Goal: Information Seeking & Learning: Learn about a topic

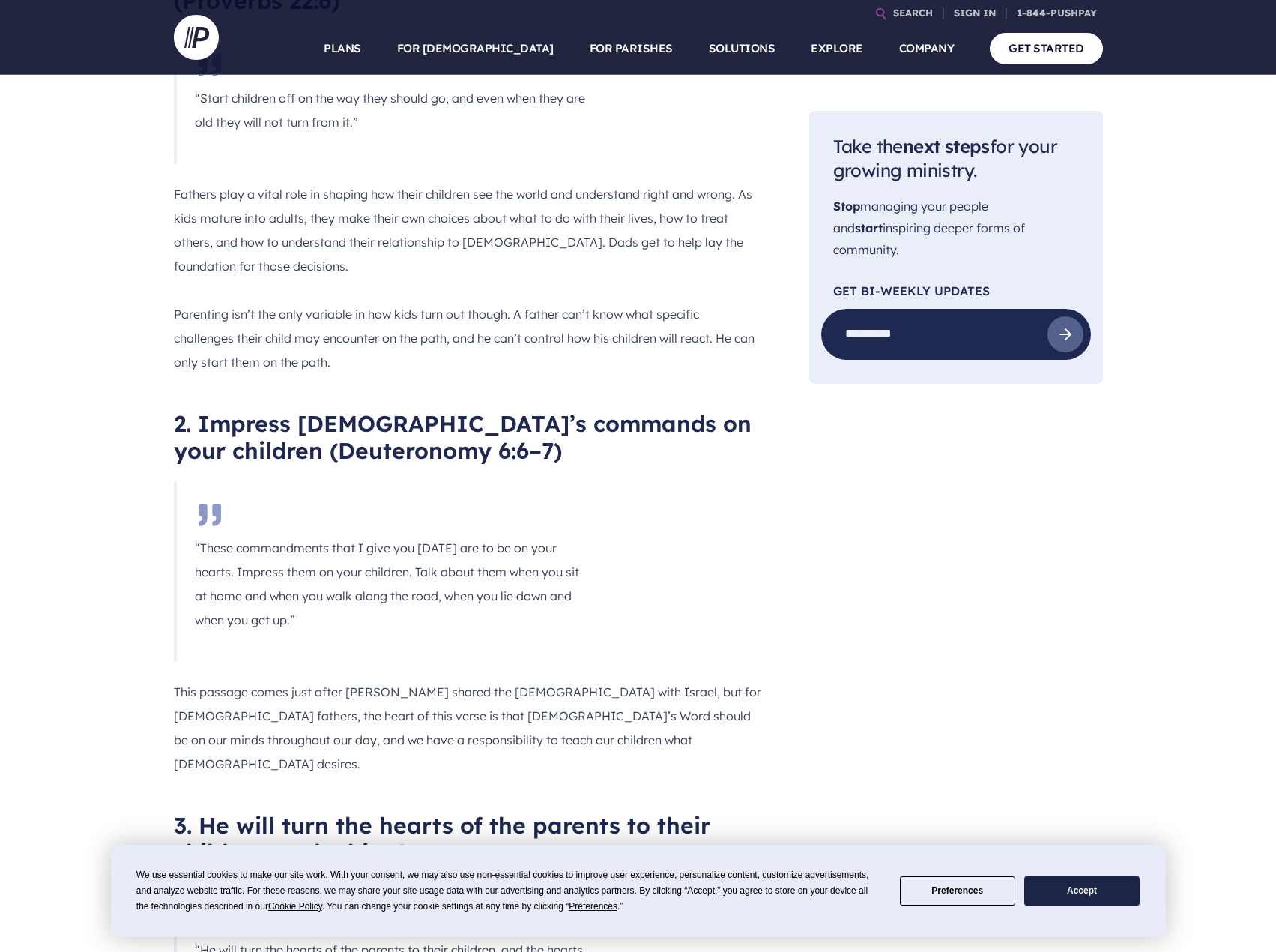
scroll to position [1198, 0]
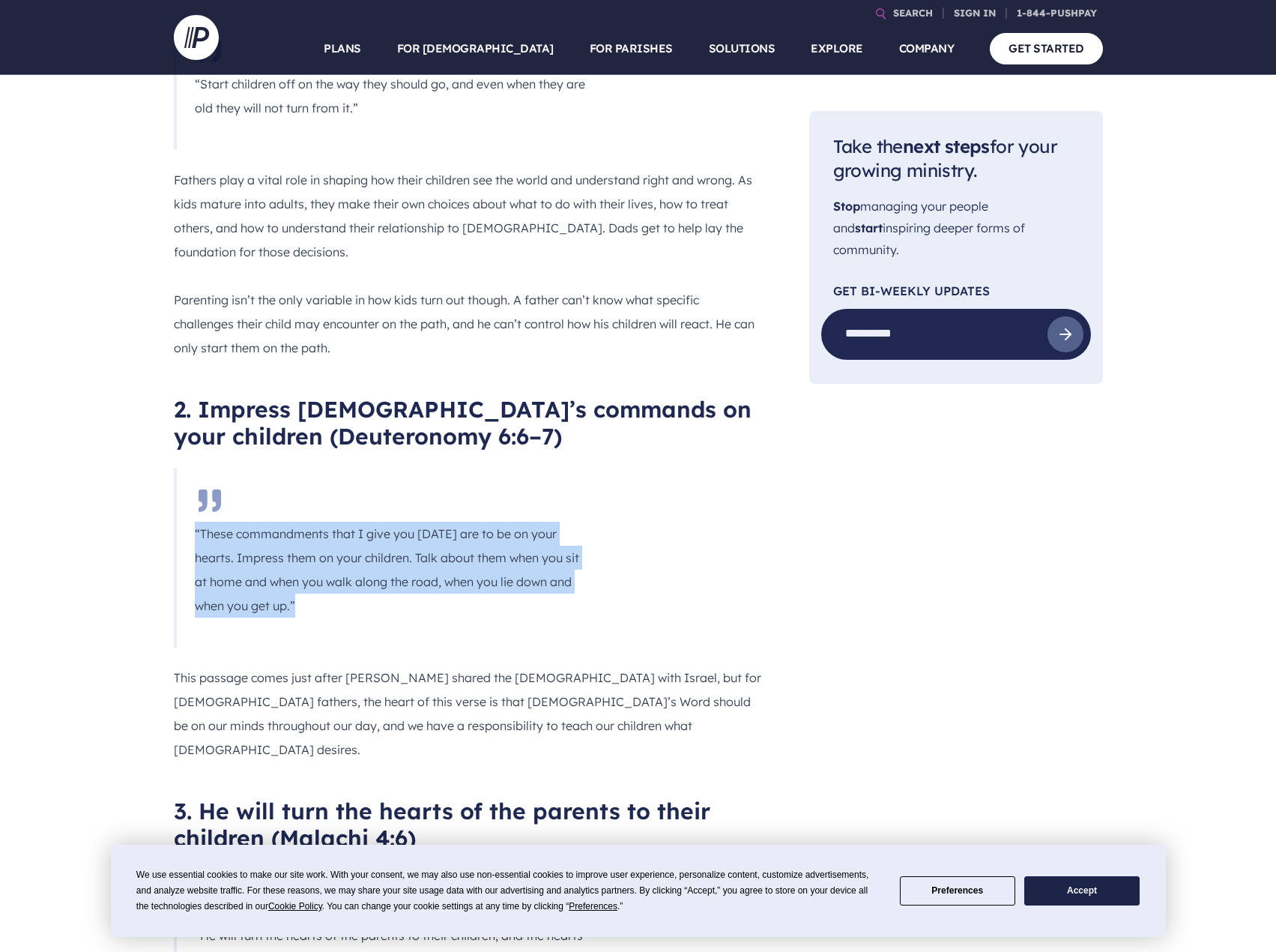
drag, startPoint x: 195, startPoint y: 466, endPoint x: 581, endPoint y: 536, distance: 392.3
click at [581, 536] on p "“These commandments that I give you [DATE] are to be on your hearts. Impress th…" at bounding box center [391, 570] width 393 height 96
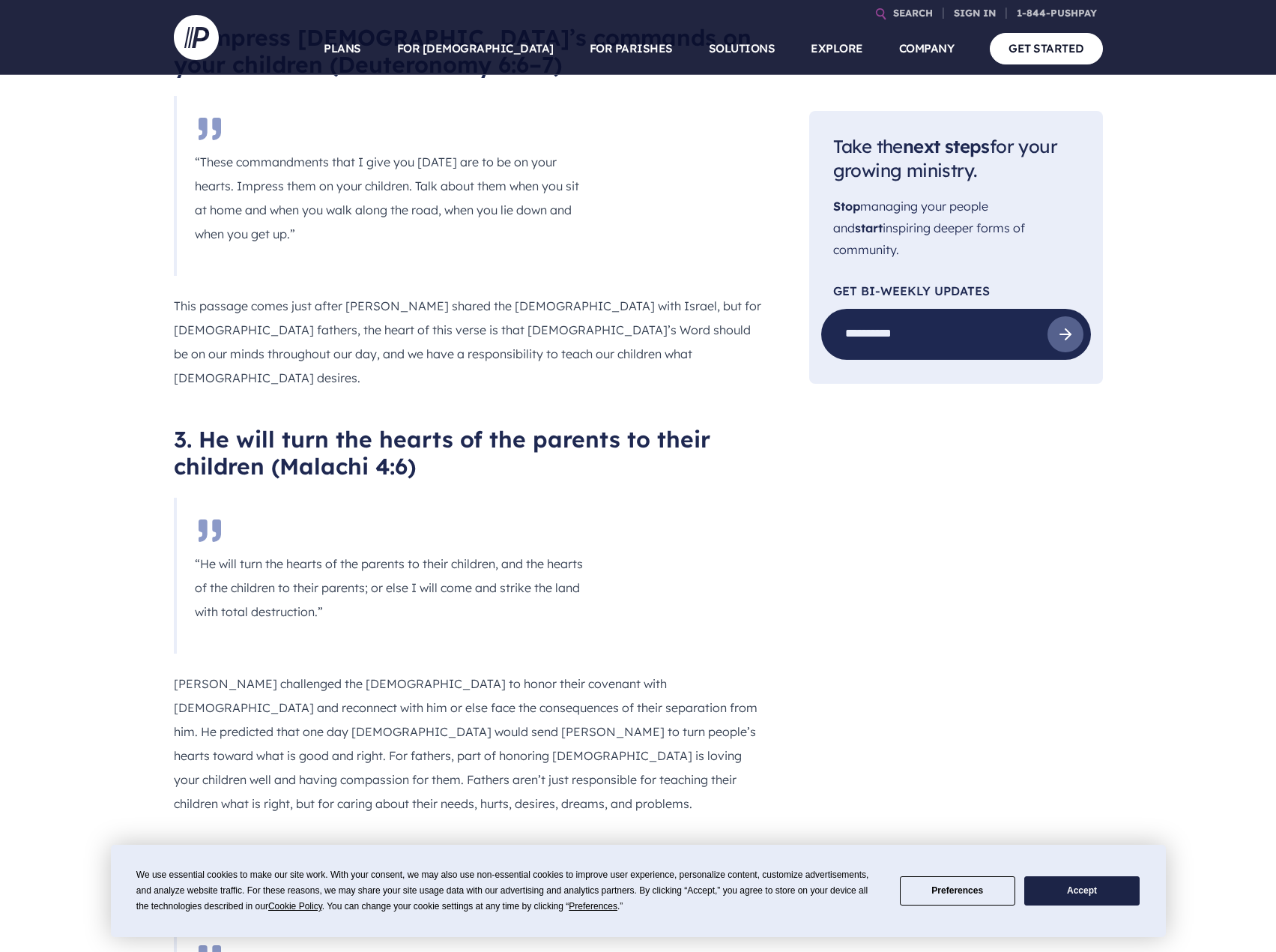
scroll to position [1574, 0]
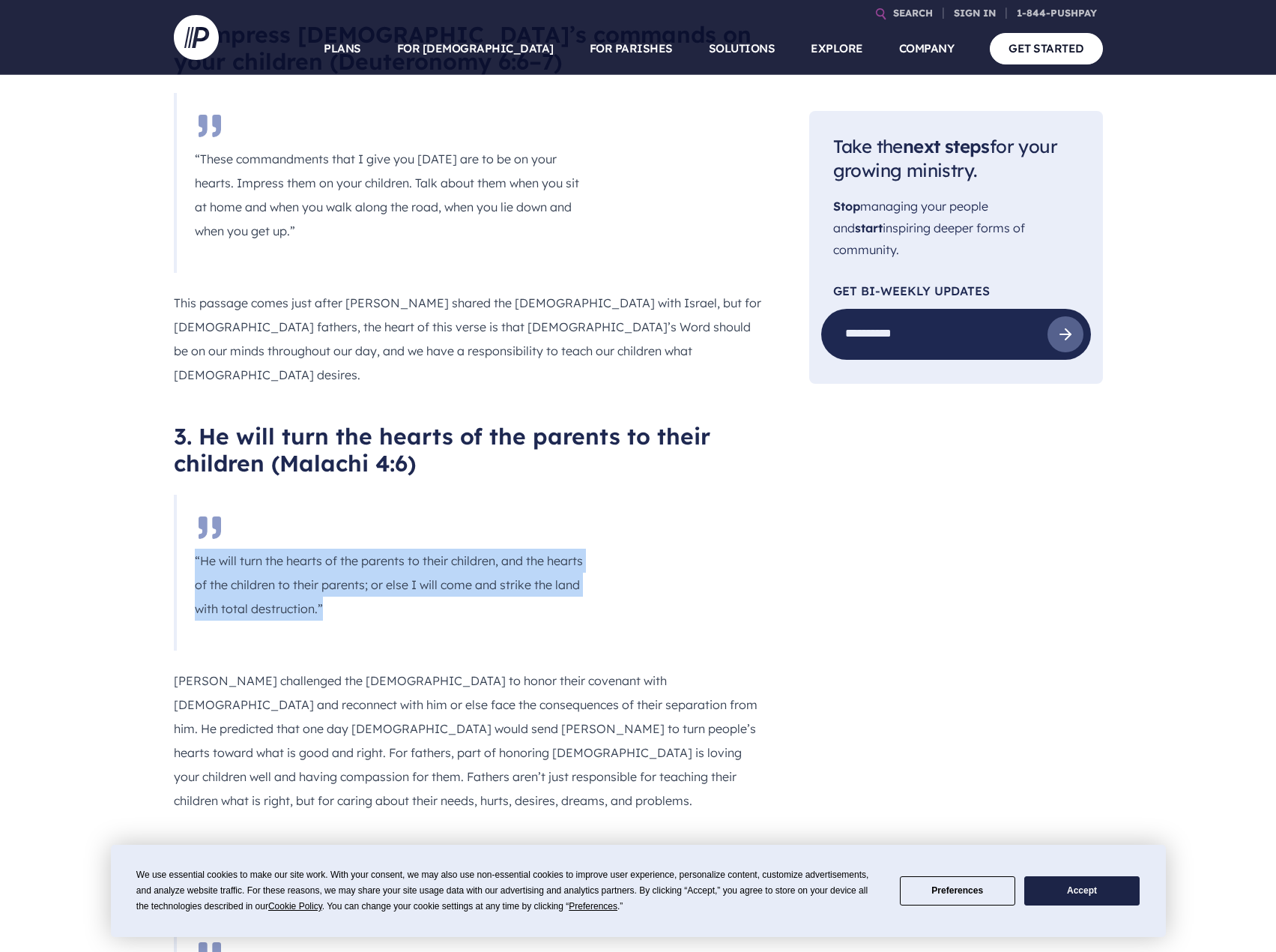
drag, startPoint x: 196, startPoint y: 476, endPoint x: 560, endPoint y: 508, distance: 365.4
click at [560, 549] on p "“He will turn the hearts of the parents to their children, and the hearts of th…" at bounding box center [391, 584] width 393 height 72
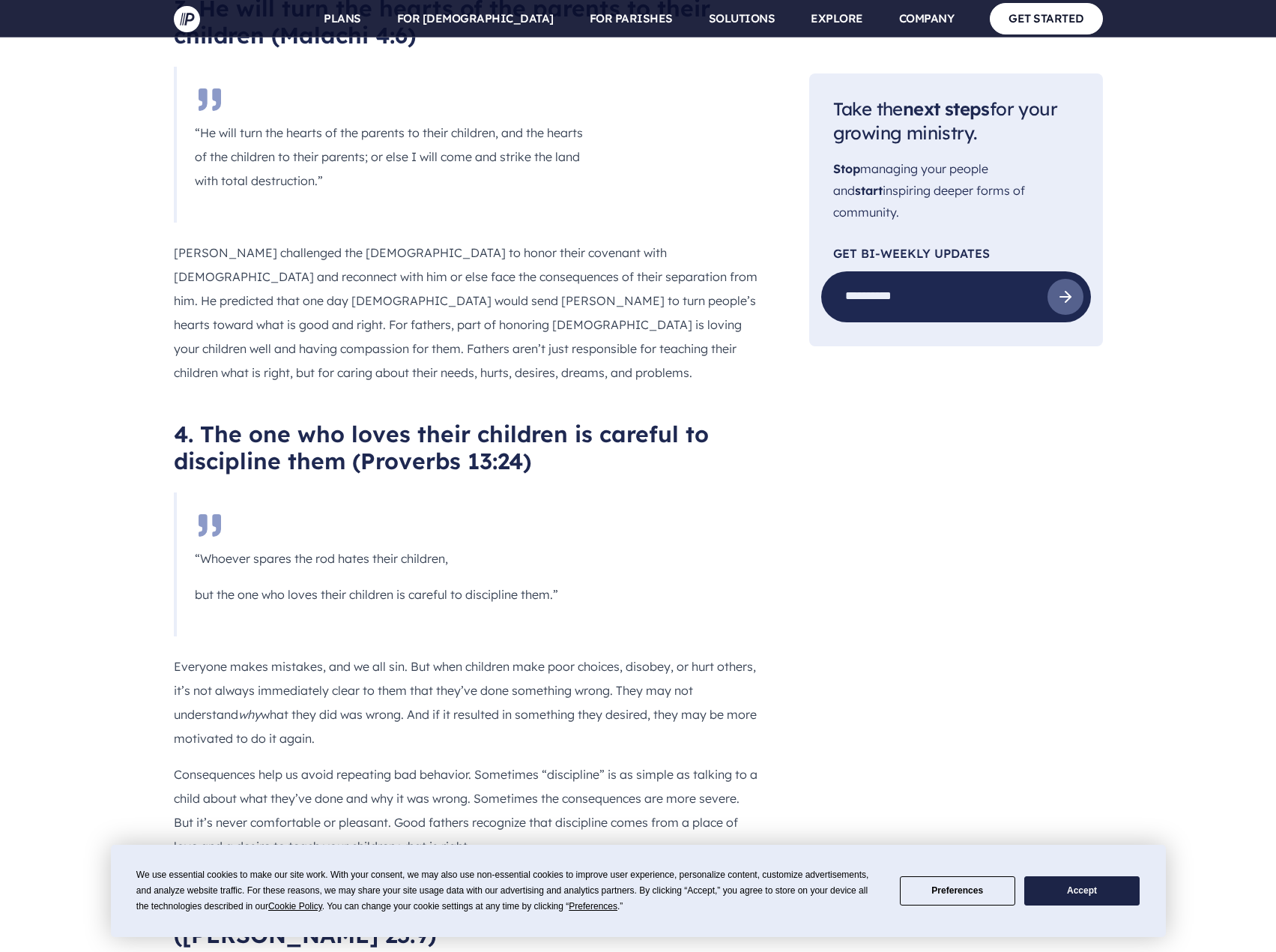
scroll to position [2023, 0]
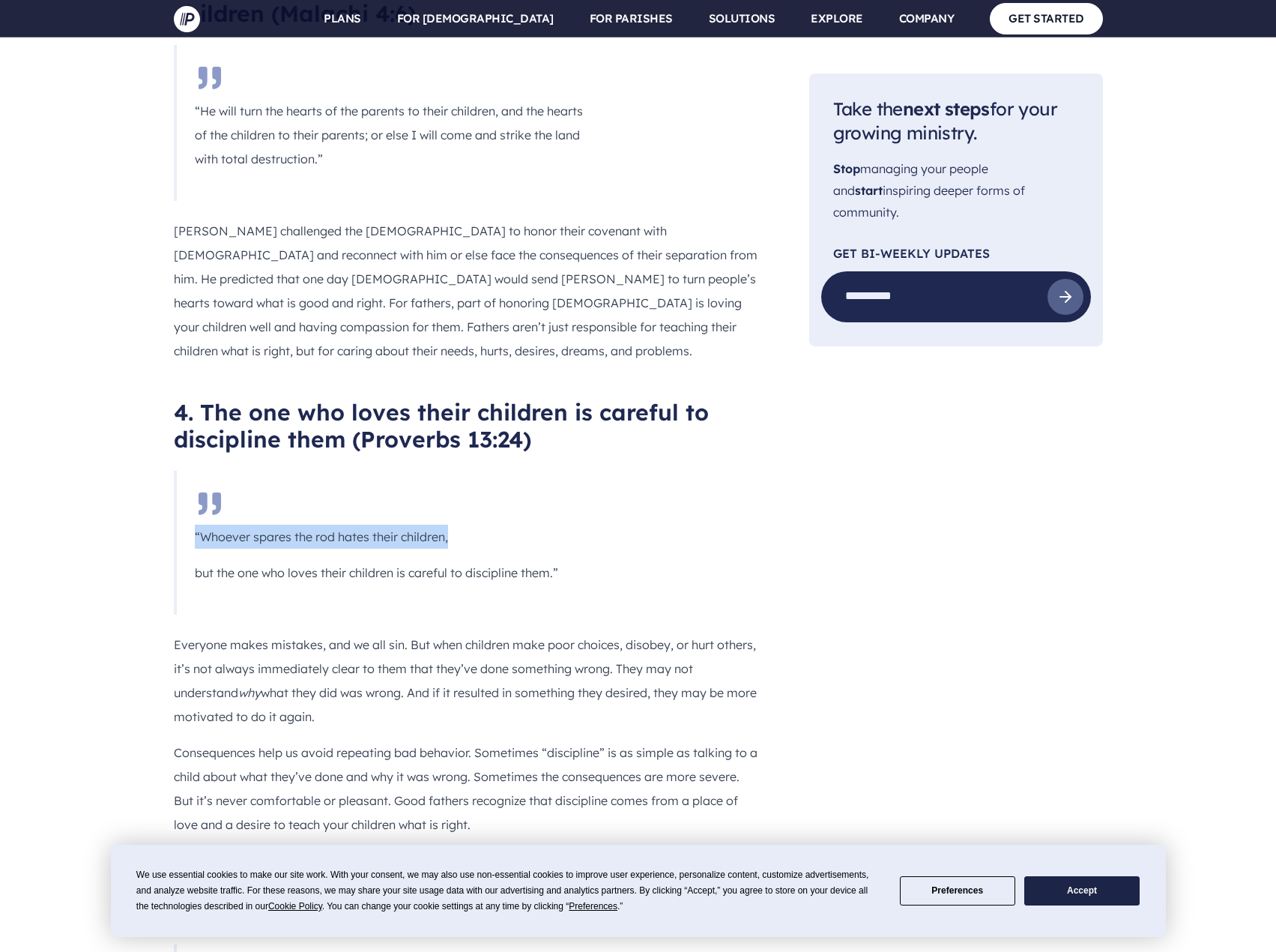
drag, startPoint x: 189, startPoint y: 424, endPoint x: 462, endPoint y: 425, distance: 273.0
click at [462, 470] on blockquote "“Whoever spares the rod hates their children, but the one who loves their child…" at bounding box center [390, 542] width 432 height 144
click at [197, 560] on p "but the one who loves their children is careful to discipline them.”" at bounding box center [391, 572] width 393 height 24
drag, startPoint x: 201, startPoint y: 459, endPoint x: 576, endPoint y: 462, distance: 375.0
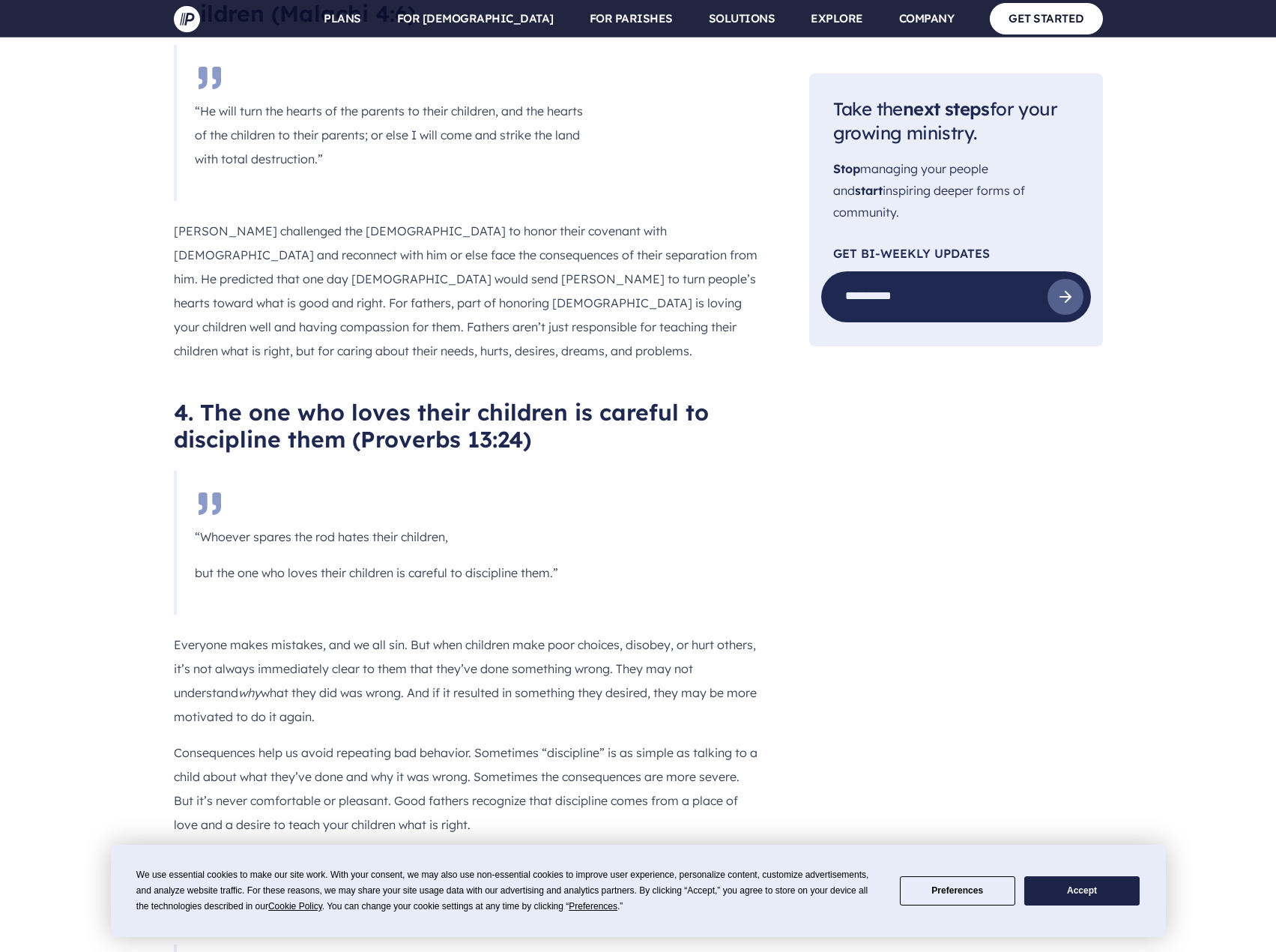
click at [576, 560] on p "but the one who loves their children is careful to discipline them.”" at bounding box center [391, 572] width 393 height 24
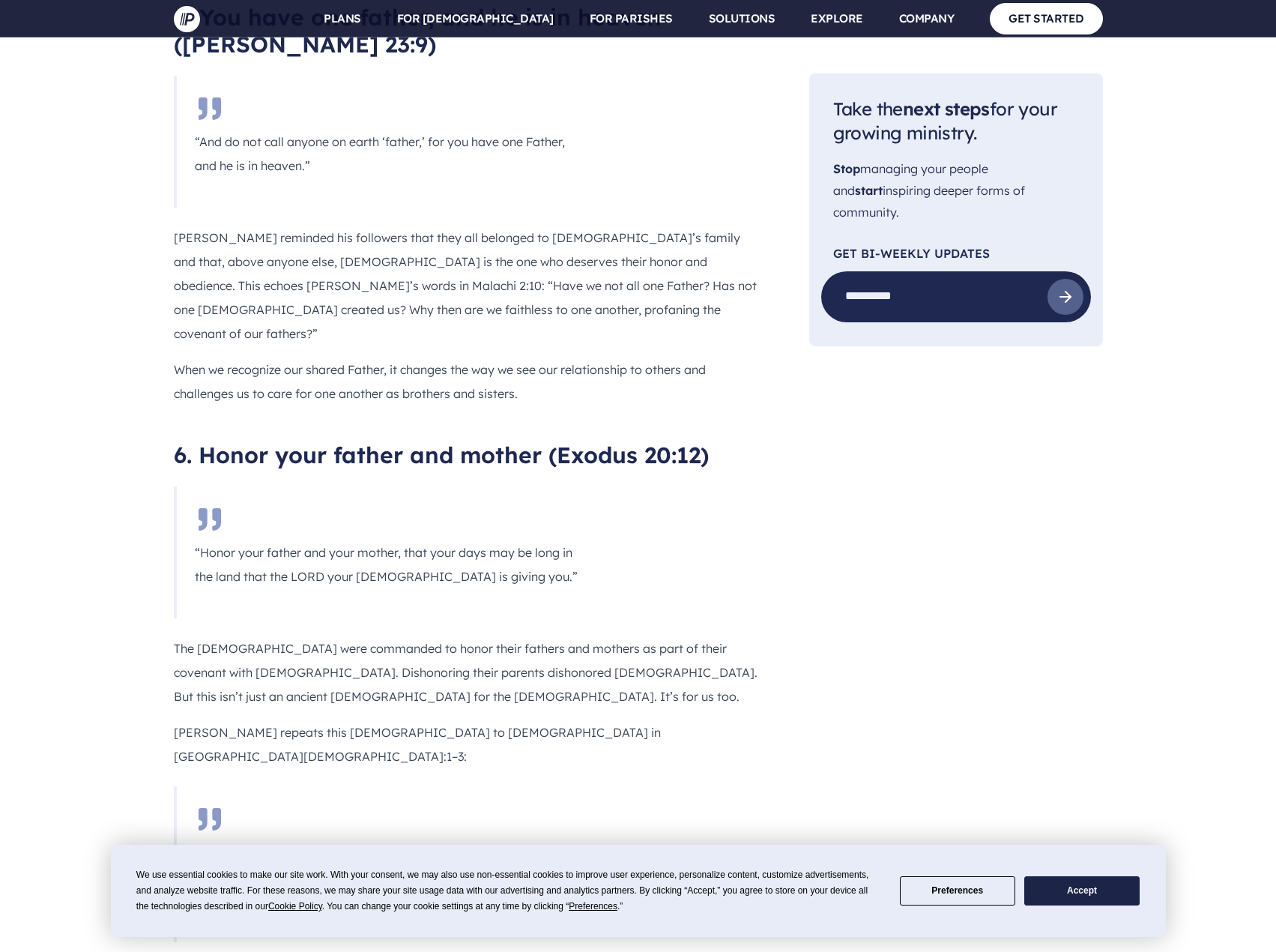
scroll to position [2922, 0]
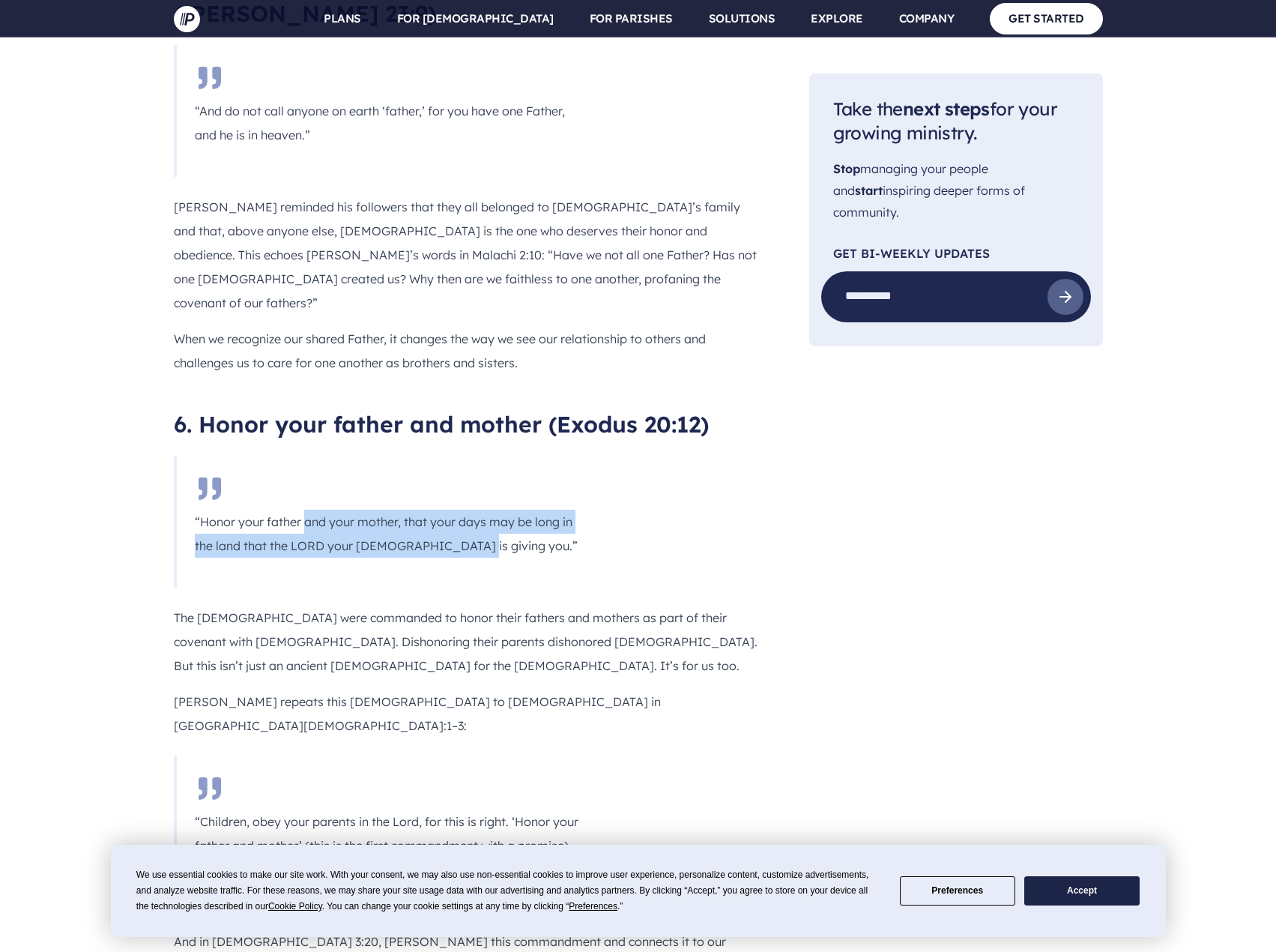
drag, startPoint x: 307, startPoint y: 385, endPoint x: 571, endPoint y: 411, distance: 265.3
click at [571, 510] on p "“Honor your father and your mother, that your days may be long in the land that…" at bounding box center [391, 533] width 393 height 48
click at [493, 456] on blockquote "“Honor your father and your mother, that your days may be long in the land that…" at bounding box center [390, 521] width 432 height 132
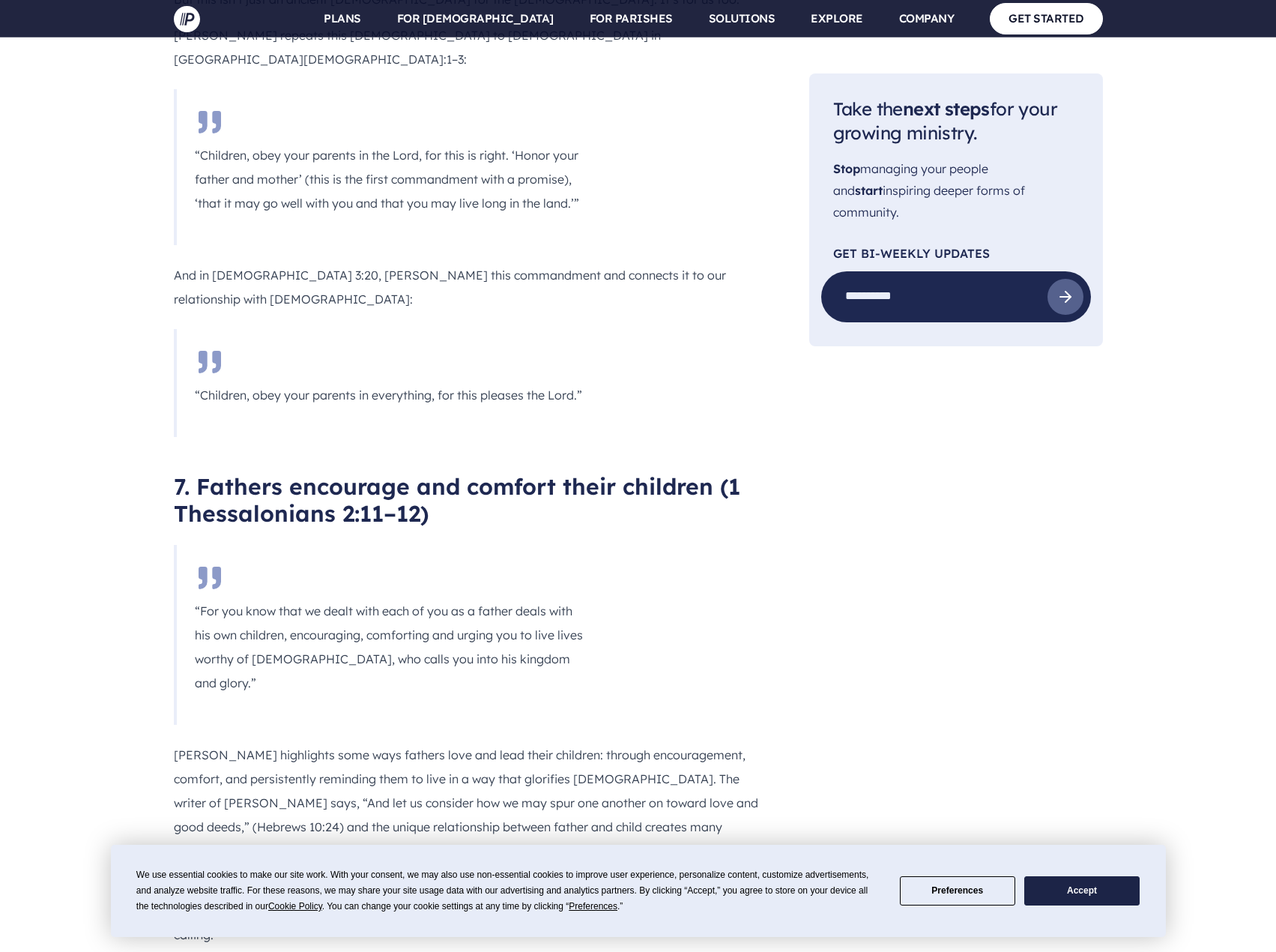
scroll to position [3596, 0]
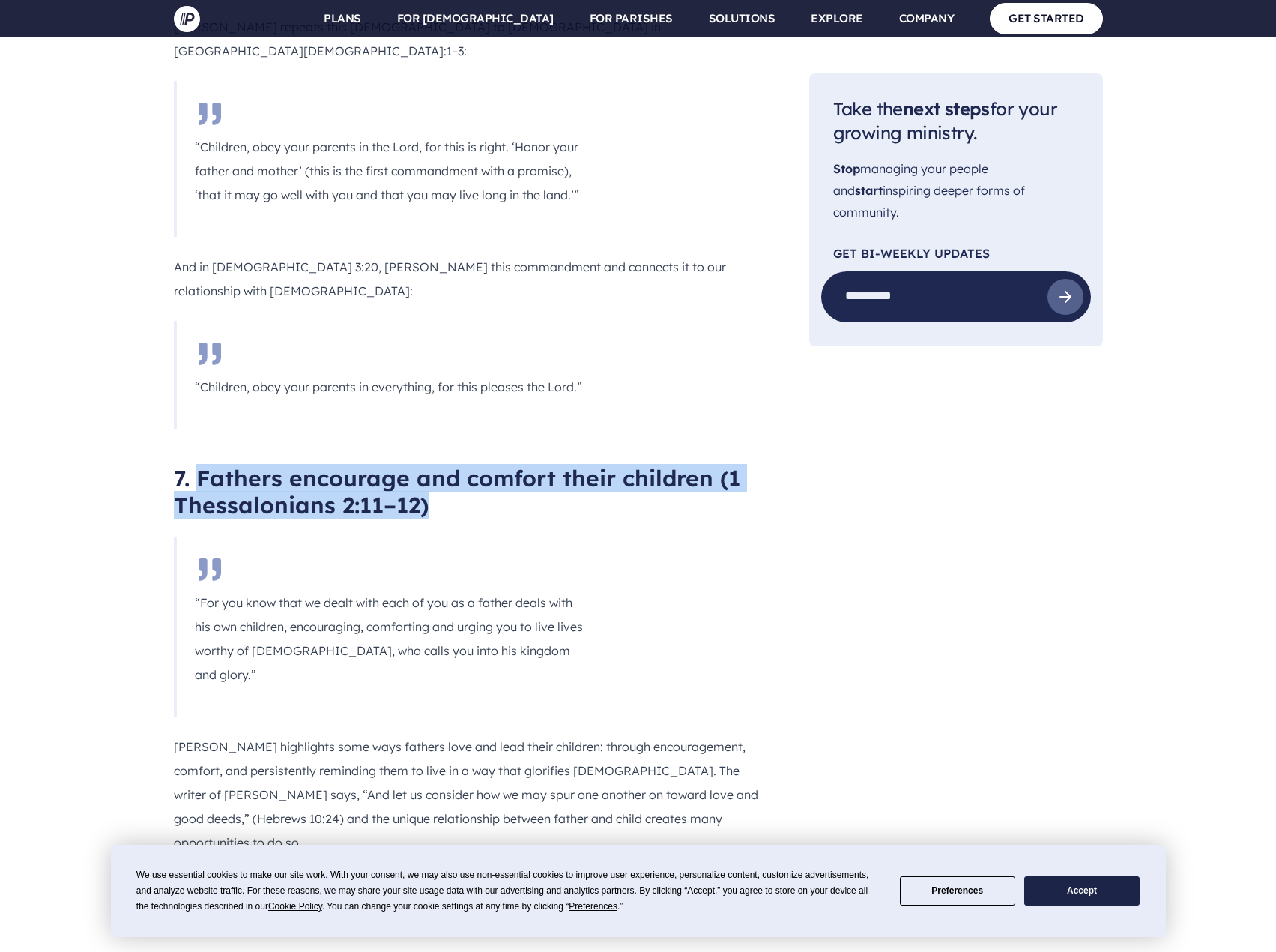
drag, startPoint x: 193, startPoint y: 325, endPoint x: 746, endPoint y: 346, distance: 553.4
click at [746, 464] on h2 "7. Fathers encourage and comfort their children (1 Thessalonians 2:11–12)" at bounding box center [468, 491] width 587 height 54
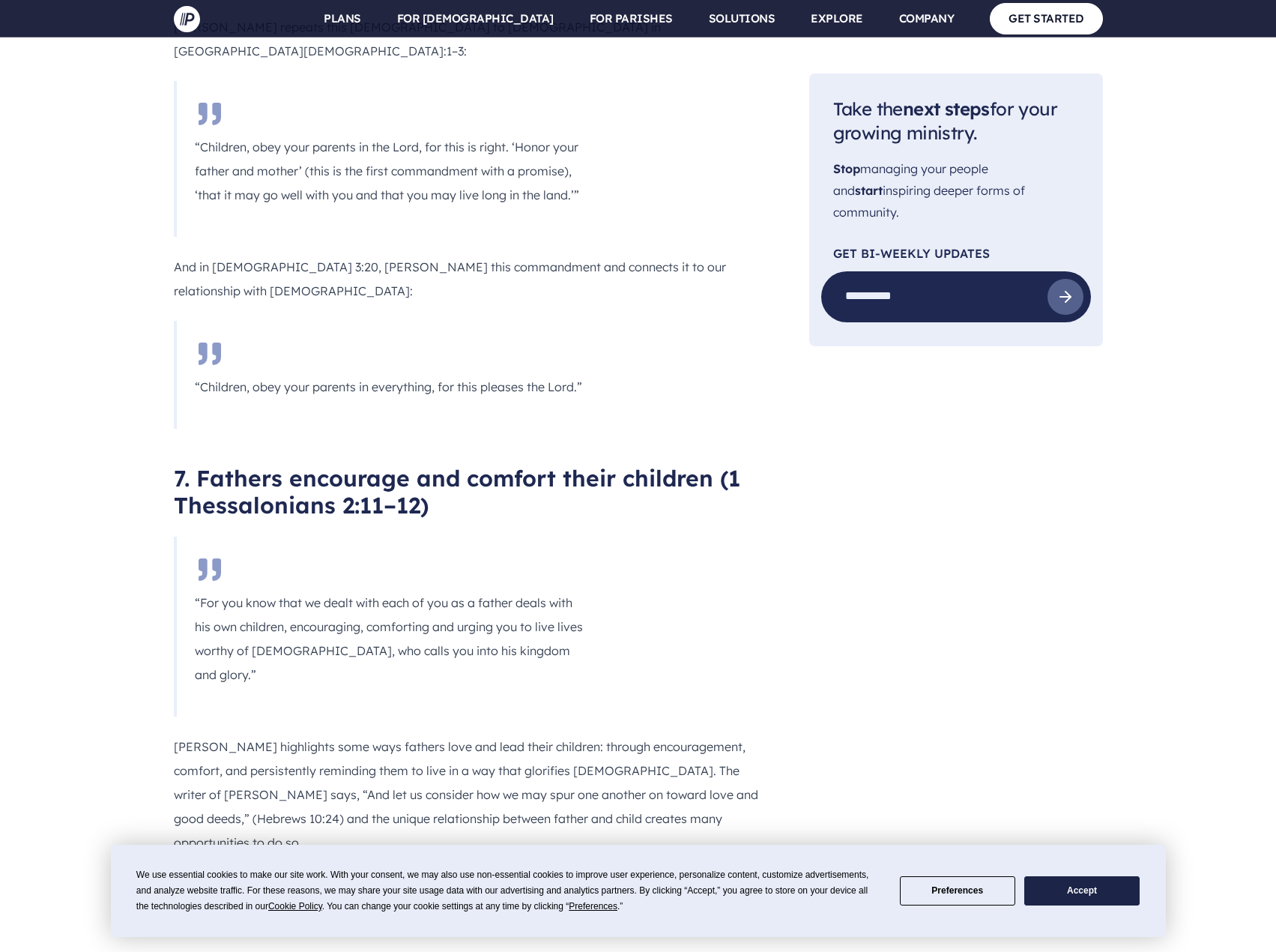
click at [604, 537] on blockquote "“For you know that we dealt with each of you as a father deals with his own chi…" at bounding box center [390, 626] width 432 height 179
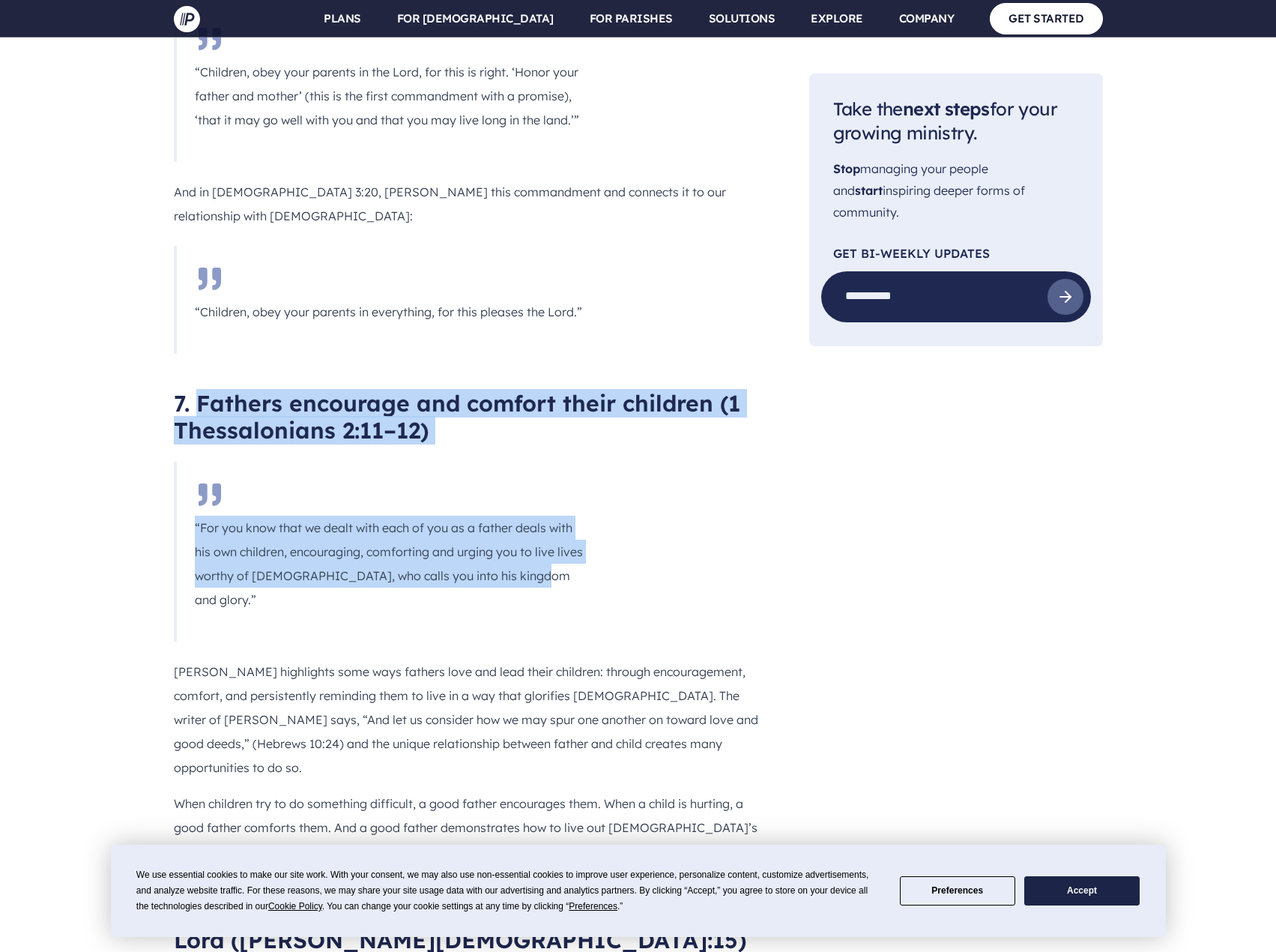
drag, startPoint x: 199, startPoint y: 244, endPoint x: 523, endPoint y: 423, distance: 370.2
click at [395, 516] on p "“For you know that we dealt with each of you as a father deals with his own chi…" at bounding box center [391, 564] width 393 height 96
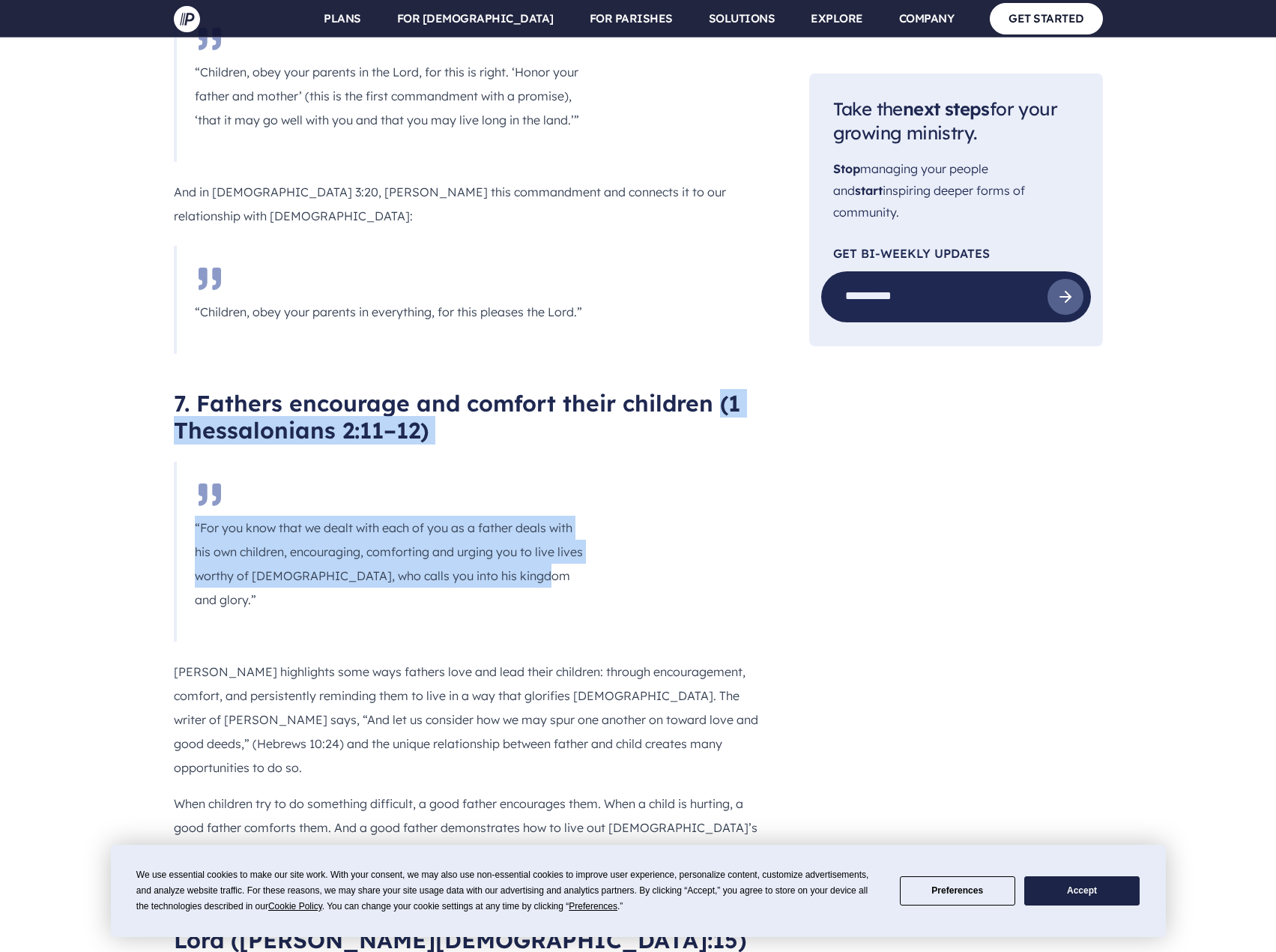
drag, startPoint x: 721, startPoint y: 242, endPoint x: 522, endPoint y: 413, distance: 262.4
copy div "(1 Thessalonians 2:11–12) “For you know that we dealt with each of you as a fat…"
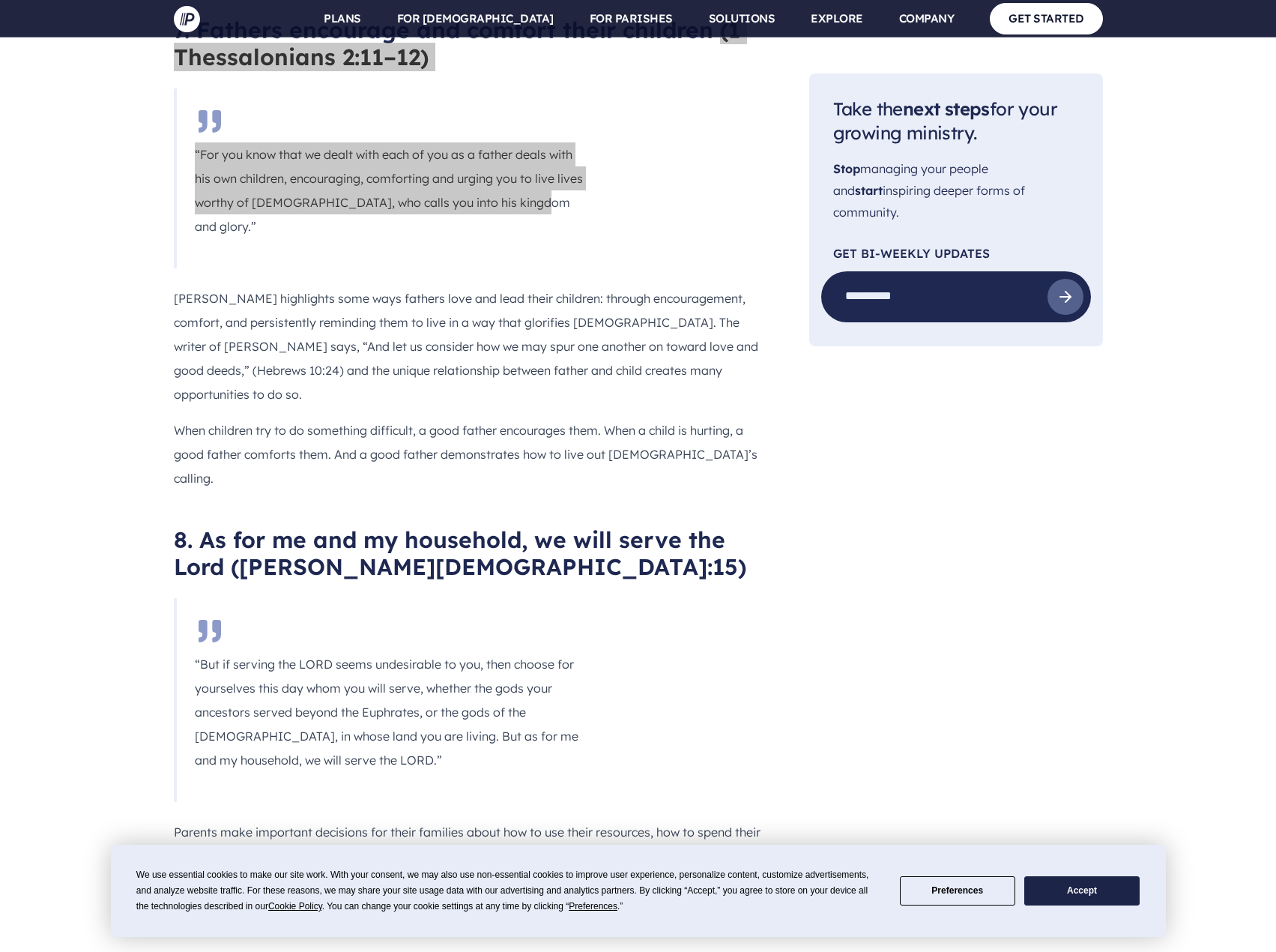
scroll to position [4046, 0]
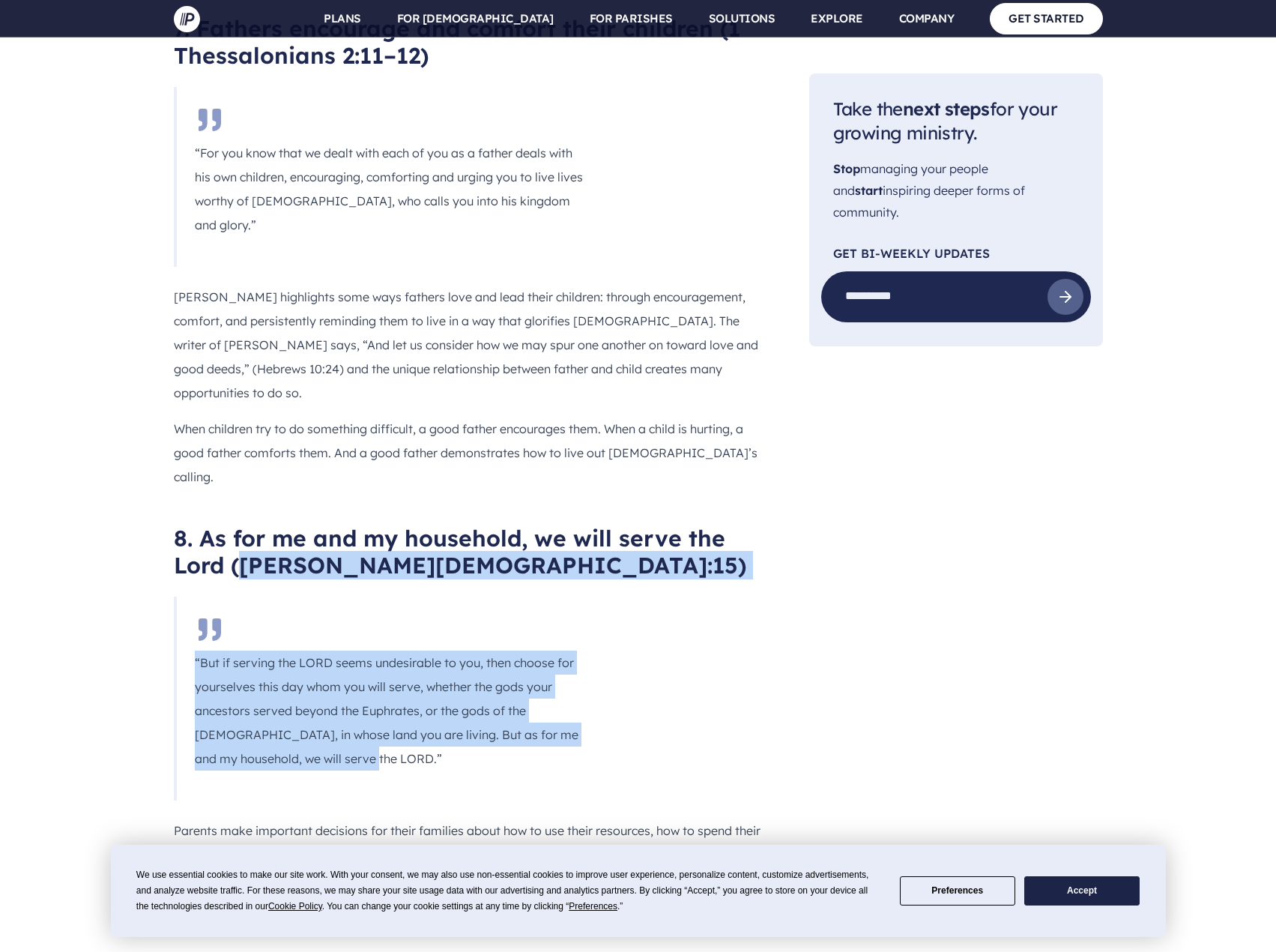
drag, startPoint x: 240, startPoint y: 334, endPoint x: 288, endPoint y: 523, distance: 195.0
copy div "[PERSON_NAME][DEMOGRAPHIC_DATA]:15) “But if serving the LORD seems undesirable …"
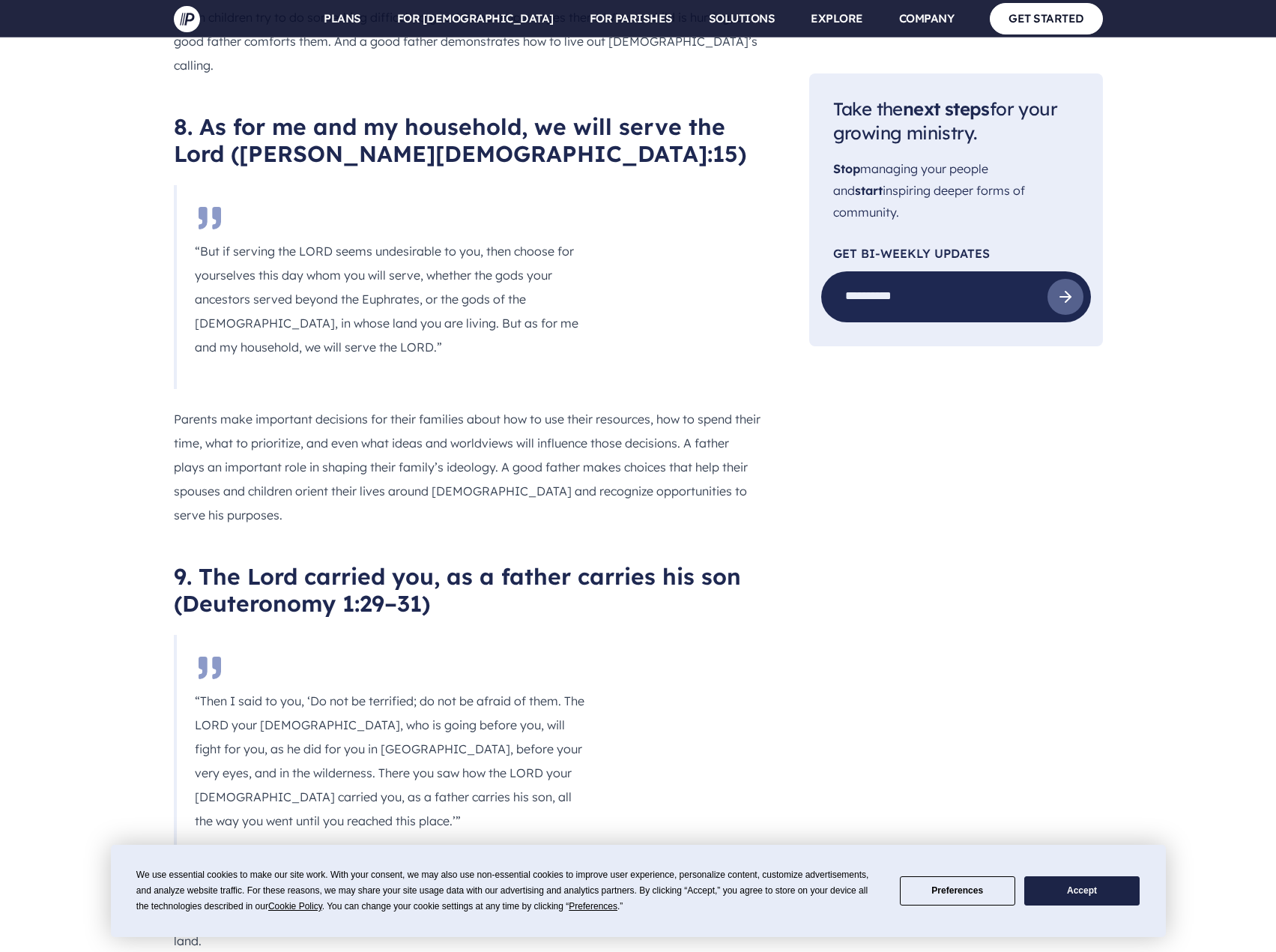
scroll to position [4496, 0]
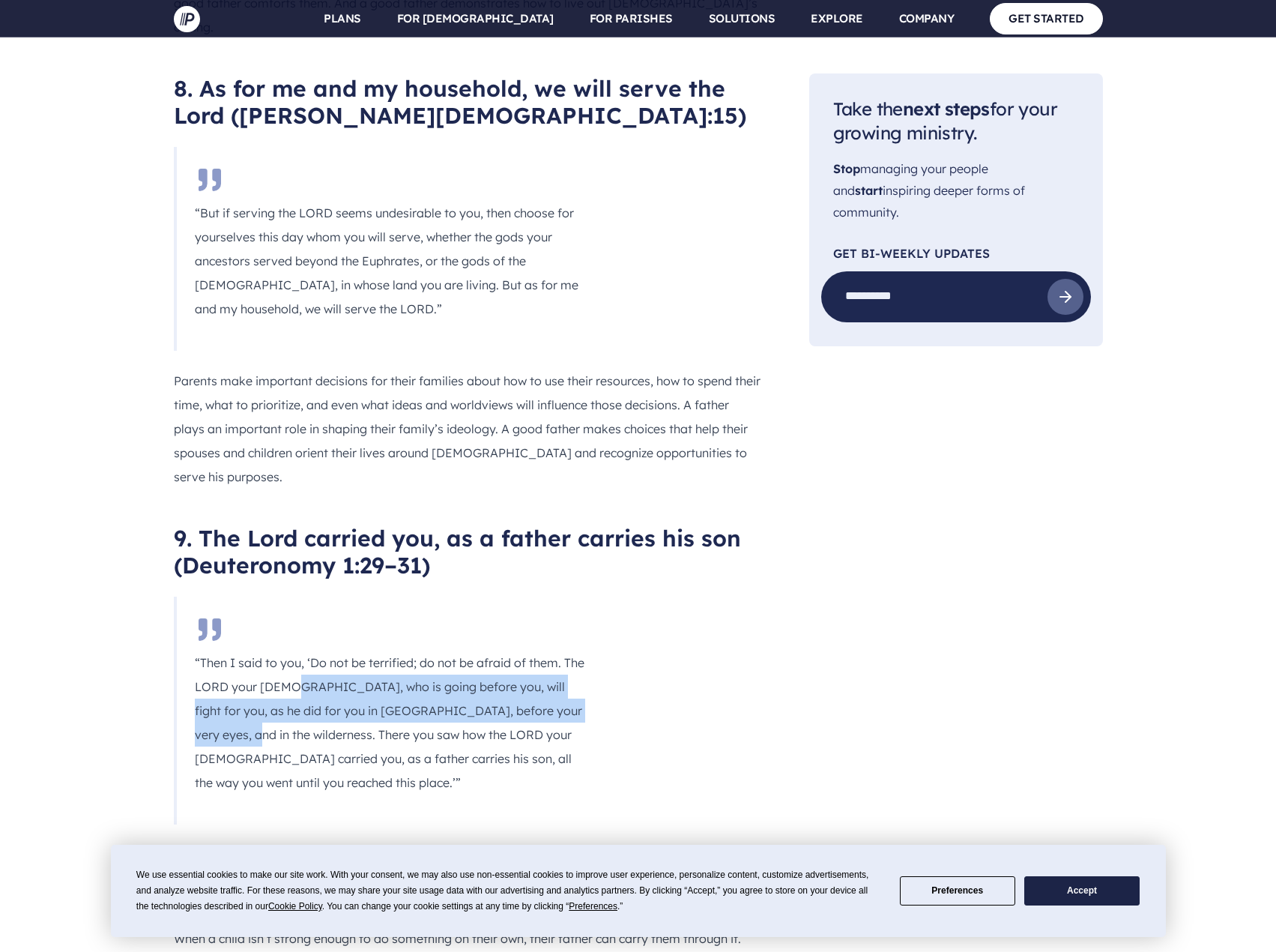
drag, startPoint x: 294, startPoint y: 456, endPoint x: 586, endPoint y: 473, distance: 292.5
click at [586, 651] on p "“Then I said to you, ‘Do not be terrified; do not be afraid of them. The LORD y…" at bounding box center [391, 722] width 393 height 144
click at [366, 651] on p "“Then I said to you, ‘Do not be terrified; do not be afraid of them. The LORD y…" at bounding box center [391, 722] width 393 height 144
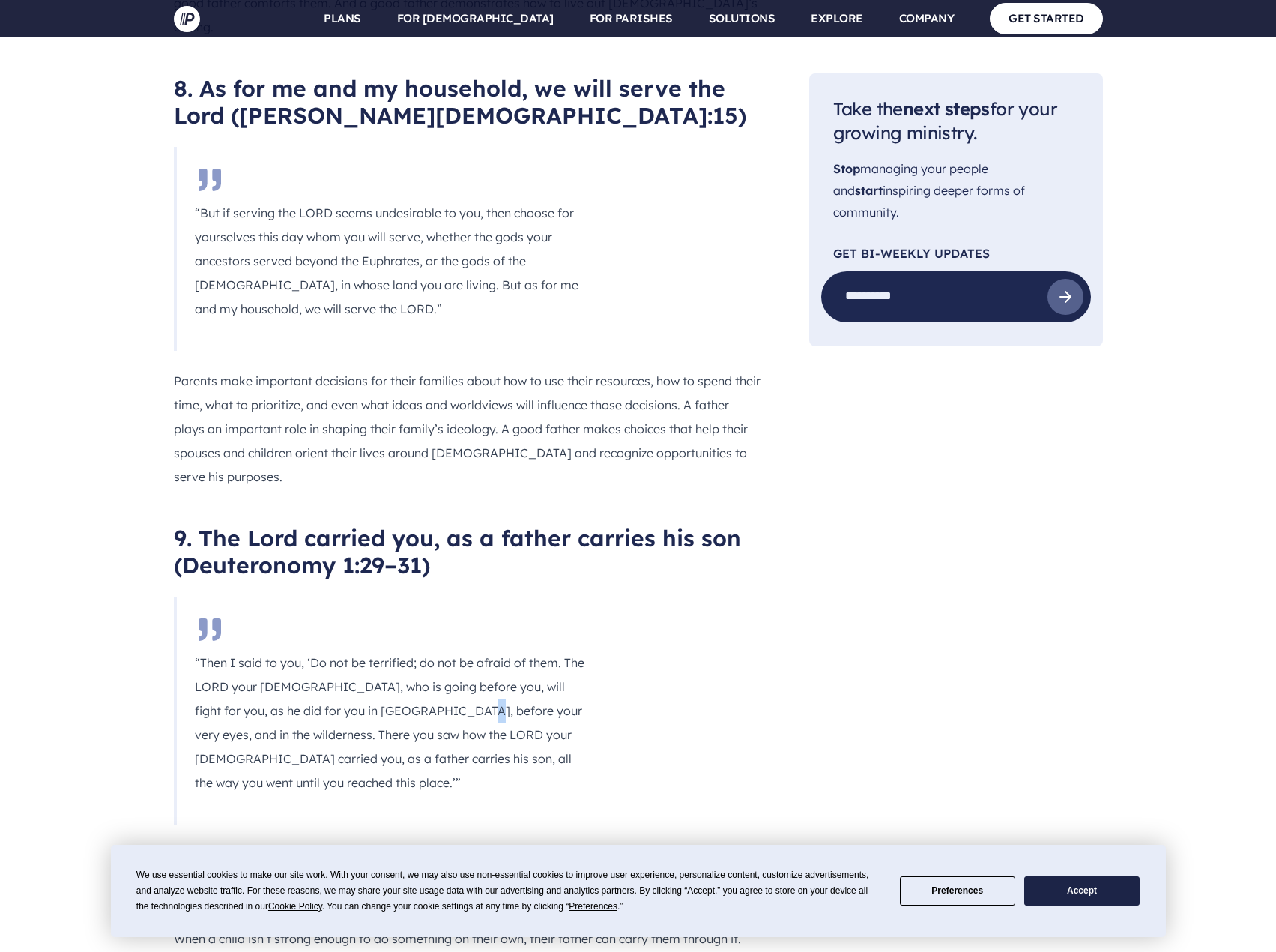
drag, startPoint x: 421, startPoint y: 479, endPoint x: 442, endPoint y: 479, distance: 21.0
click at [430, 651] on p "“Then I said to you, ‘Do not be terrified; do not be afraid of them. The LORD y…" at bounding box center [391, 722] width 393 height 144
click at [584, 651] on p "“Then I said to you, ‘Do not be terrified; do not be afraid of them. The LORD y…" at bounding box center [391, 722] width 393 height 144
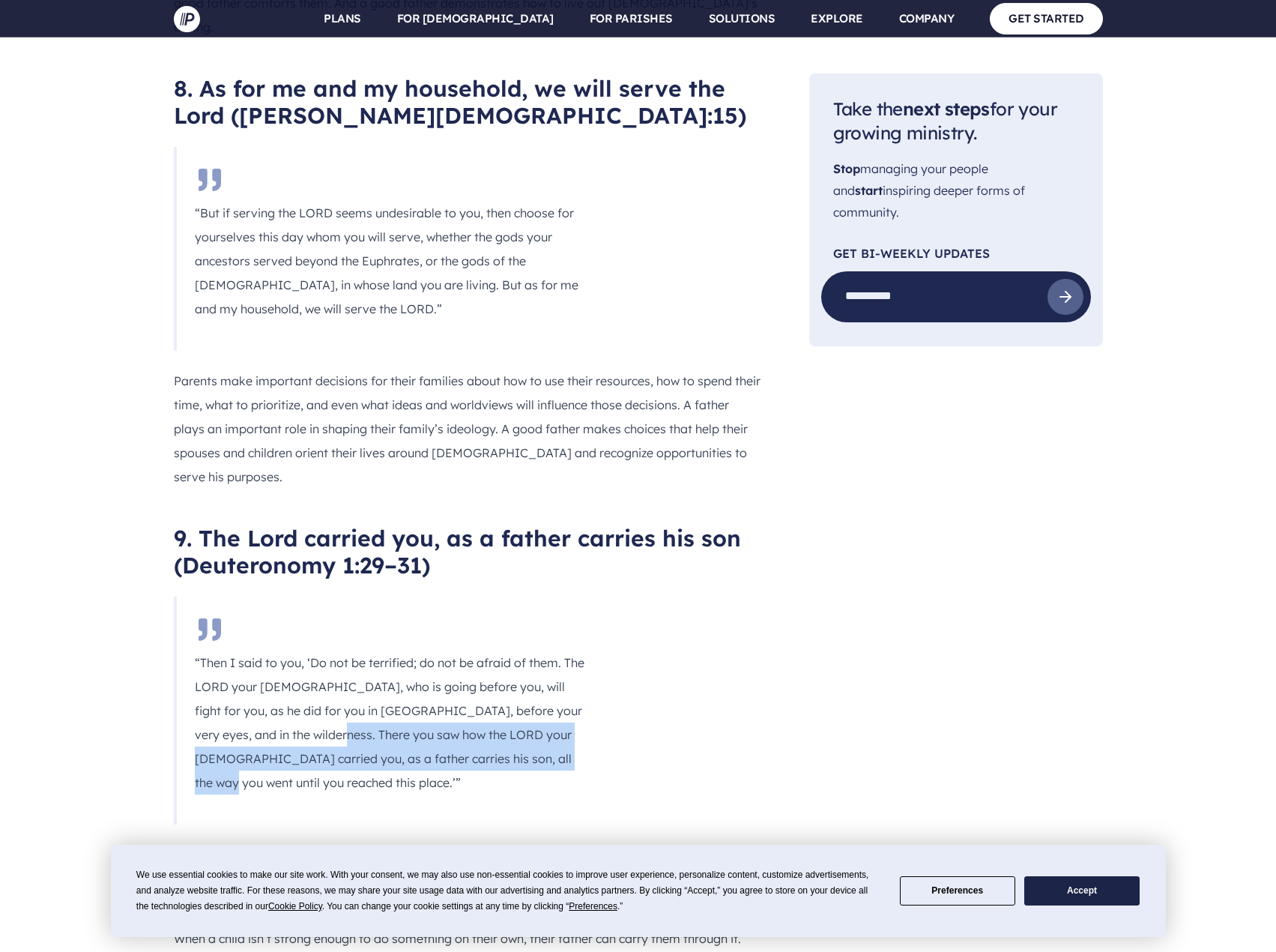
drag, startPoint x: 287, startPoint y: 503, endPoint x: 566, endPoint y: 518, distance: 279.4
click at [566, 651] on p "“Then I said to you, ‘Do not be terrified; do not be afraid of them. The LORD y…" at bounding box center [391, 722] width 393 height 144
drag, startPoint x: 689, startPoint y: 517, endPoint x: 624, endPoint y: 505, distance: 66.1
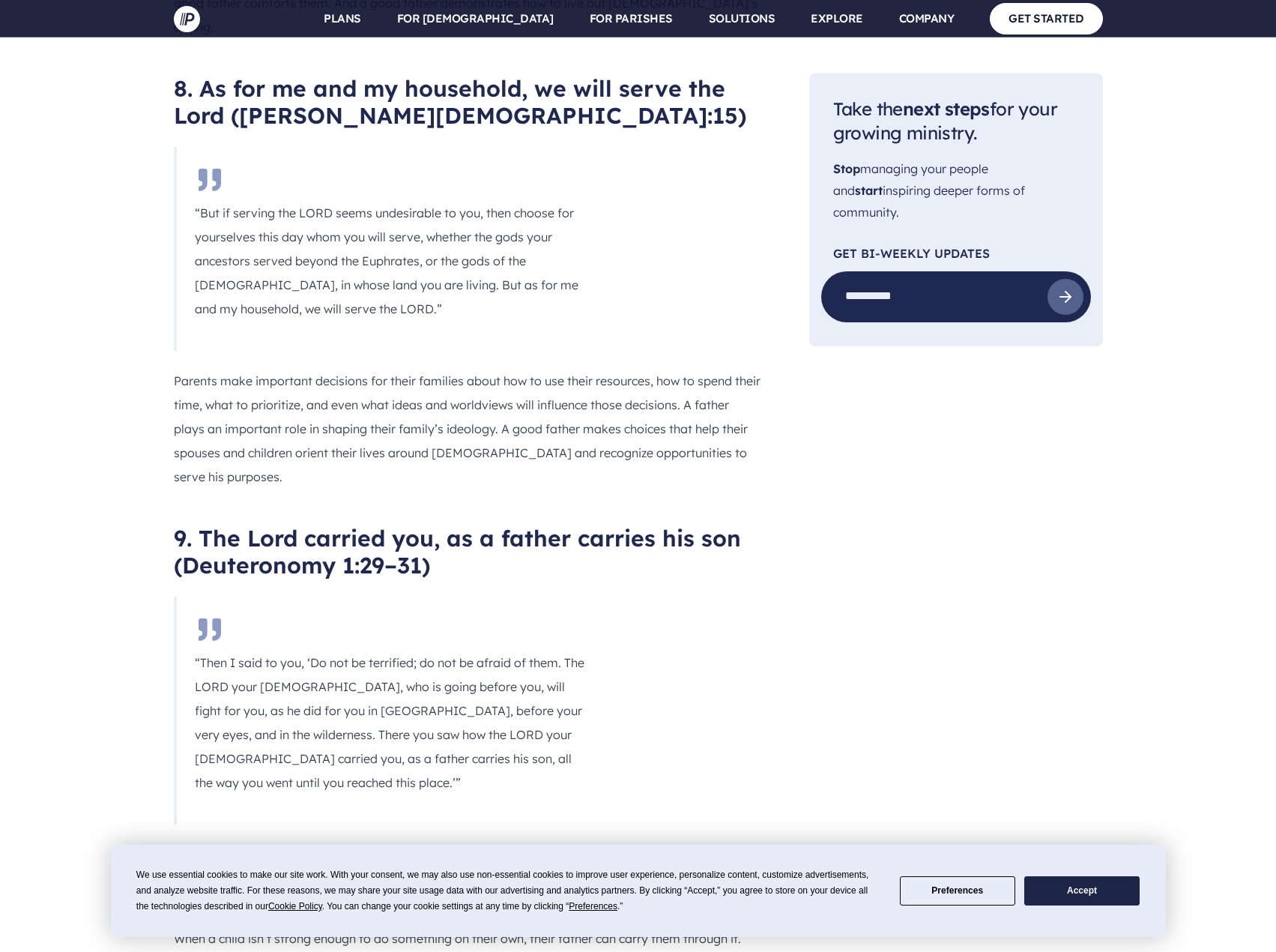
click at [191, 524] on h2 "9. The Lord carried you, as a father carries his son (Deuteronomy 1:29–31)" at bounding box center [468, 551] width 587 height 54
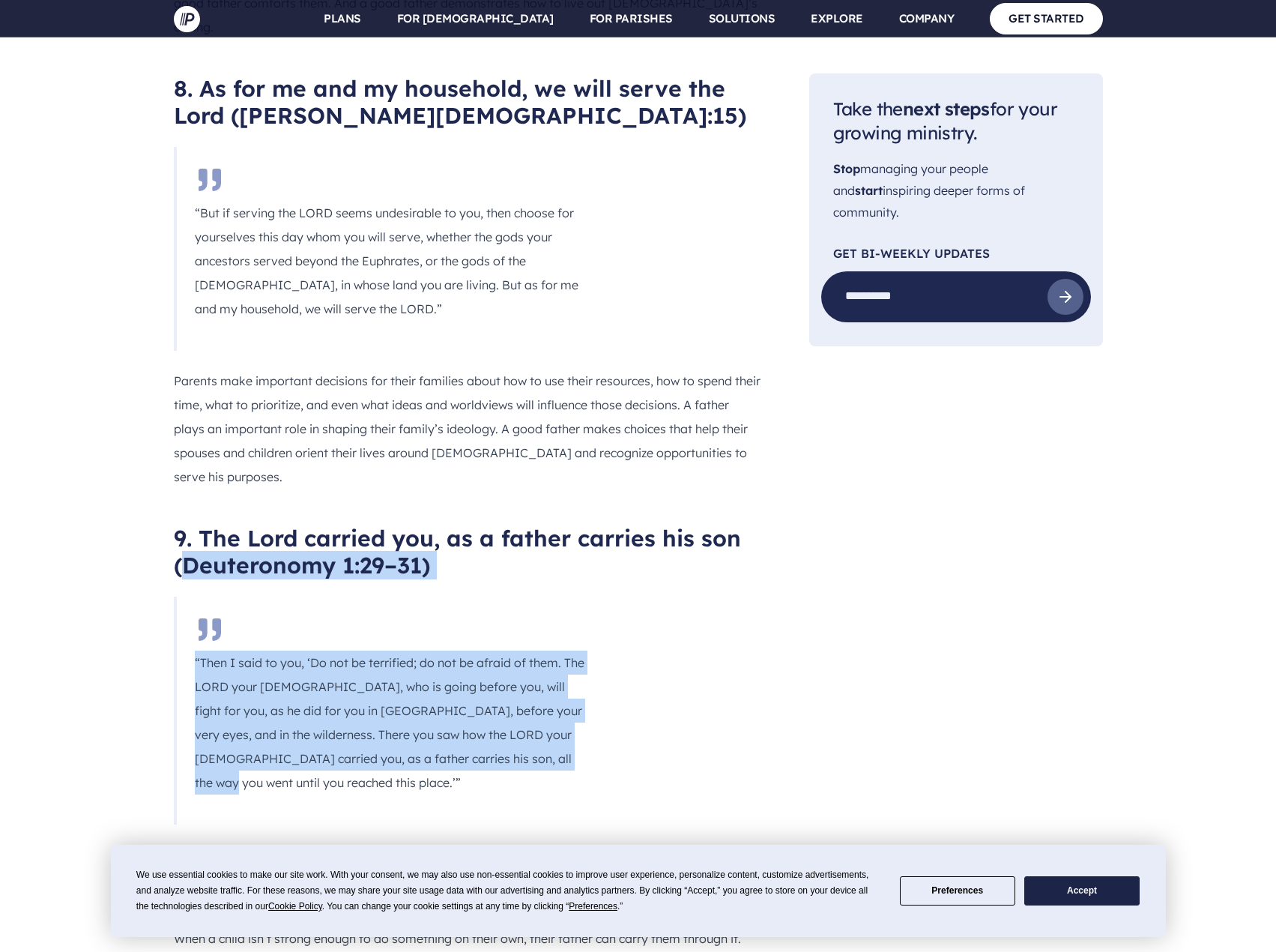
drag, startPoint x: 183, startPoint y: 327, endPoint x: 516, endPoint y: 515, distance: 382.4
copy div "[DEMOGRAPHIC_DATA] 1:29–31) “Then I said to you, ‘Do not be terrified; do not b…"
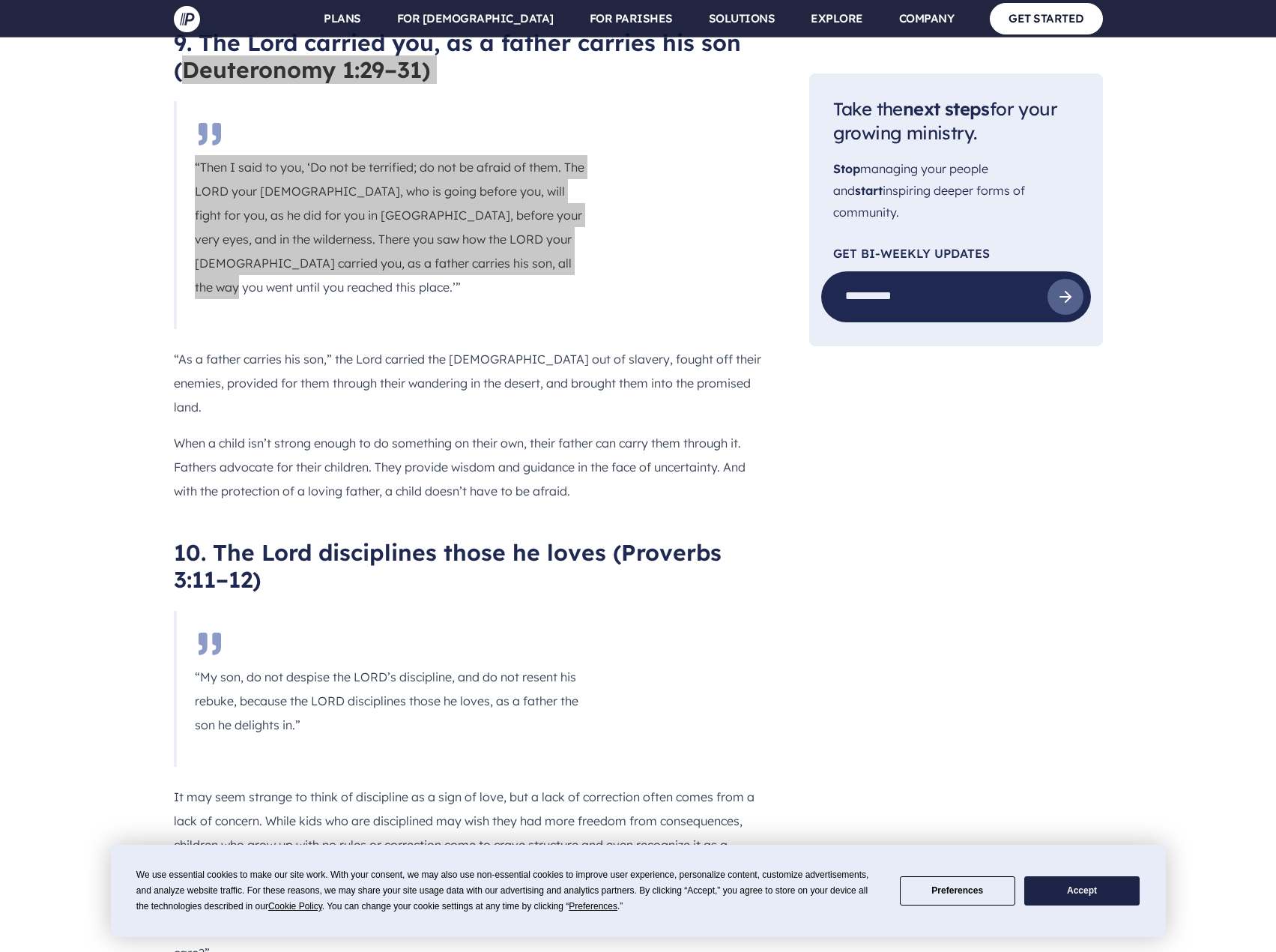
scroll to position [5095, 0]
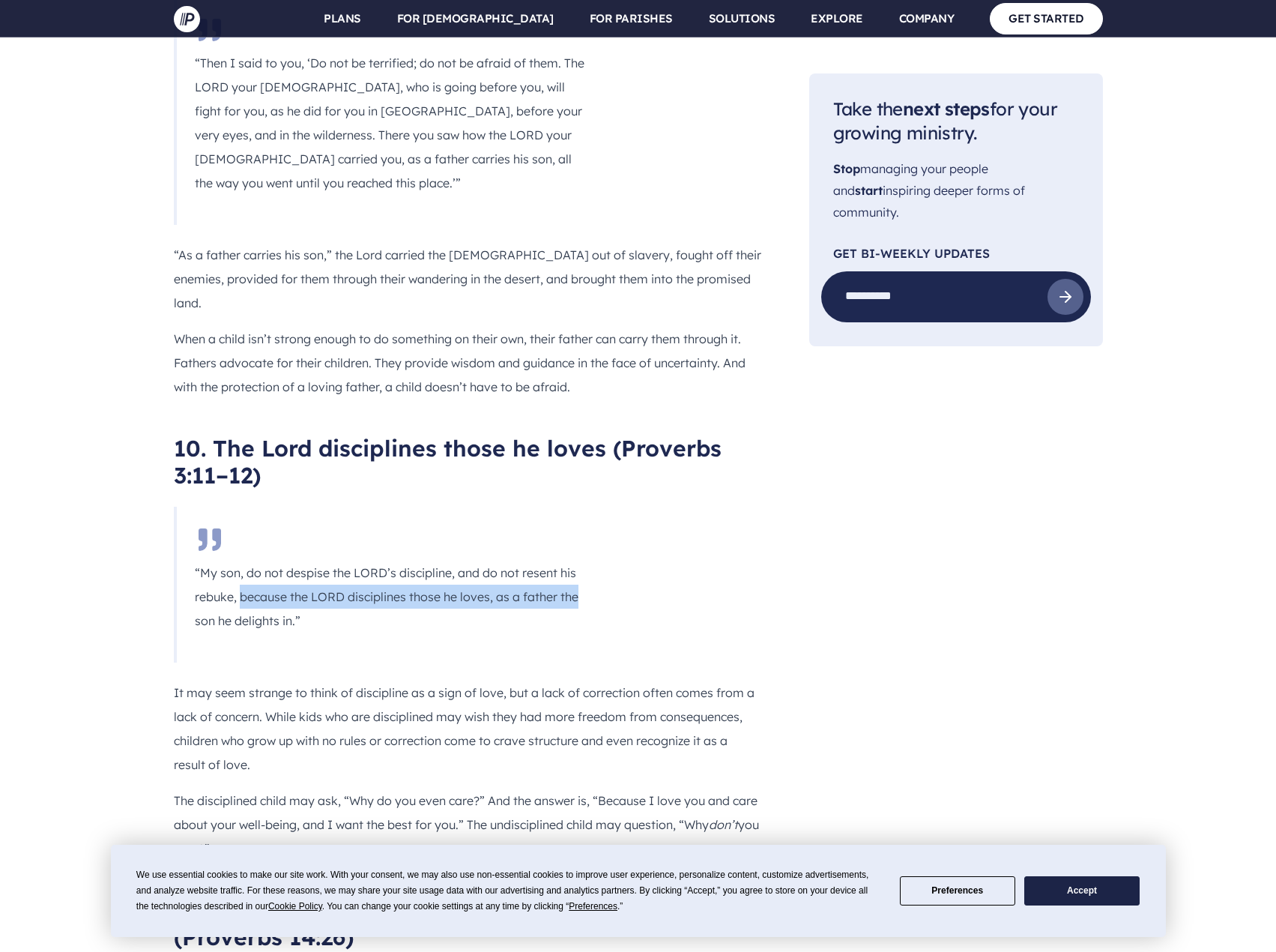
drag, startPoint x: 238, startPoint y: 319, endPoint x: 612, endPoint y: 315, distance: 374.0
drag, startPoint x: 195, startPoint y: 341, endPoint x: 311, endPoint y: 342, distance: 116.0
click at [311, 560] on p "“My son, do not despise the LORD’s discipline, and do not resent his rebuke, be…" at bounding box center [391, 596] width 393 height 72
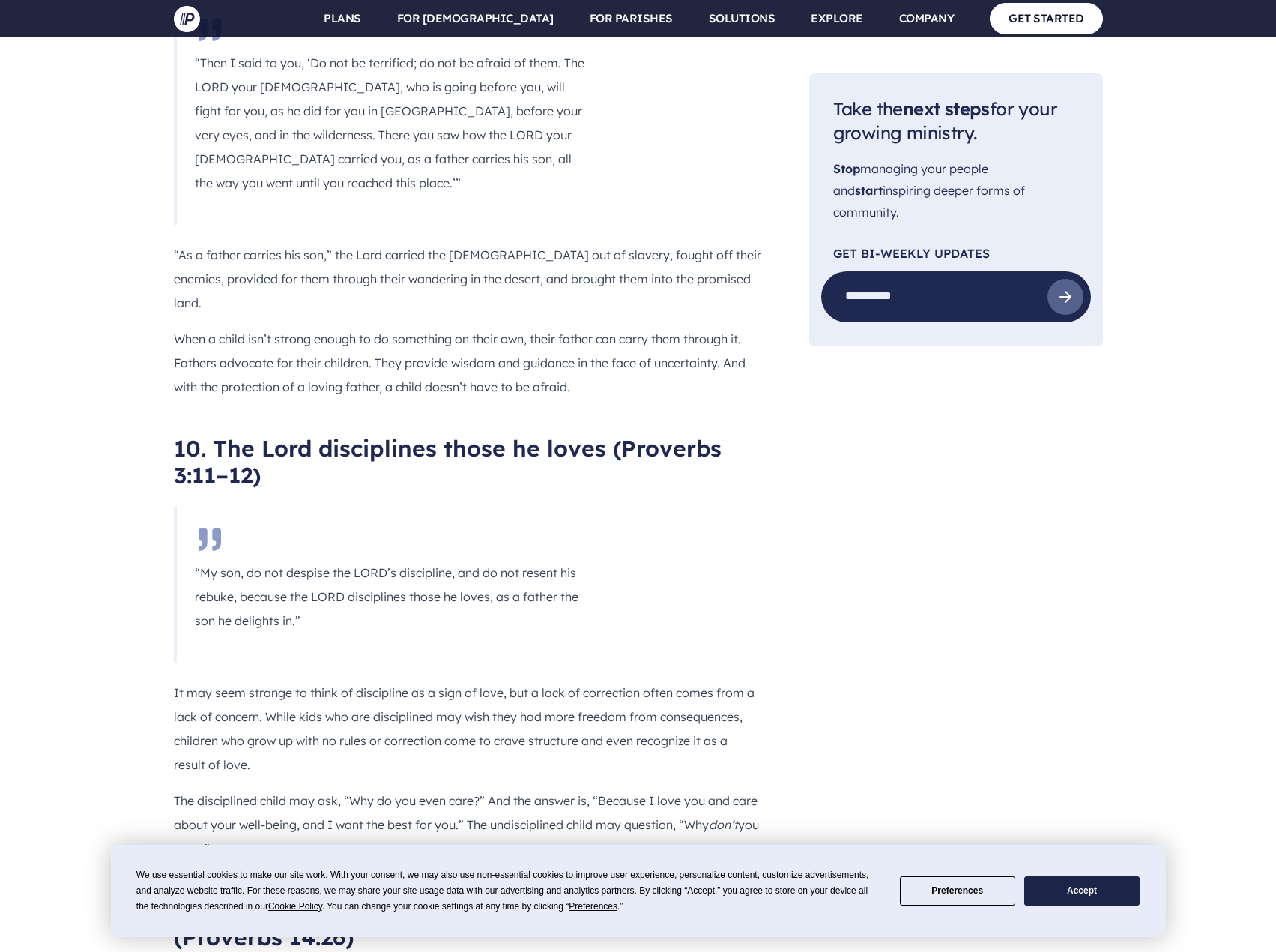
click at [426, 507] on blockquote "“My son, do not despise the LORD’s discipline, and do not resent his rebuke, be…" at bounding box center [390, 584] width 432 height 156
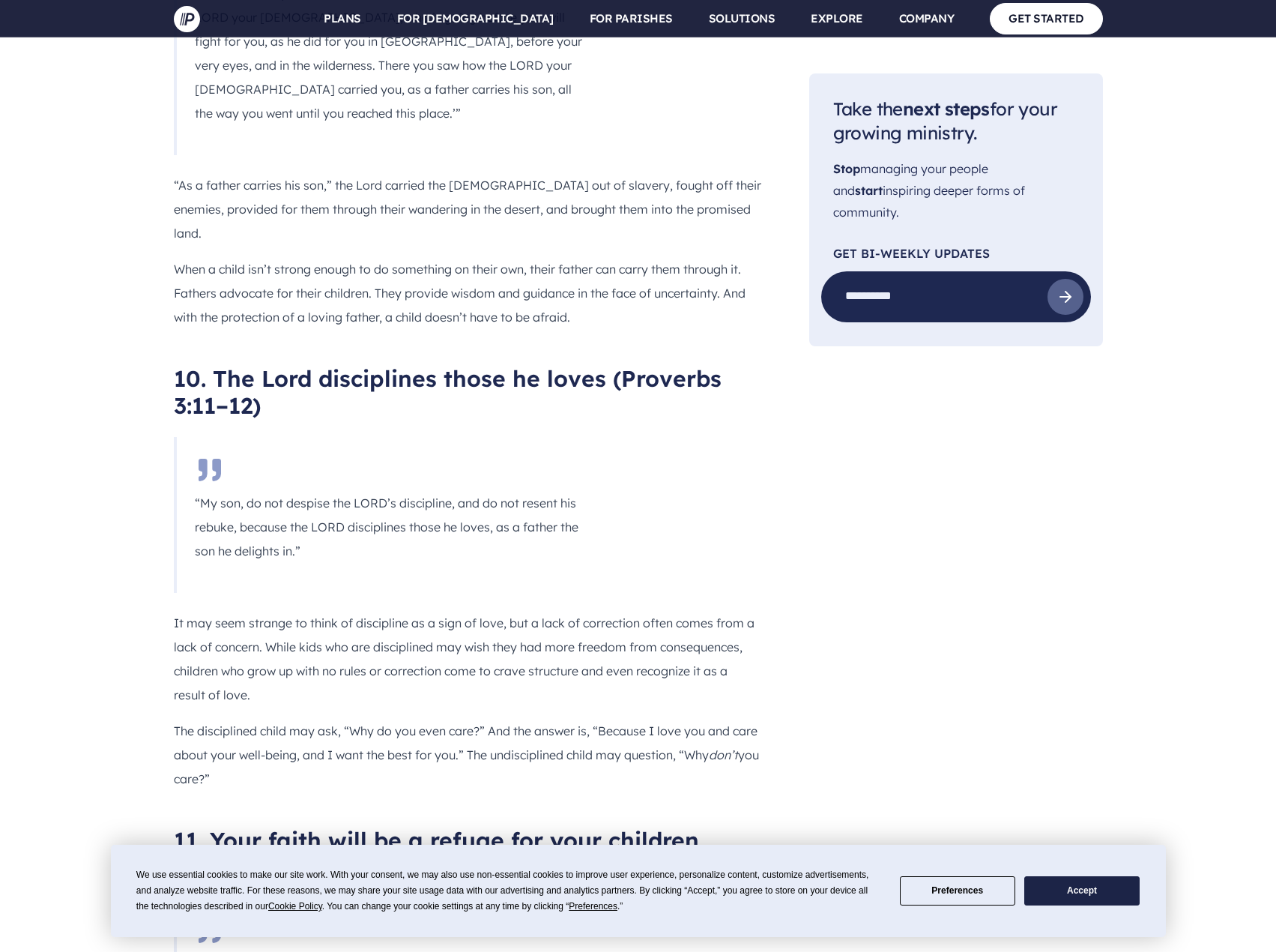
scroll to position [5170, 0]
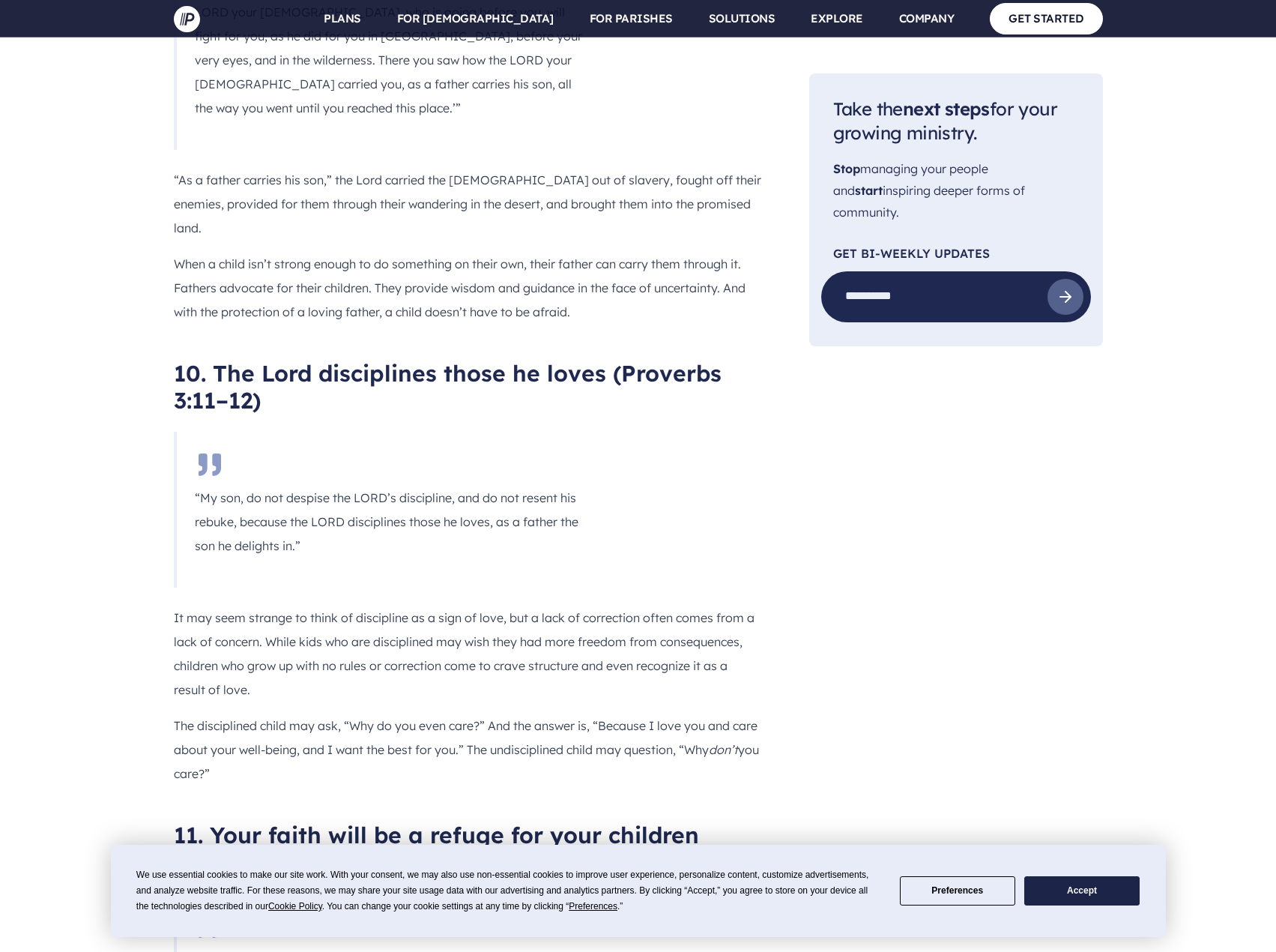
drag, startPoint x: 619, startPoint y: 94, endPoint x: 332, endPoint y: 274, distance: 338.8
click at [332, 274] on div "To help you explore what [DEMOGRAPHIC_DATA] says about being a dad, we’ve round…" at bounding box center [468, 937] width 587 height 10443
copy div "Proverbs 3:11–12) “My son, do not despise the LORD’s discipline, and do not res…"
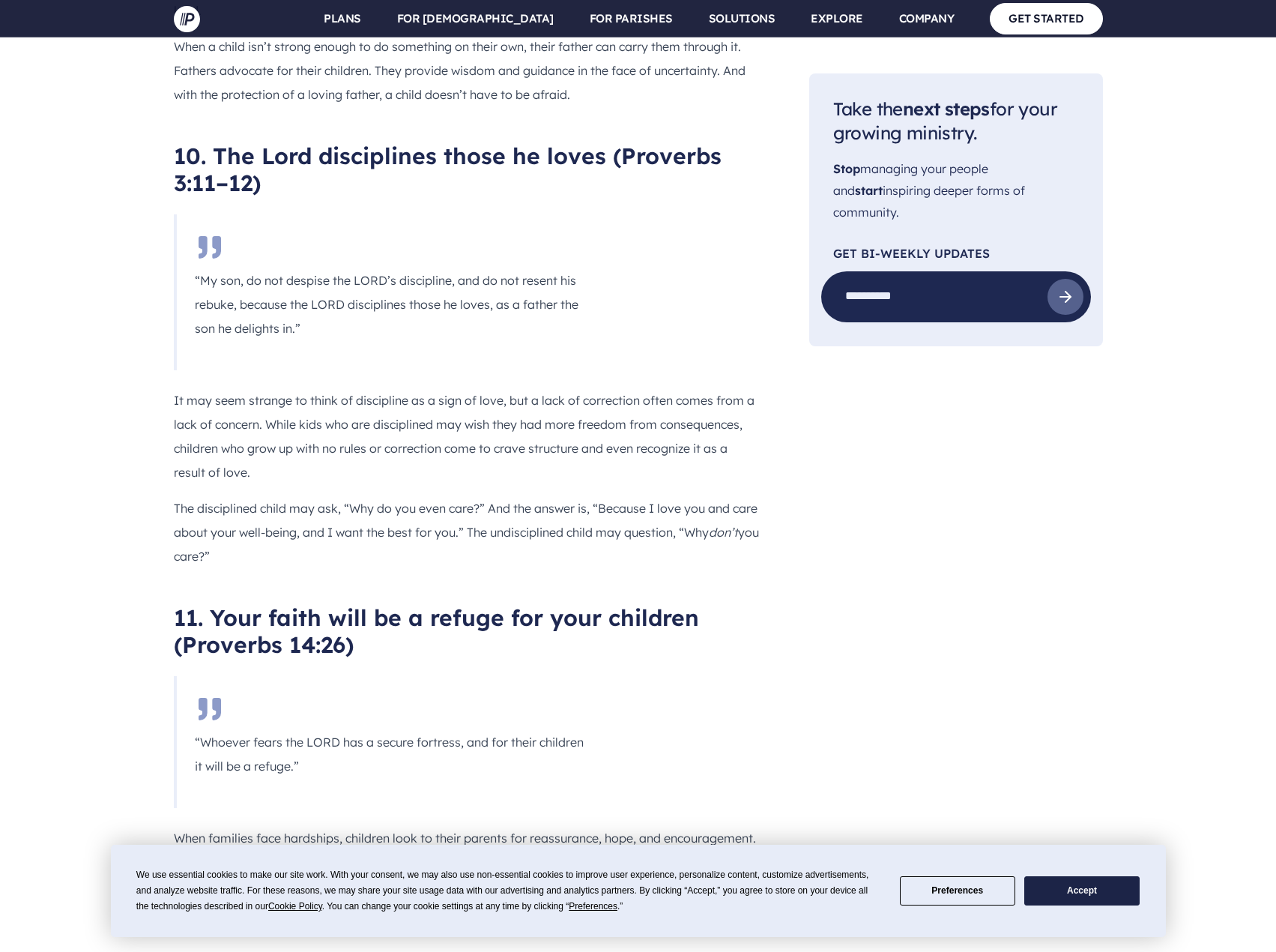
scroll to position [5545, 0]
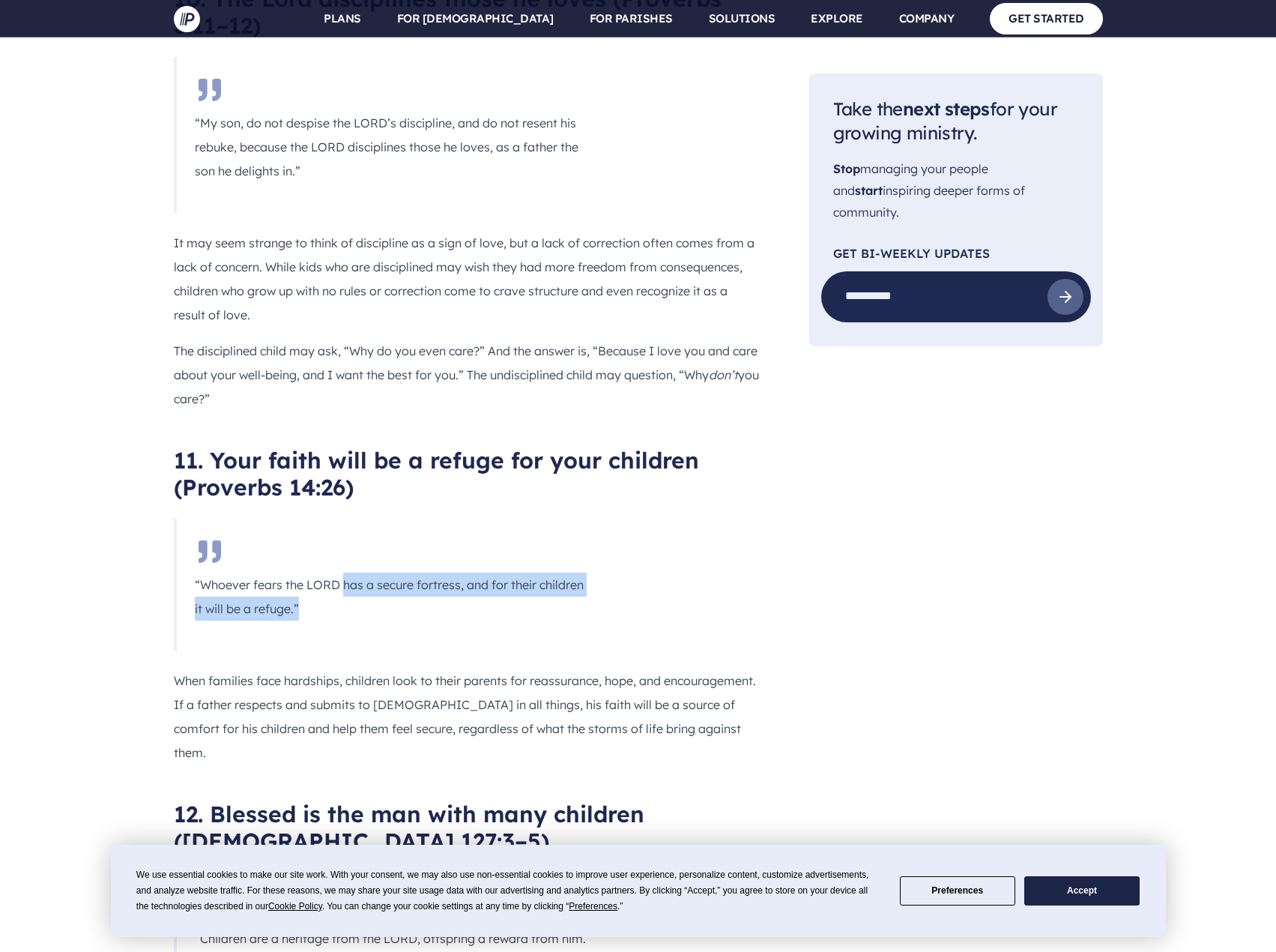
drag, startPoint x: 343, startPoint y: 300, endPoint x: 578, endPoint y: 323, distance: 236.1
click at [578, 572] on p "“Whoever fears the LORD has a secure fortress, and for their children it will b…" at bounding box center [391, 596] width 393 height 48
click at [391, 518] on blockquote "“Whoever fears the LORD has a secure fortress, and for their children it will b…" at bounding box center [390, 584] width 432 height 132
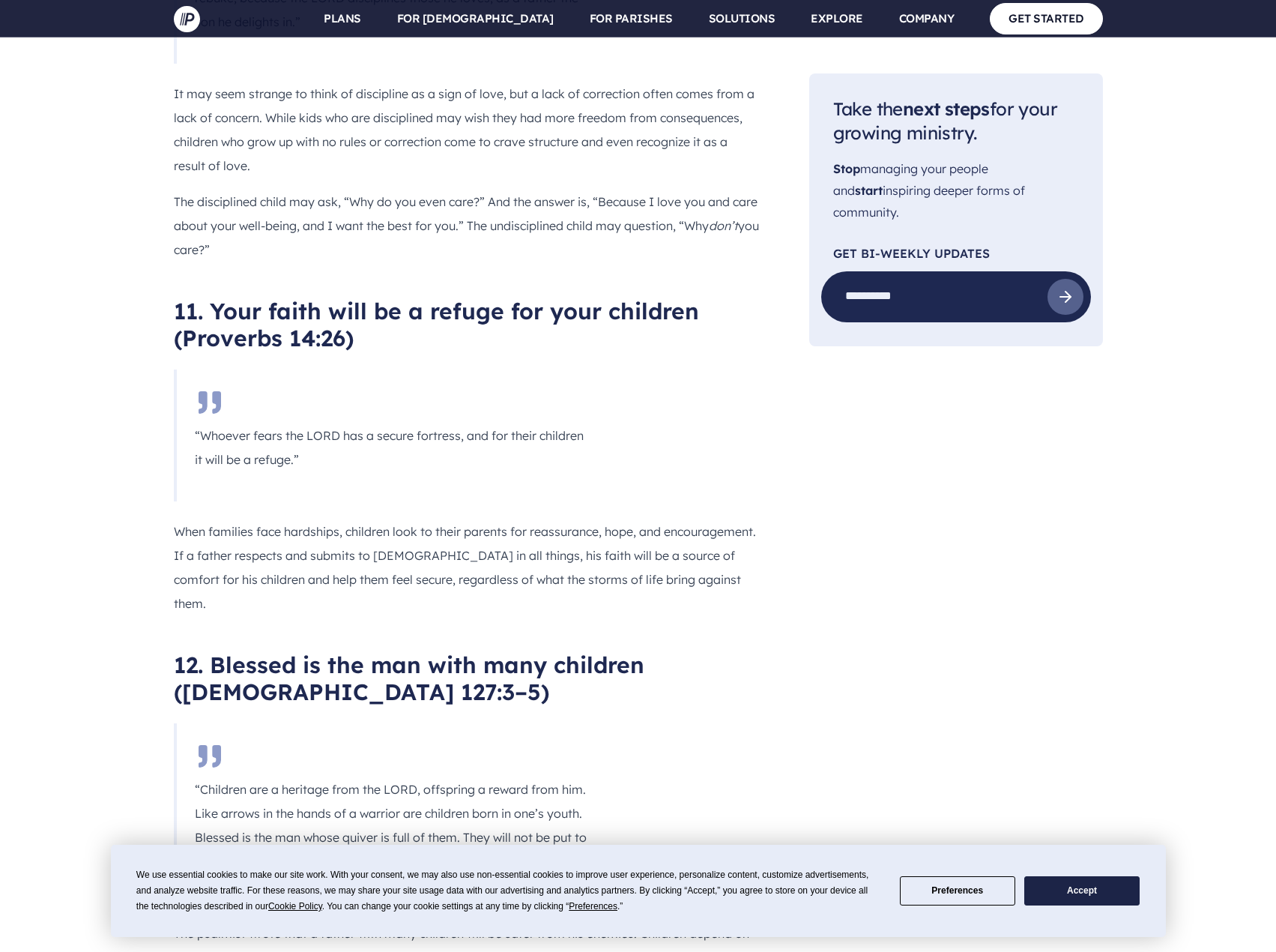
scroll to position [5695, 0]
drag, startPoint x: 245, startPoint y: 487, endPoint x: 539, endPoint y: 561, distance: 303.2
click at [544, 776] on p "“Children are a heritage from the LORD, offspring a reward from him. Like arrow…" at bounding box center [391, 824] width 393 height 96
click at [689, 550] on div "To help you explore what [DEMOGRAPHIC_DATA] says about being a dad, we’ve round…" at bounding box center [468, 413] width 587 height 10443
drag, startPoint x: 381, startPoint y: 534, endPoint x: 458, endPoint y: 537, distance: 77.1
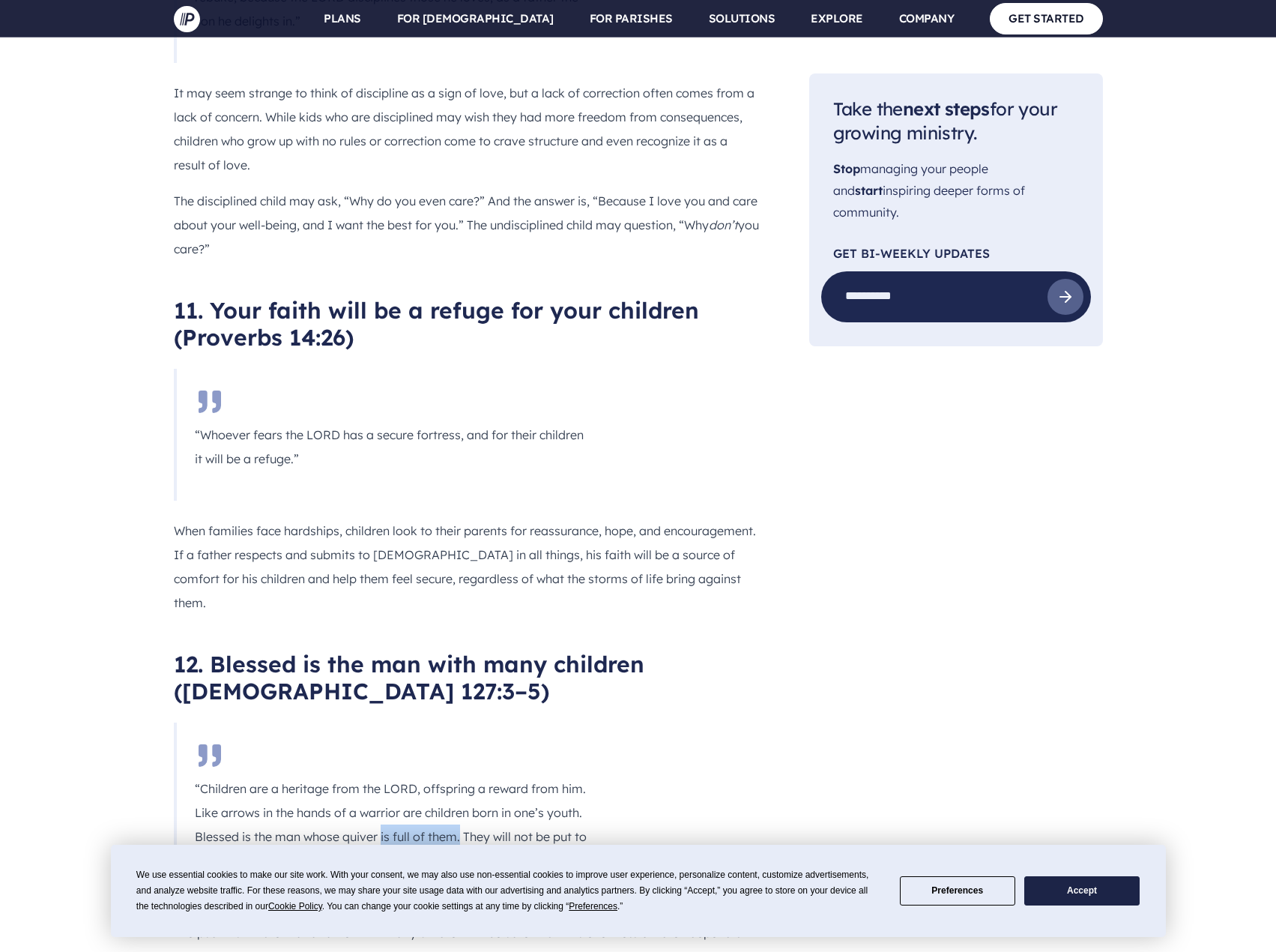
click at [458, 776] on p "“Children are a heritage from the LORD, offspring a reward from him. Like arrow…" at bounding box center [391, 824] width 393 height 96
click at [739, 540] on div "To help you explore what [DEMOGRAPHIC_DATA] says about being a dad, we’ve round…" at bounding box center [468, 413] width 587 height 10443
drag, startPoint x: 194, startPoint y: 555, endPoint x: 534, endPoint y: 556, distance: 340.0
click at [534, 776] on p "“Children are a heritage from the LORD, offspring a reward from him. Like arrow…" at bounding box center [391, 824] width 393 height 96
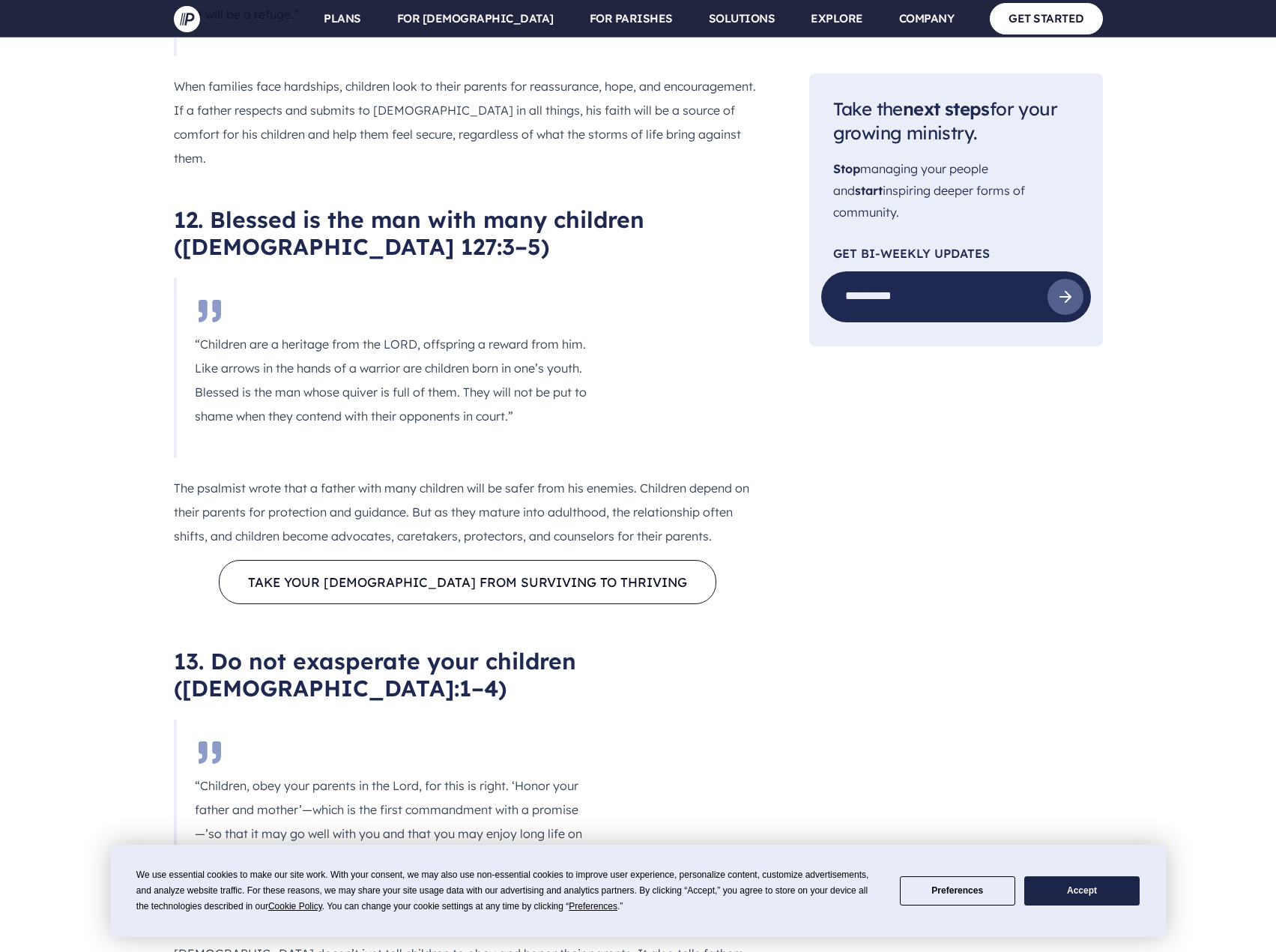
scroll to position [6144, 0]
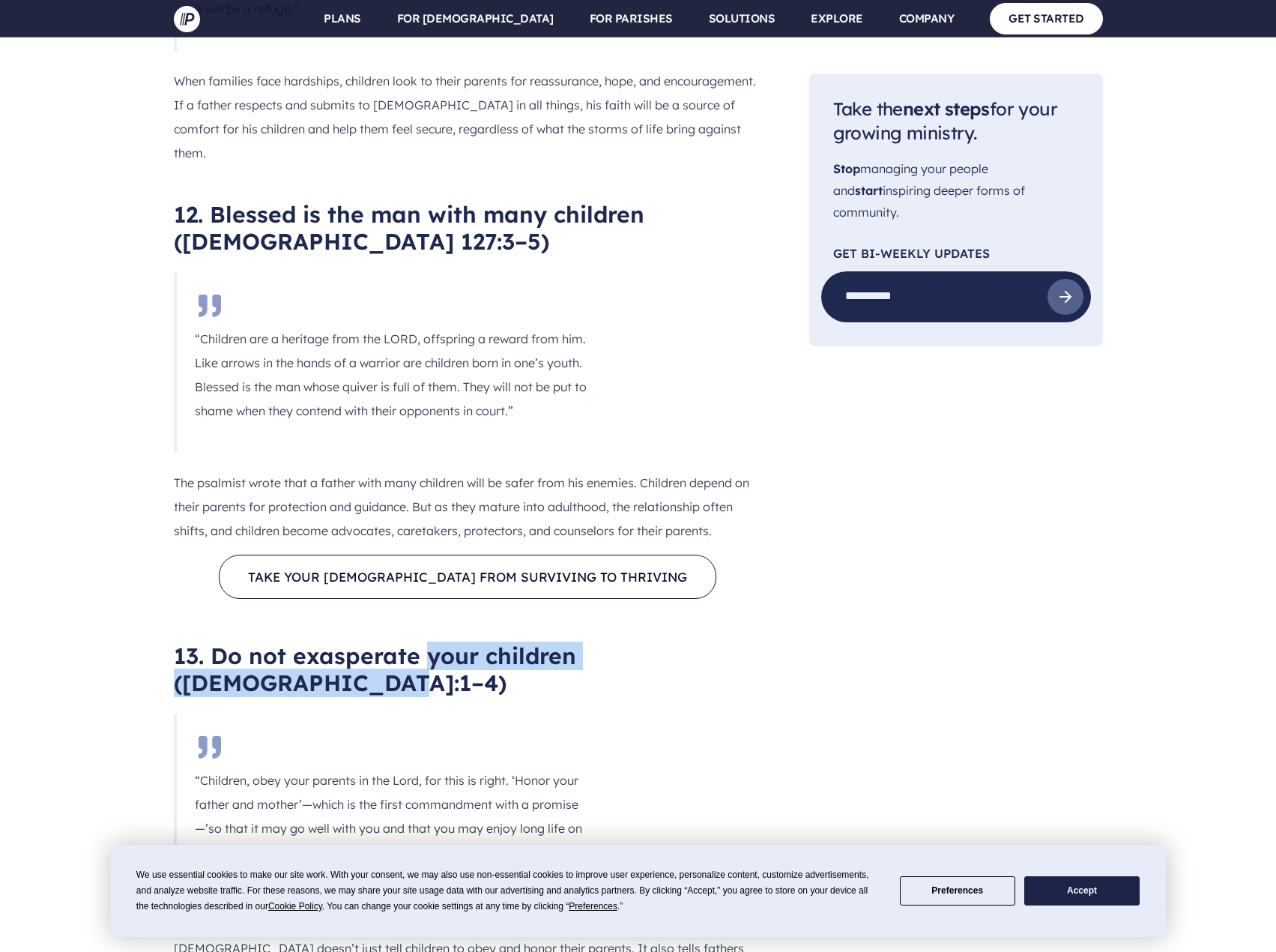
drag, startPoint x: 426, startPoint y: 354, endPoint x: 496, endPoint y: 368, distance: 71.4
click at [496, 642] on h2 "13. Do not exasperate your children ([DEMOGRAPHIC_DATA]:1–4)" at bounding box center [468, 669] width 587 height 54
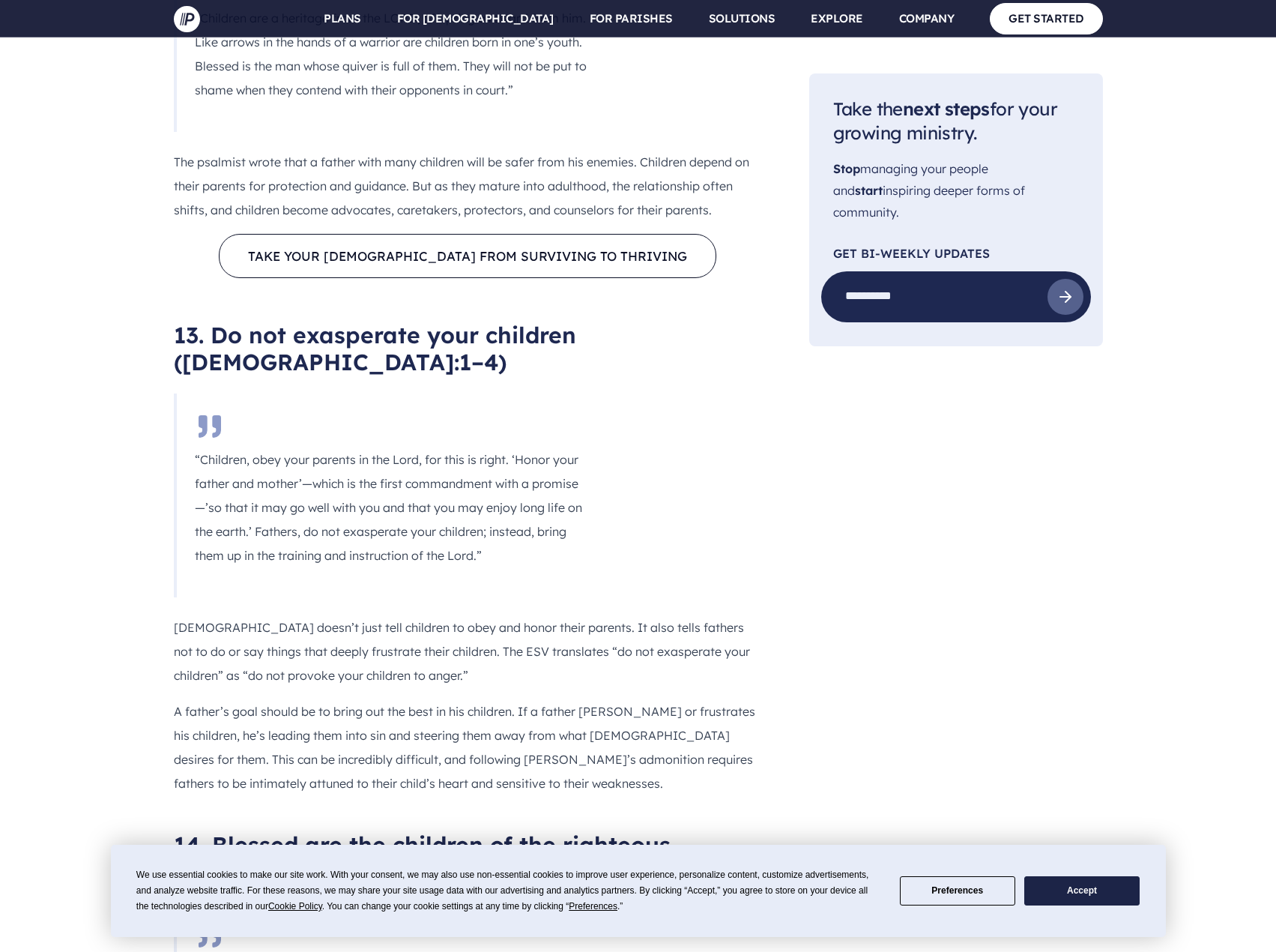
scroll to position [6519, 0]
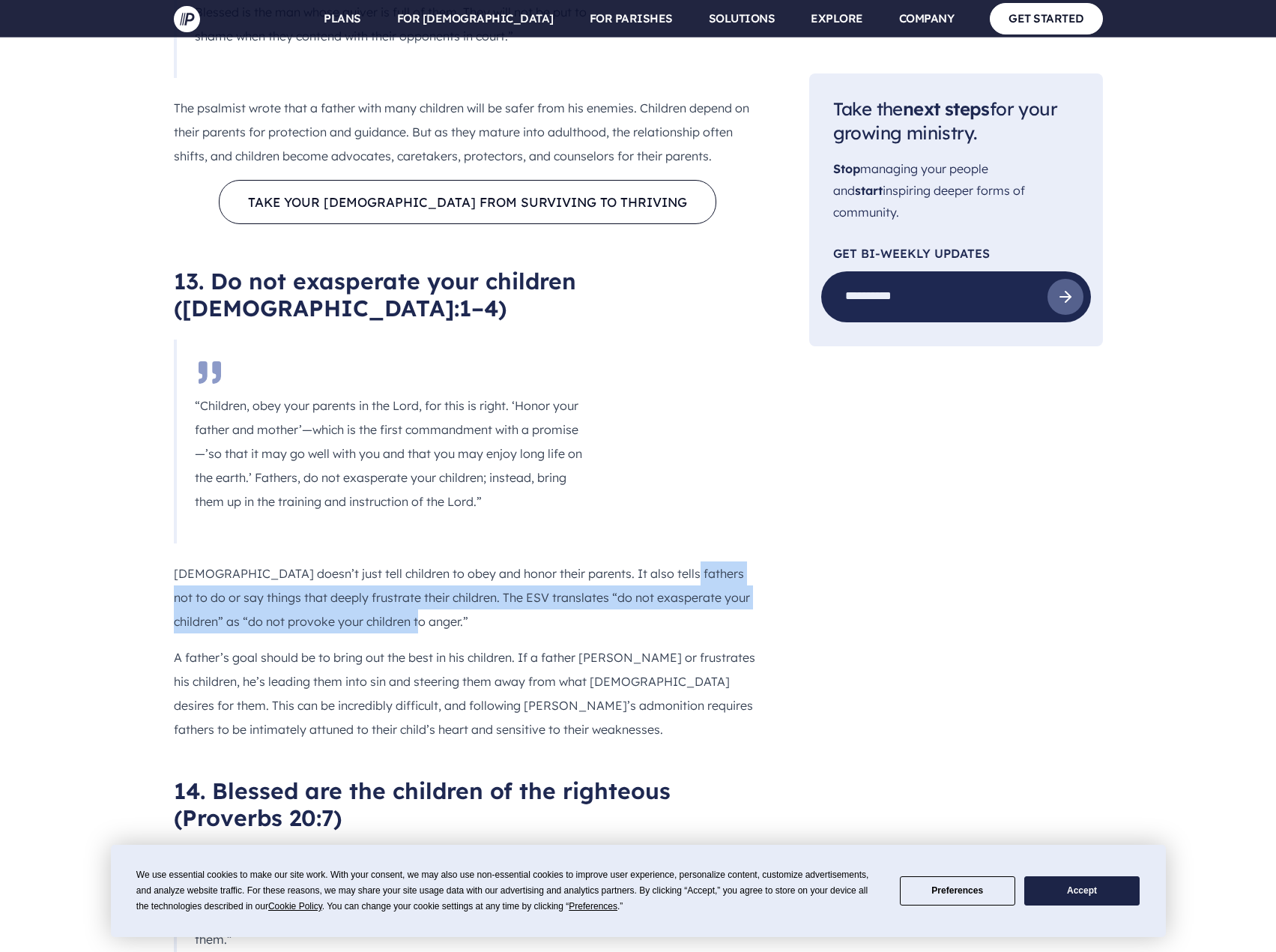
drag, startPoint x: 660, startPoint y: 267, endPoint x: 749, endPoint y: 310, distance: 98.8
click at [749, 561] on p "[DEMOGRAPHIC_DATA] doesn’t just tell children to obey and honor their parents. …" at bounding box center [468, 597] width 587 height 72
click at [403, 561] on p "[DEMOGRAPHIC_DATA] doesn’t just tell children to obey and honor their parents. …" at bounding box center [468, 597] width 587 height 72
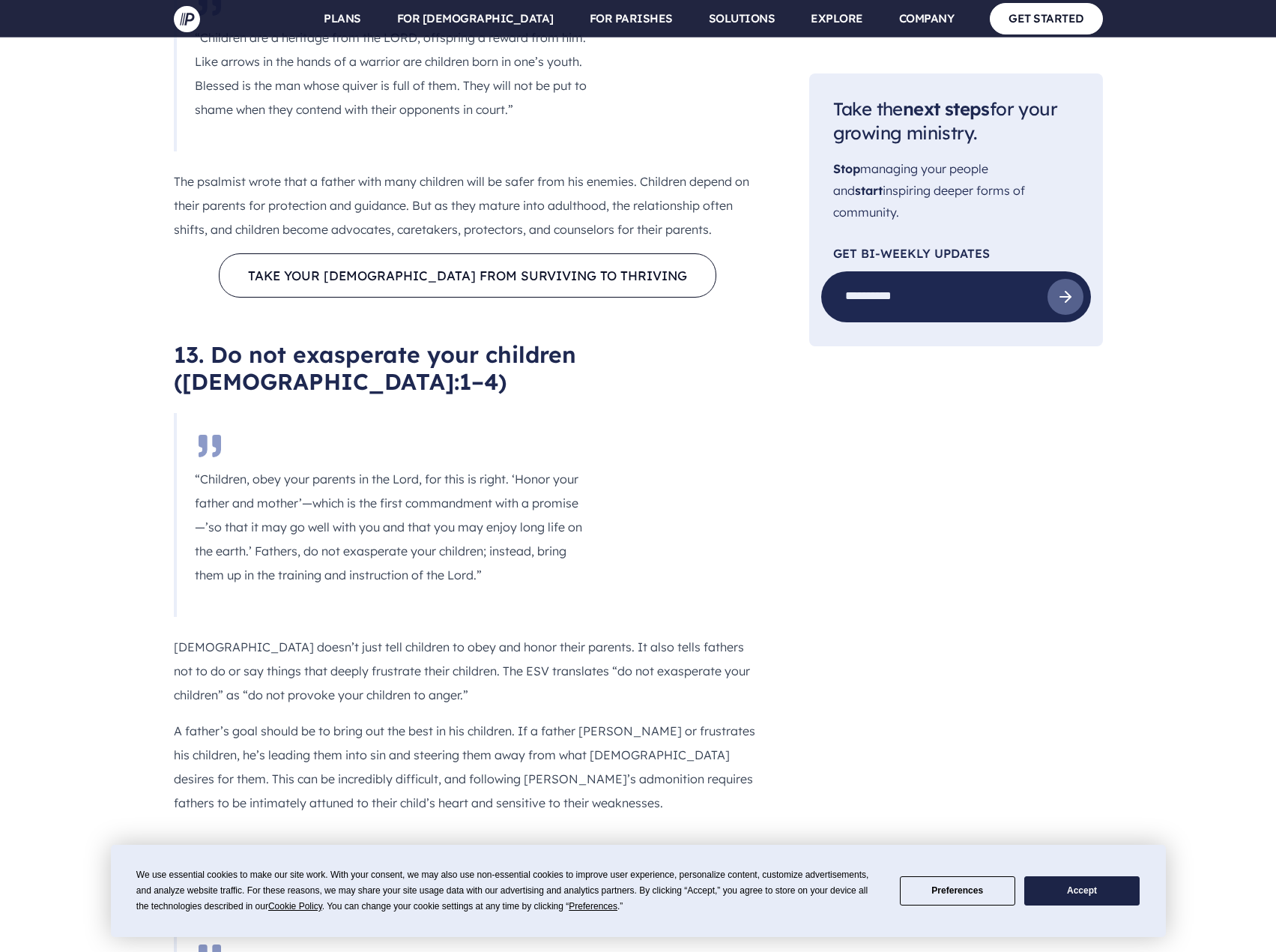
scroll to position [6444, 0]
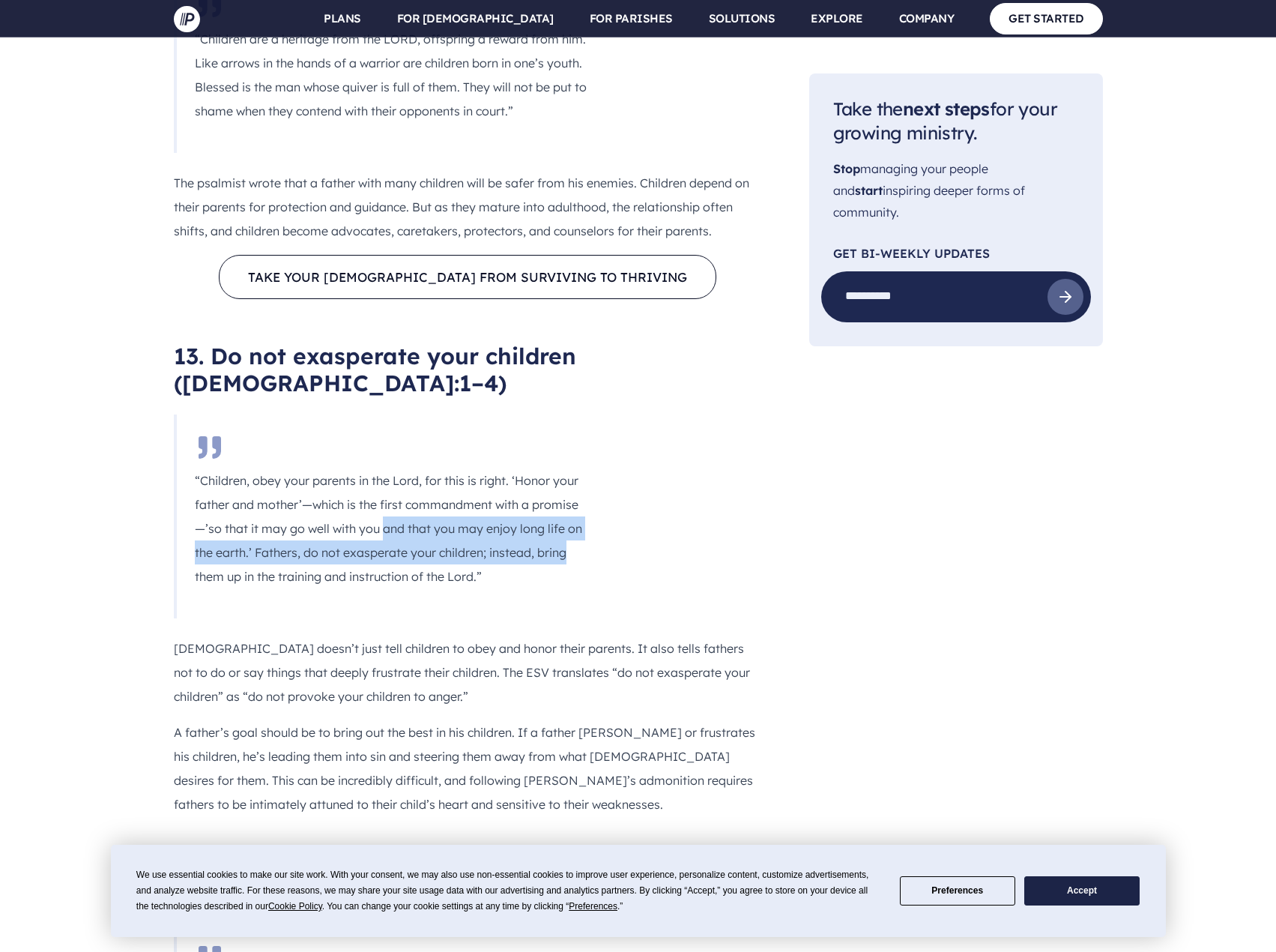
drag, startPoint x: 383, startPoint y: 223, endPoint x: 591, endPoint y: 241, distance: 208.8
click at [591, 415] on blockquote "“Children, obey your parents in the Lord, for this is right. ‘Honor your father…" at bounding box center [390, 517] width 432 height 204
click at [244, 469] on p "“Children, obey your parents in the Lord, for this is right. ‘Honor your father…" at bounding box center [391, 529] width 393 height 120
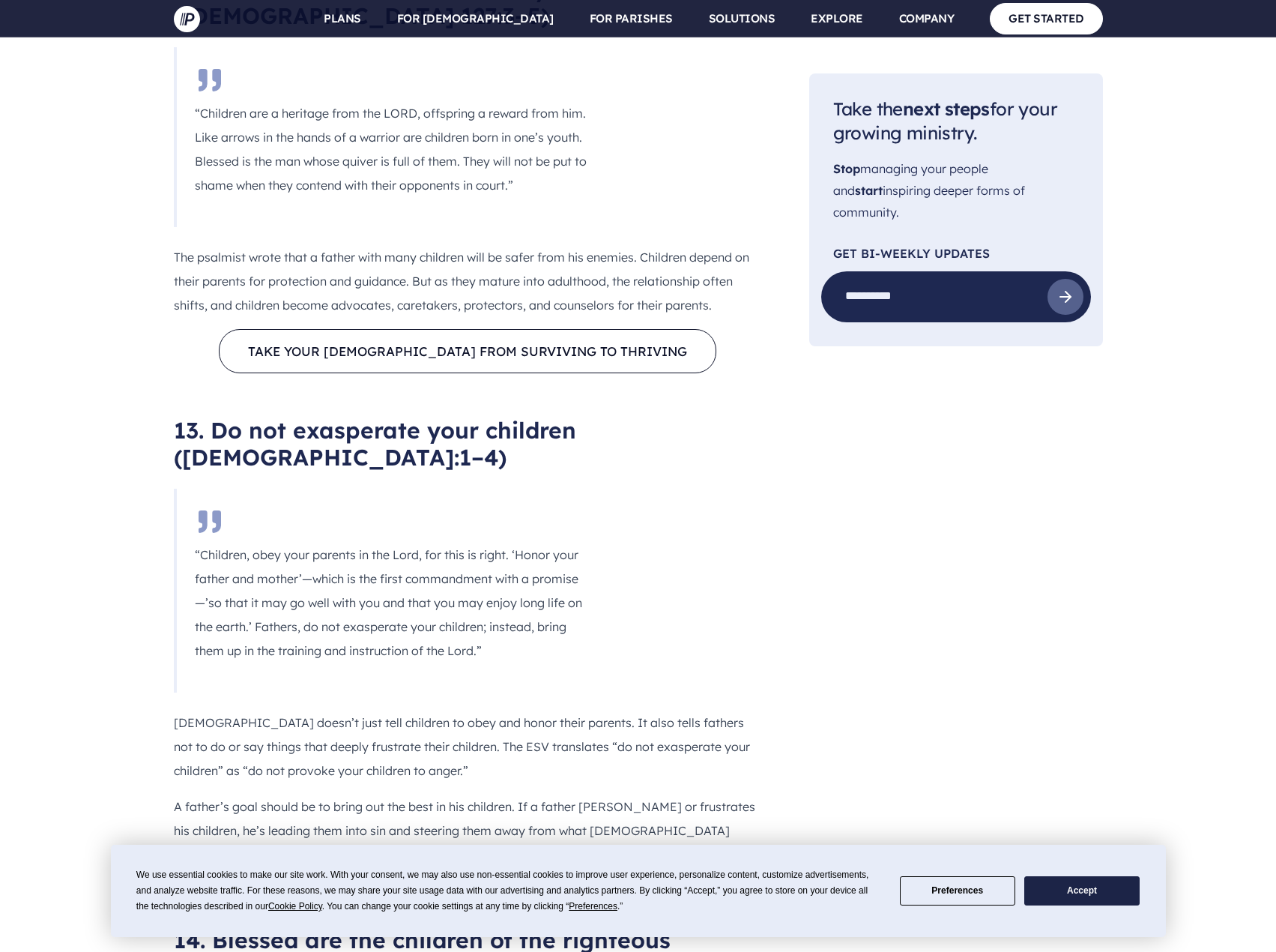
scroll to position [6369, 0]
drag, startPoint x: 248, startPoint y: 319, endPoint x: 539, endPoint y: 346, distance: 292.2
click at [555, 544] on p "“Children, obey your parents in the Lord, for this is right. ‘Honor your father…" at bounding box center [391, 604] width 393 height 120
click at [268, 490] on blockquote "“Children, obey your parents in the Lord, for this is right. ‘Honor your father…" at bounding box center [390, 591] width 432 height 204
drag, startPoint x: 592, startPoint y: 124, endPoint x: 510, endPoint y: 341, distance: 232.0
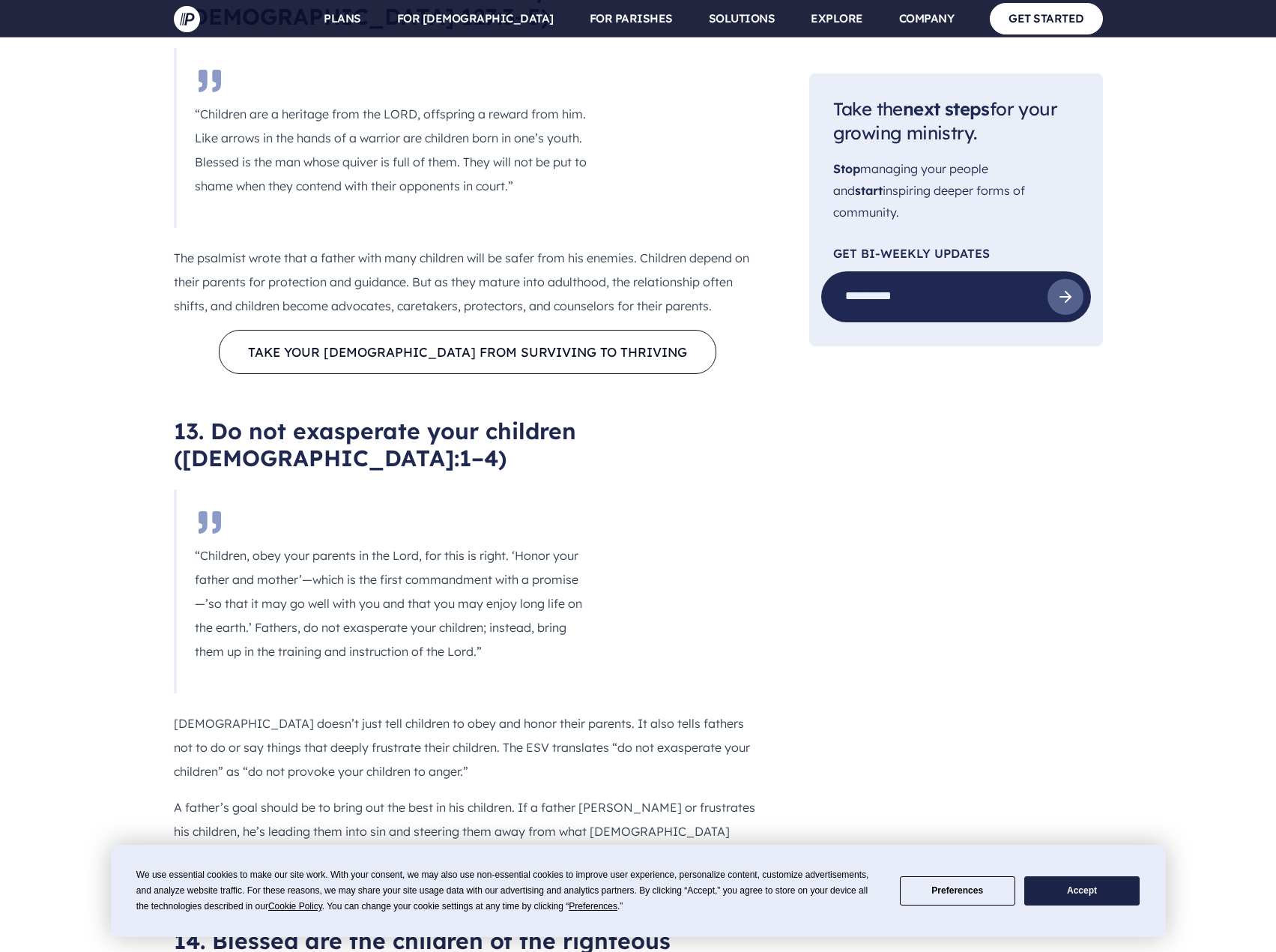
copy div "[DEMOGRAPHIC_DATA]:1–4) “Children, obey your parents in the Lord, for this is r…"
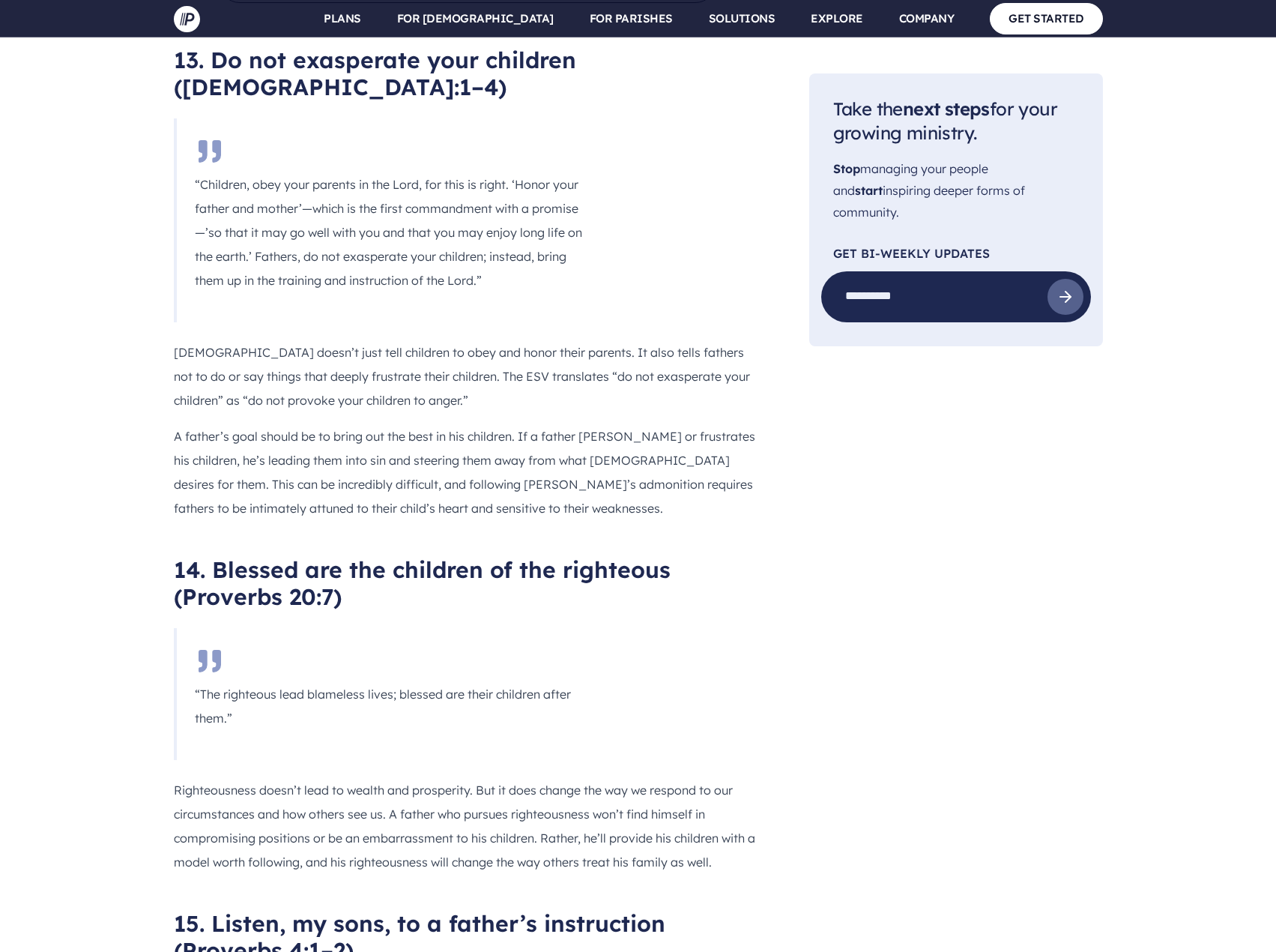
scroll to position [6743, 0]
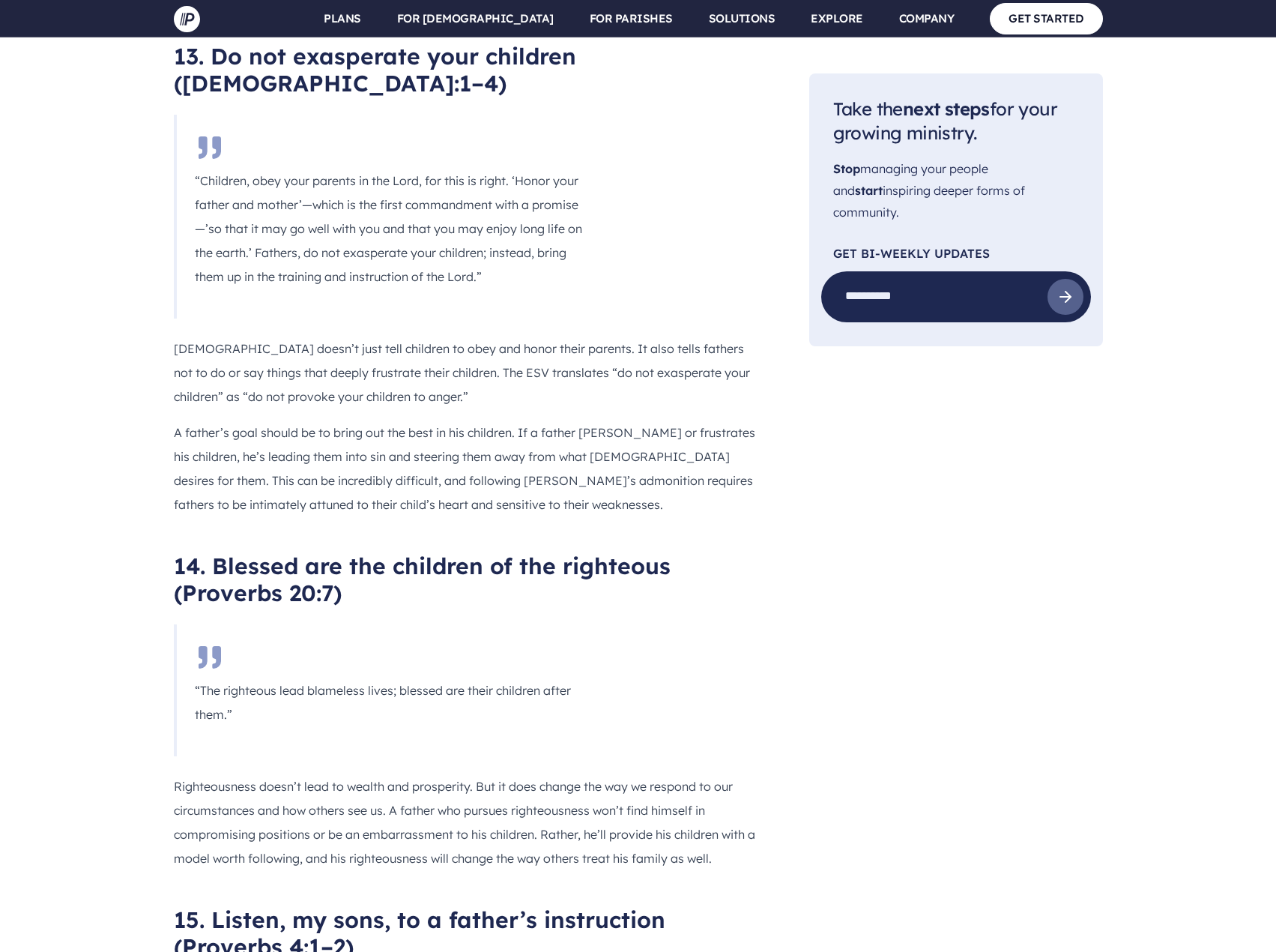
drag, startPoint x: 280, startPoint y: 385, endPoint x: 590, endPoint y: 386, distance: 310.0
click at [590, 625] on blockquote "“The righteous lead blameless lives; blessed are their children after them.”" at bounding box center [390, 690] width 432 height 132
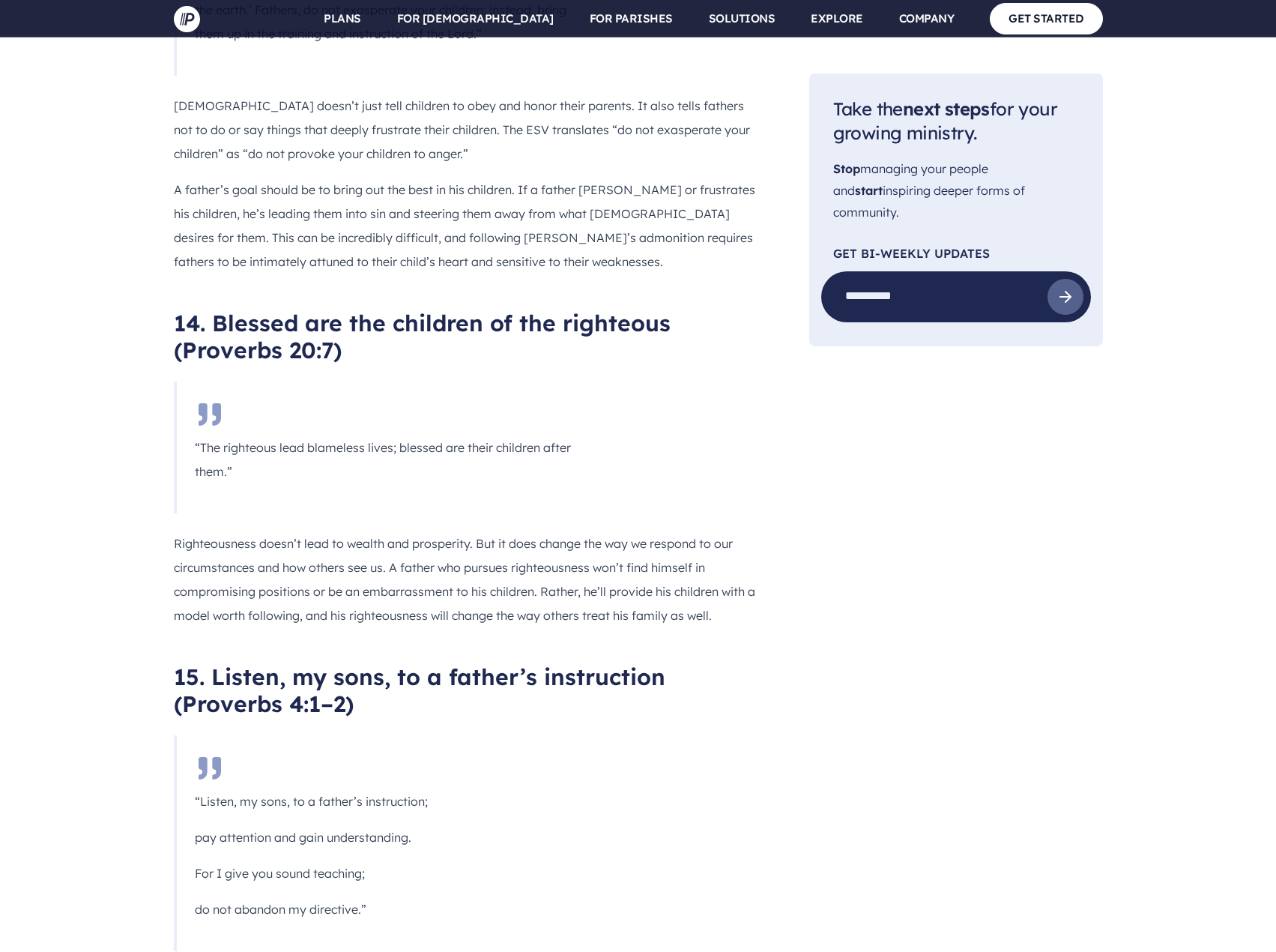
scroll to position [7044, 0]
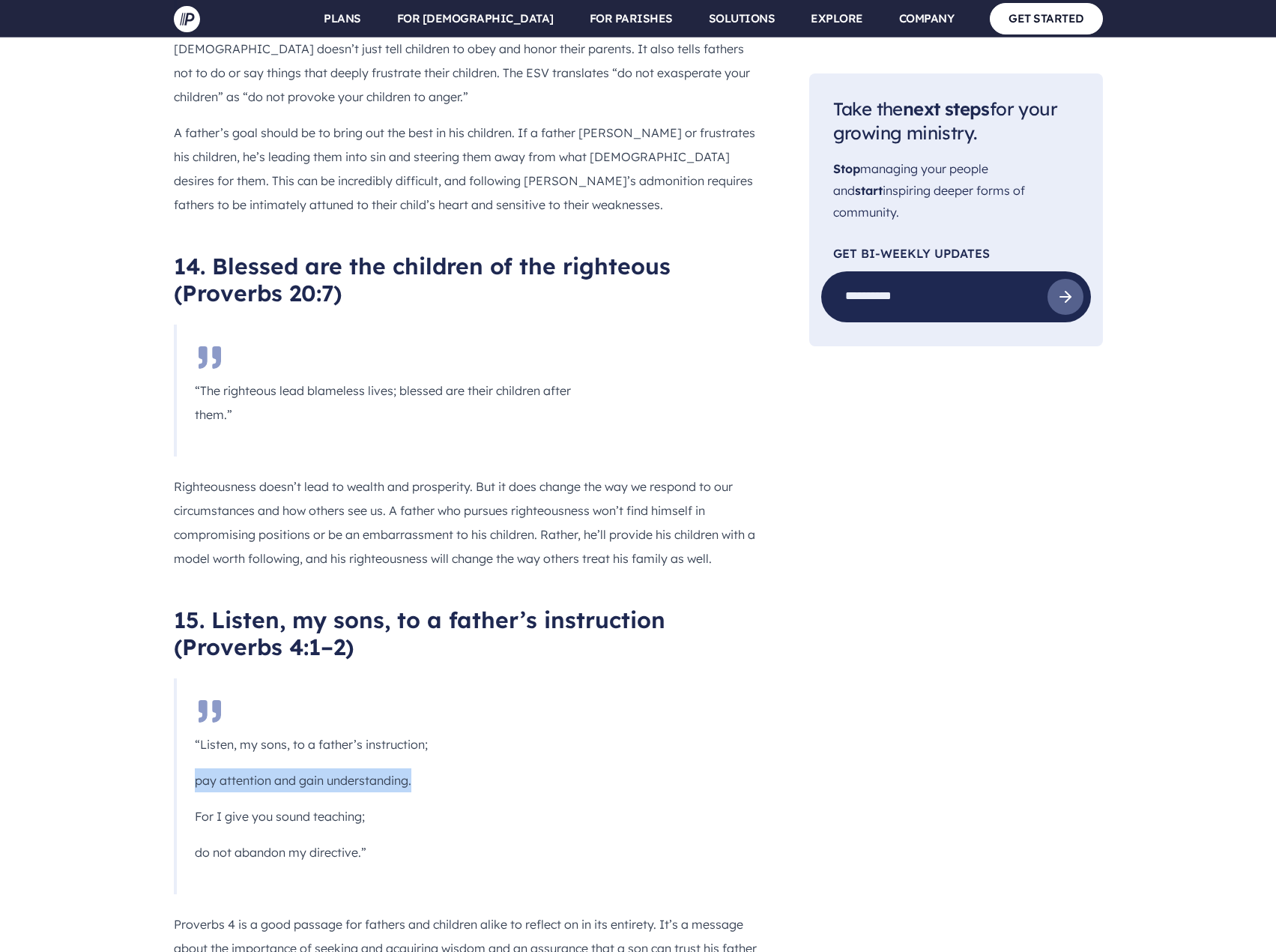
drag, startPoint x: 196, startPoint y: 476, endPoint x: 429, endPoint y: 480, distance: 233.0
click at [429, 768] on p "pay attention and gain understanding." at bounding box center [391, 780] width 393 height 24
click at [528, 679] on blockquote "“Listen, my sons, to a father’s instruction; pay attention and gain understandi…" at bounding box center [390, 787] width 432 height 216
drag, startPoint x: 272, startPoint y: 514, endPoint x: 410, endPoint y: 514, distance: 138.0
click at [410, 804] on p "For I give you sound teaching;" at bounding box center [391, 816] width 393 height 24
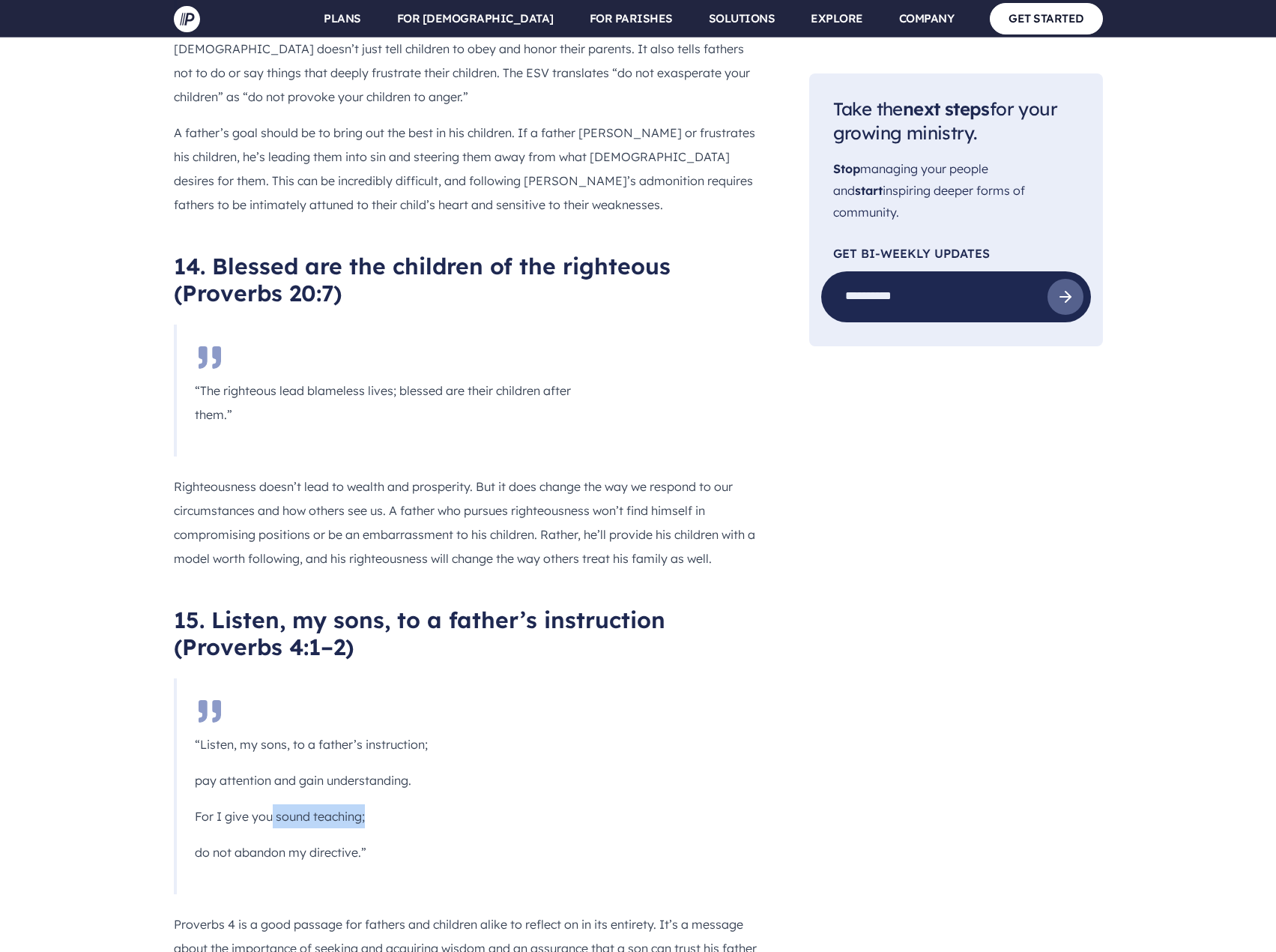
click at [586, 804] on p "For I give you sound teaching;" at bounding box center [391, 816] width 393 height 24
drag, startPoint x: 194, startPoint y: 512, endPoint x: 373, endPoint y: 513, distance: 179.0
click at [373, 804] on p "For I give you sound teaching;" at bounding box center [391, 816] width 393 height 24
click at [591, 679] on blockquote "“Listen, my sons, to a father’s instruction; pay attention and gain understandi…" at bounding box center [390, 787] width 432 height 216
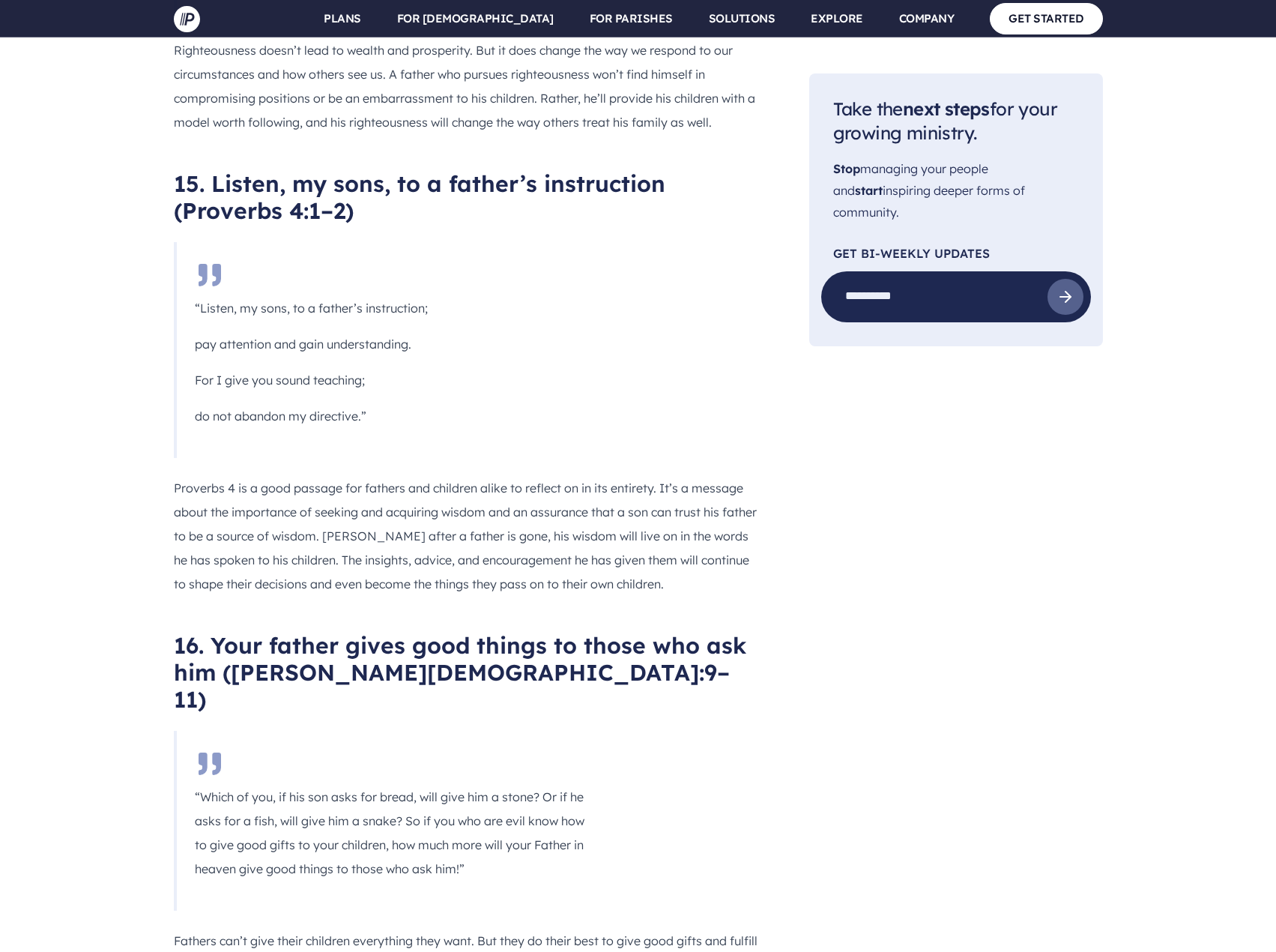
scroll to position [7493, 0]
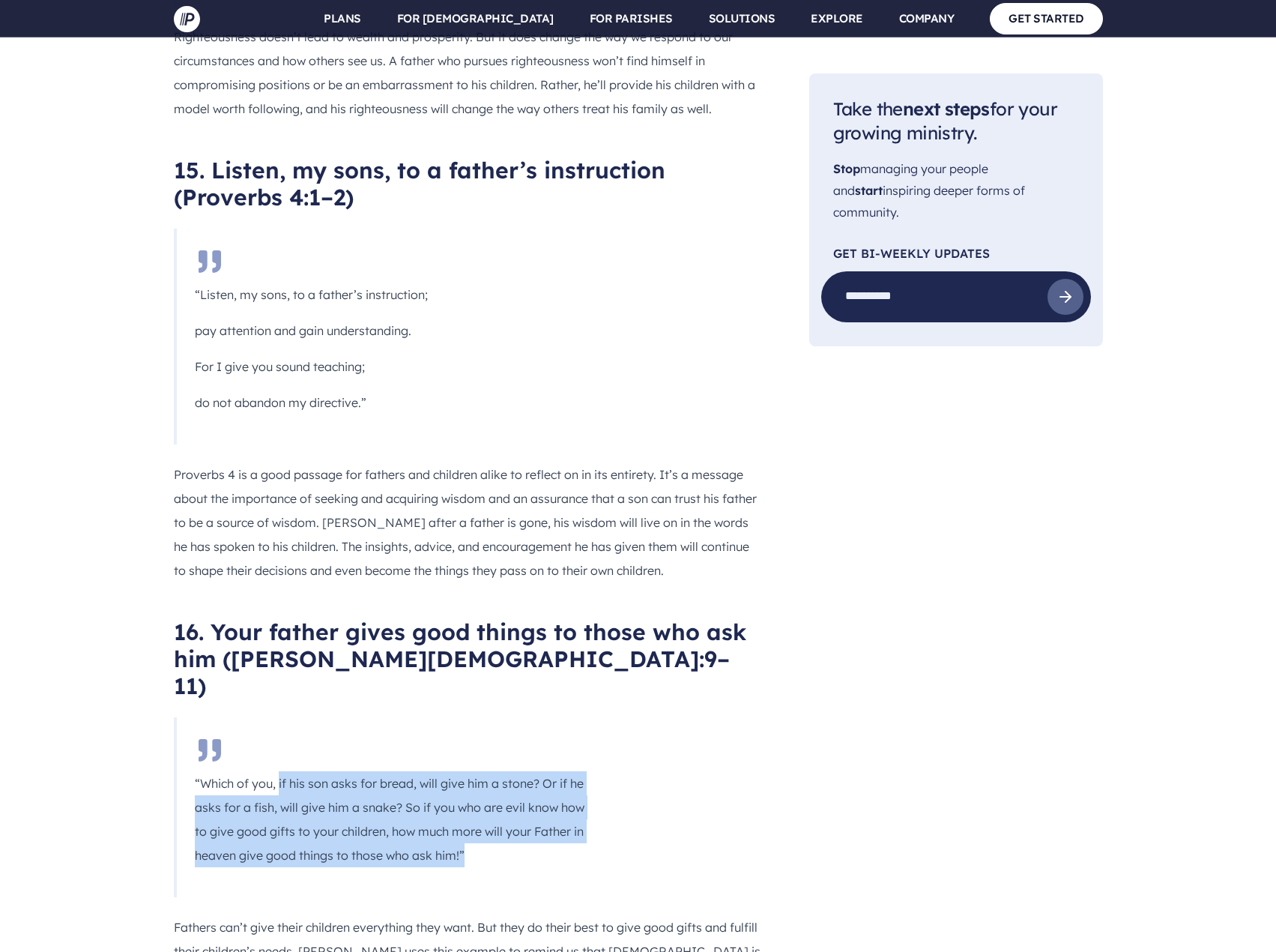
drag, startPoint x: 278, startPoint y: 450, endPoint x: 578, endPoint y: 523, distance: 308.8
click at [578, 771] on p "“Which of you, if his son asks for bread, will give him a stone? Or if he asks …" at bounding box center [391, 819] width 393 height 96
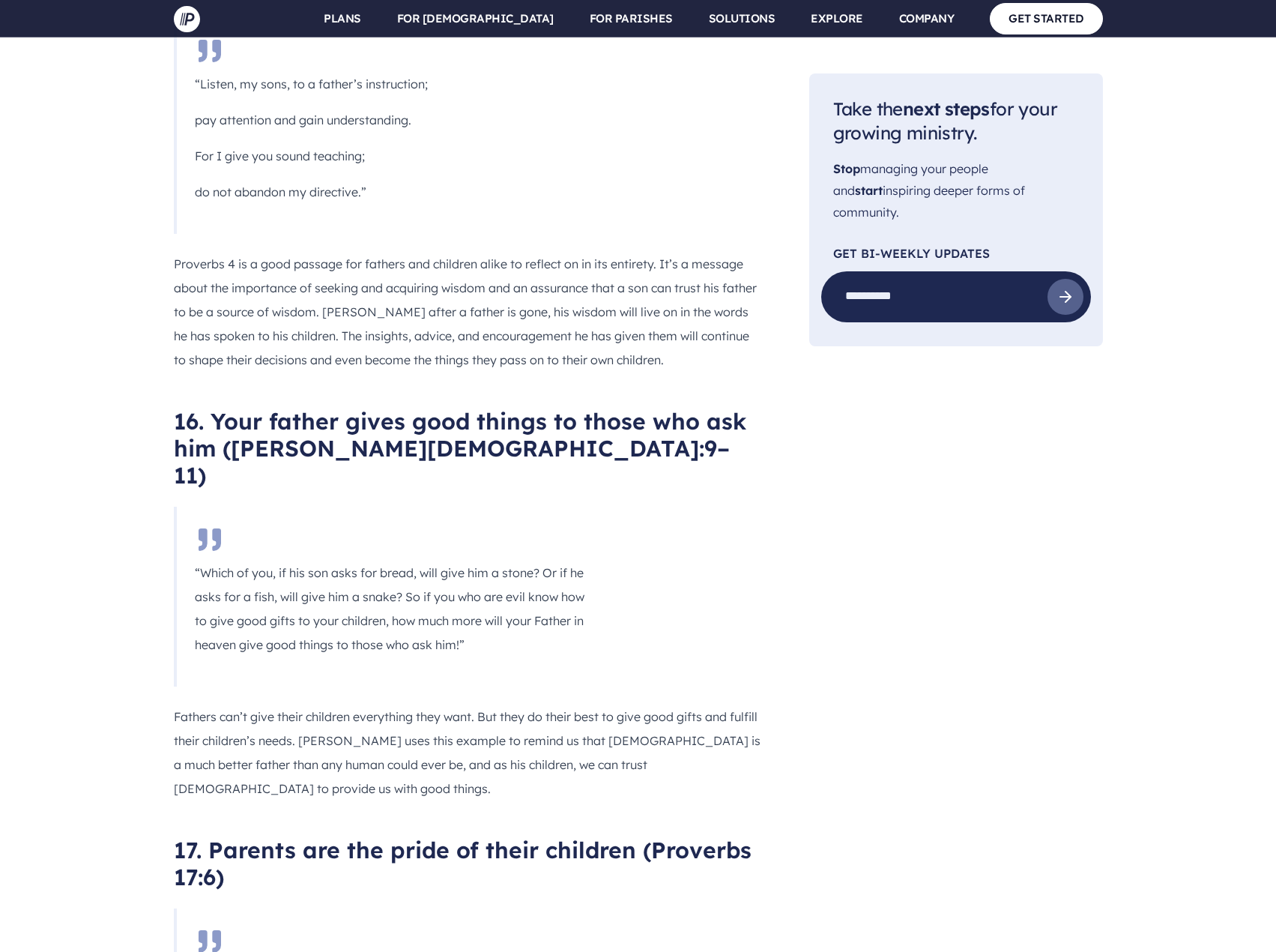
scroll to position [7718, 0]
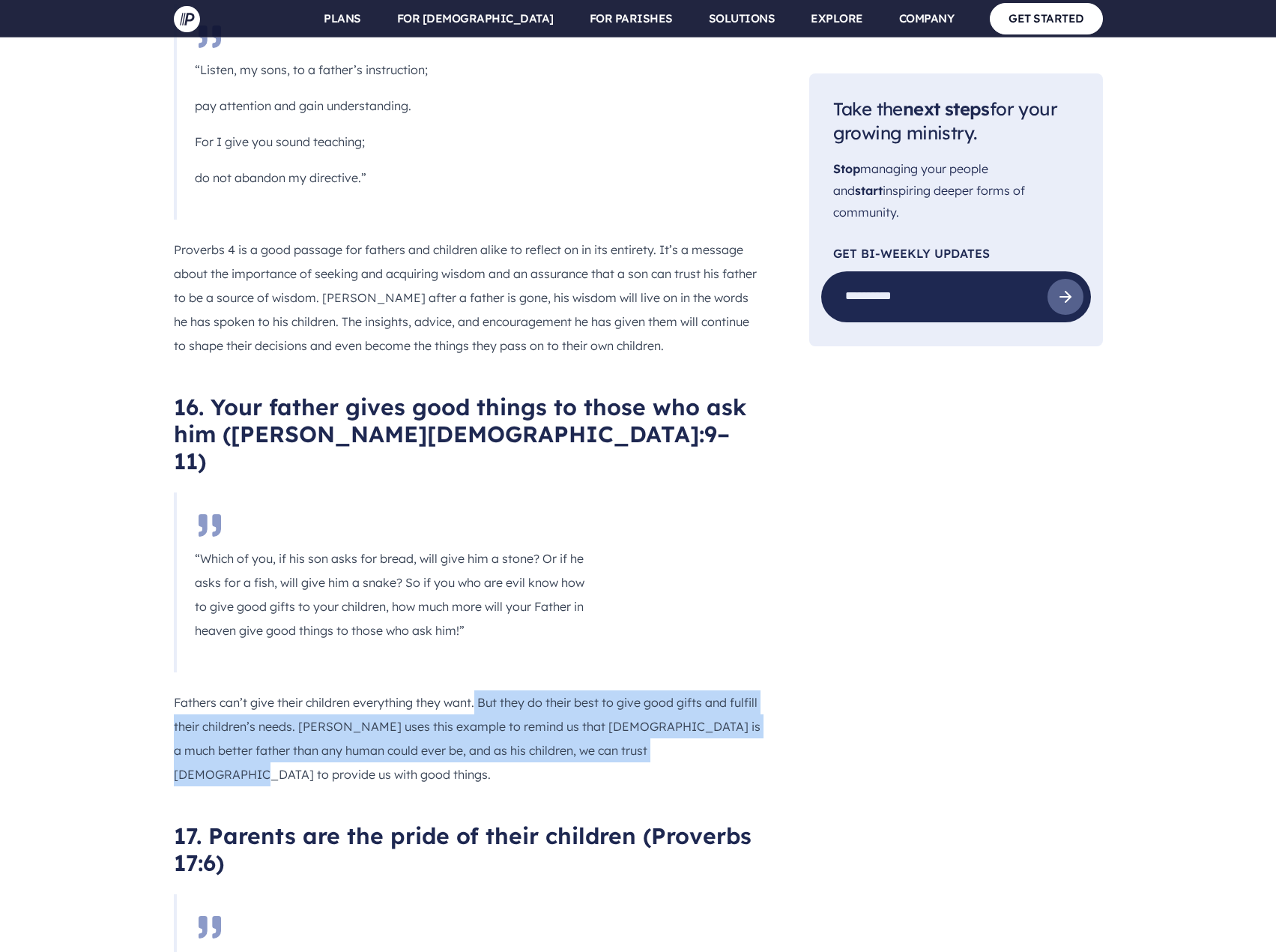
drag, startPoint x: 477, startPoint y: 373, endPoint x: 727, endPoint y: 412, distance: 253.0
click at [727, 690] on p "Fathers can’t give their children everything they want. But they do their best …" at bounding box center [468, 738] width 587 height 96
click at [462, 690] on p "Fathers can’t give their children everything they want. But they do their best …" at bounding box center [468, 738] width 587 height 96
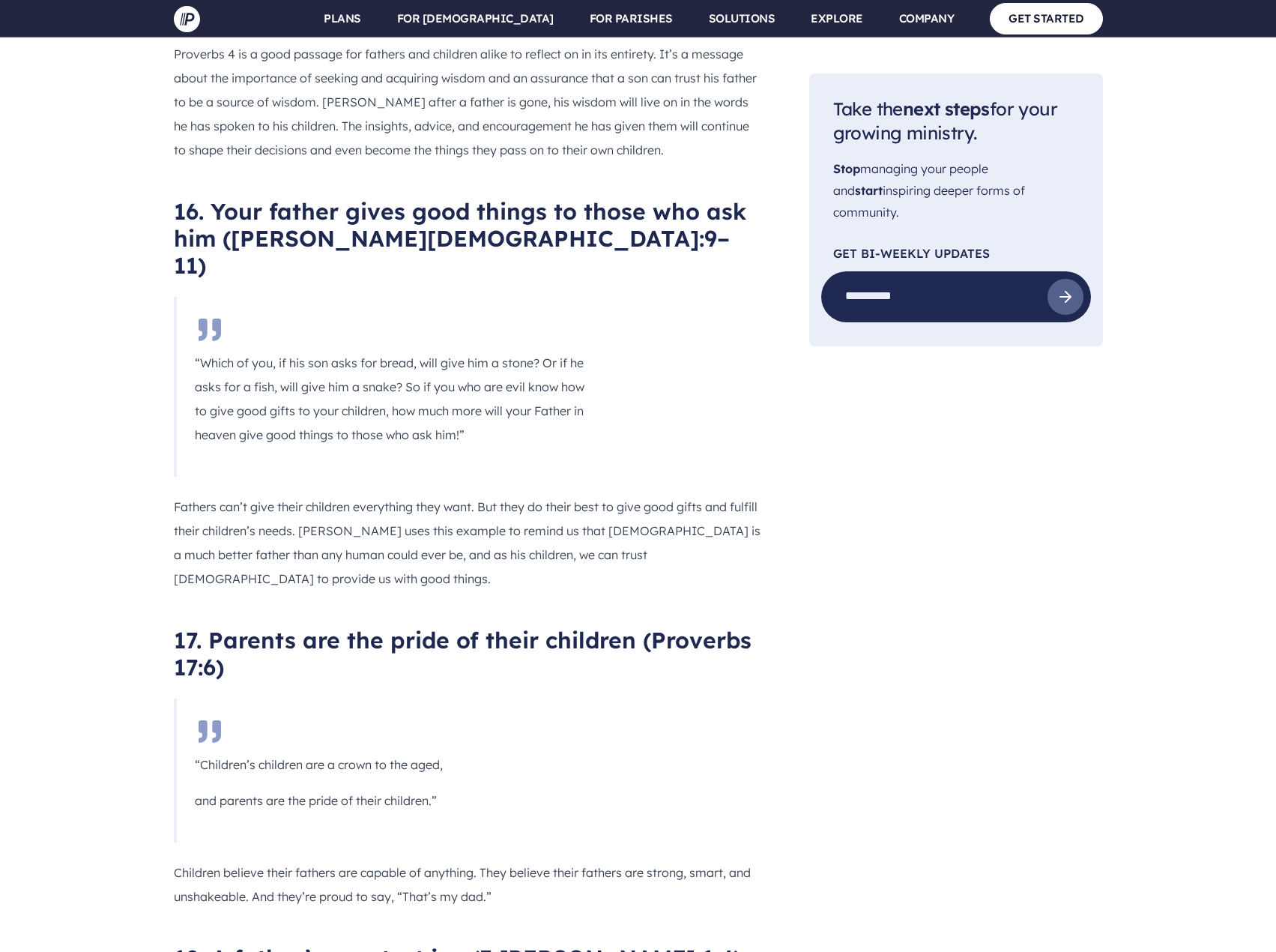
scroll to position [7943, 0]
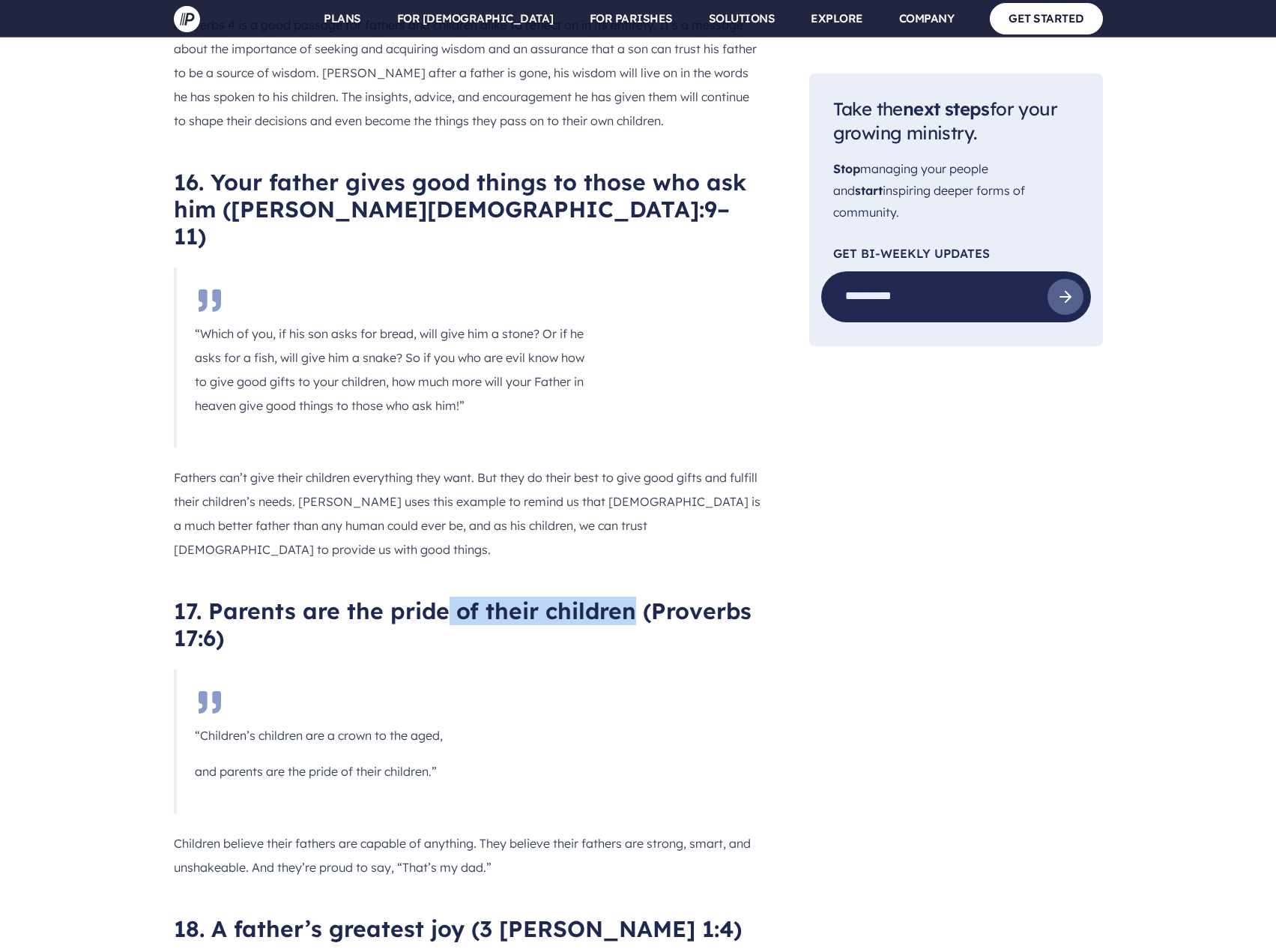
drag, startPoint x: 448, startPoint y: 259, endPoint x: 634, endPoint y: 262, distance: 186.0
click at [634, 598] on h2 "17. Parents are the pride of their children (Proverbs 17:6)" at bounding box center [468, 625] width 587 height 54
drag, startPoint x: 260, startPoint y: 379, endPoint x: 447, endPoint y: 379, distance: 187.0
click at [447, 723] on p "“Children’s children are a crown to the aged," at bounding box center [391, 735] width 393 height 24
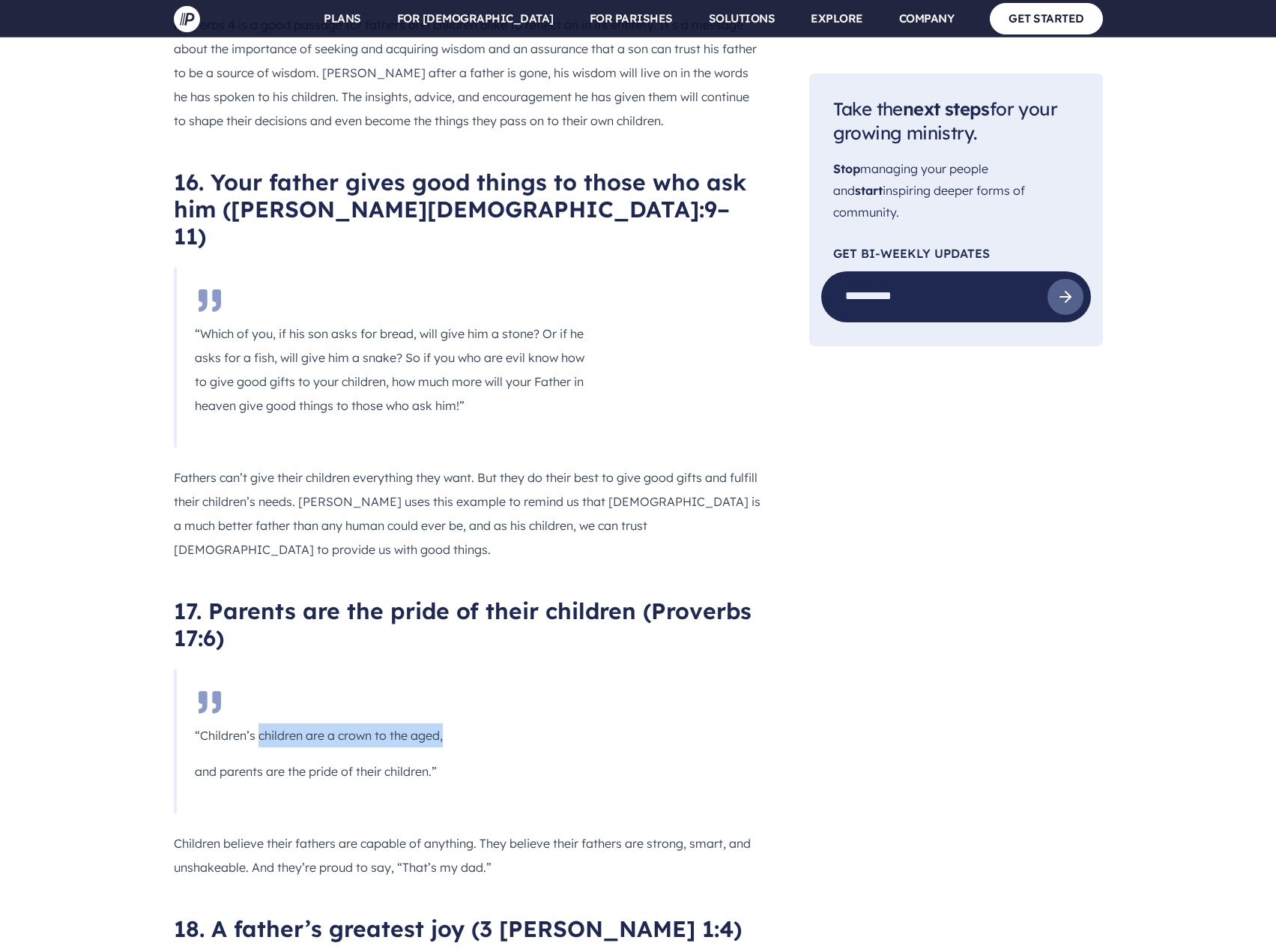
drag, startPoint x: 239, startPoint y: 415, endPoint x: 449, endPoint y: 409, distance: 210.1
click at [449, 759] on p "and parents are the pride of their children.”" at bounding box center [391, 771] width 393 height 24
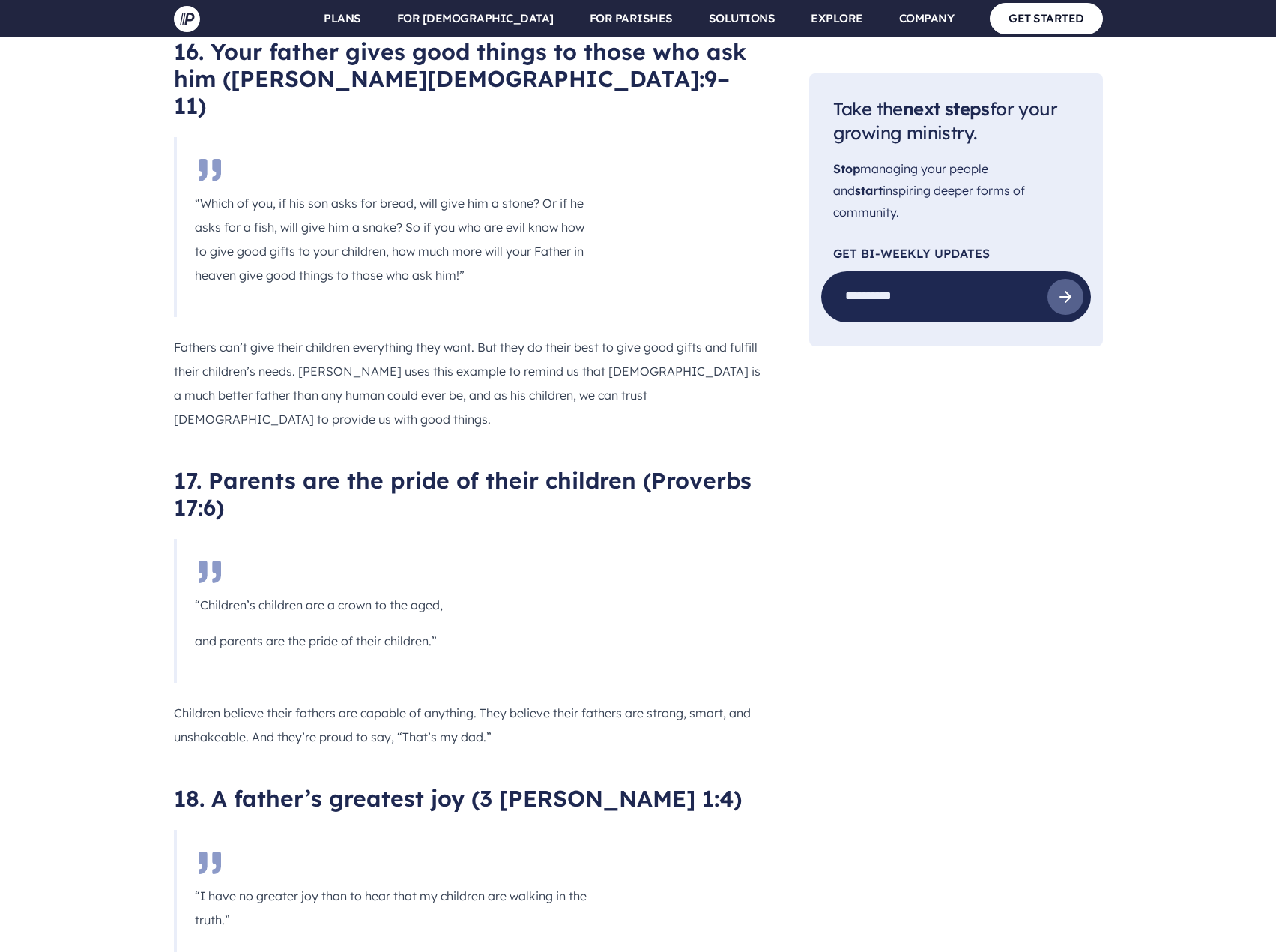
scroll to position [8167, 0]
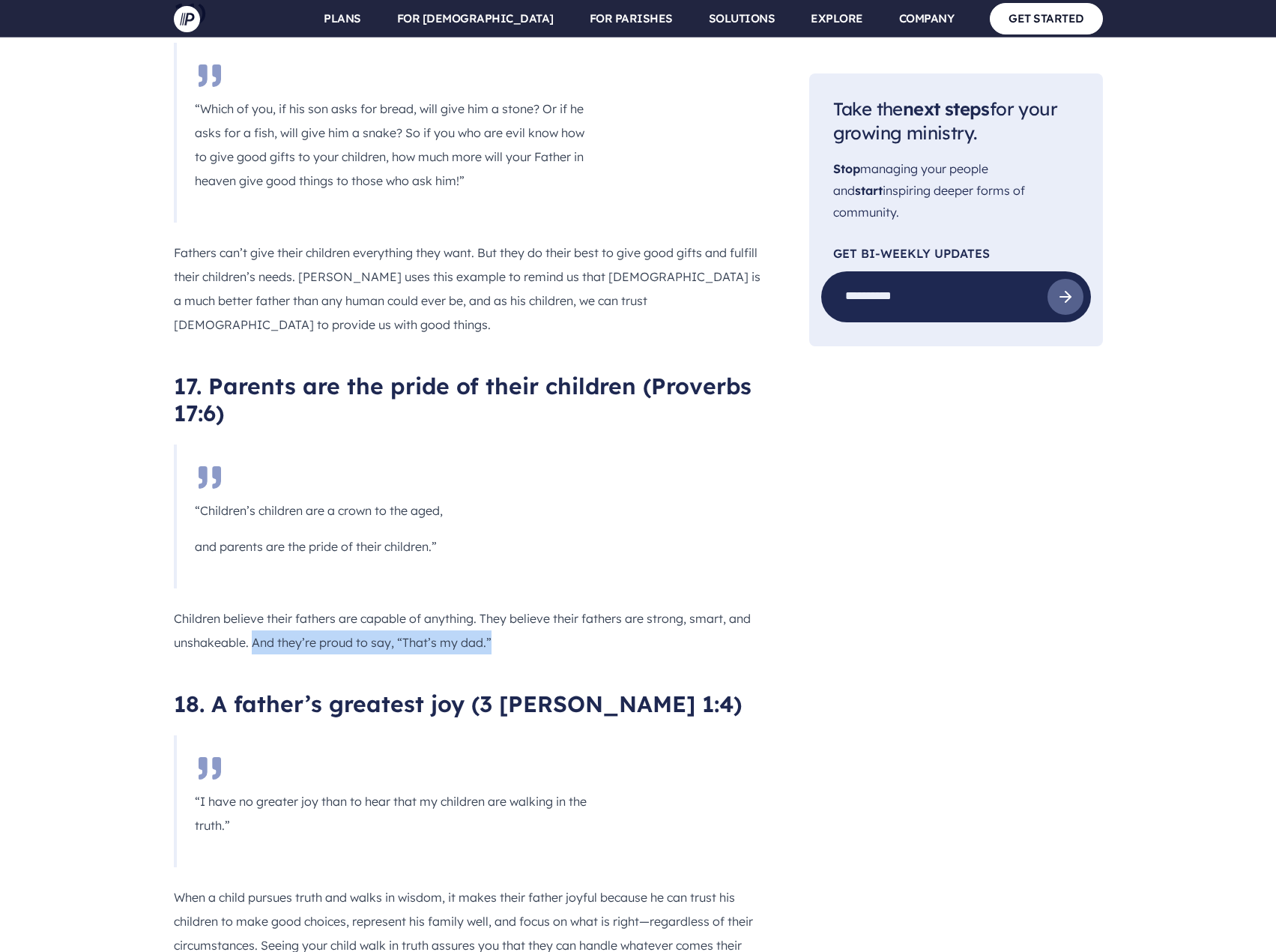
drag, startPoint x: 249, startPoint y: 282, endPoint x: 504, endPoint y: 291, distance: 255.2
click at [504, 606] on p "Children believe their fathers are capable of anything. They believe their fath…" at bounding box center [468, 630] width 587 height 48
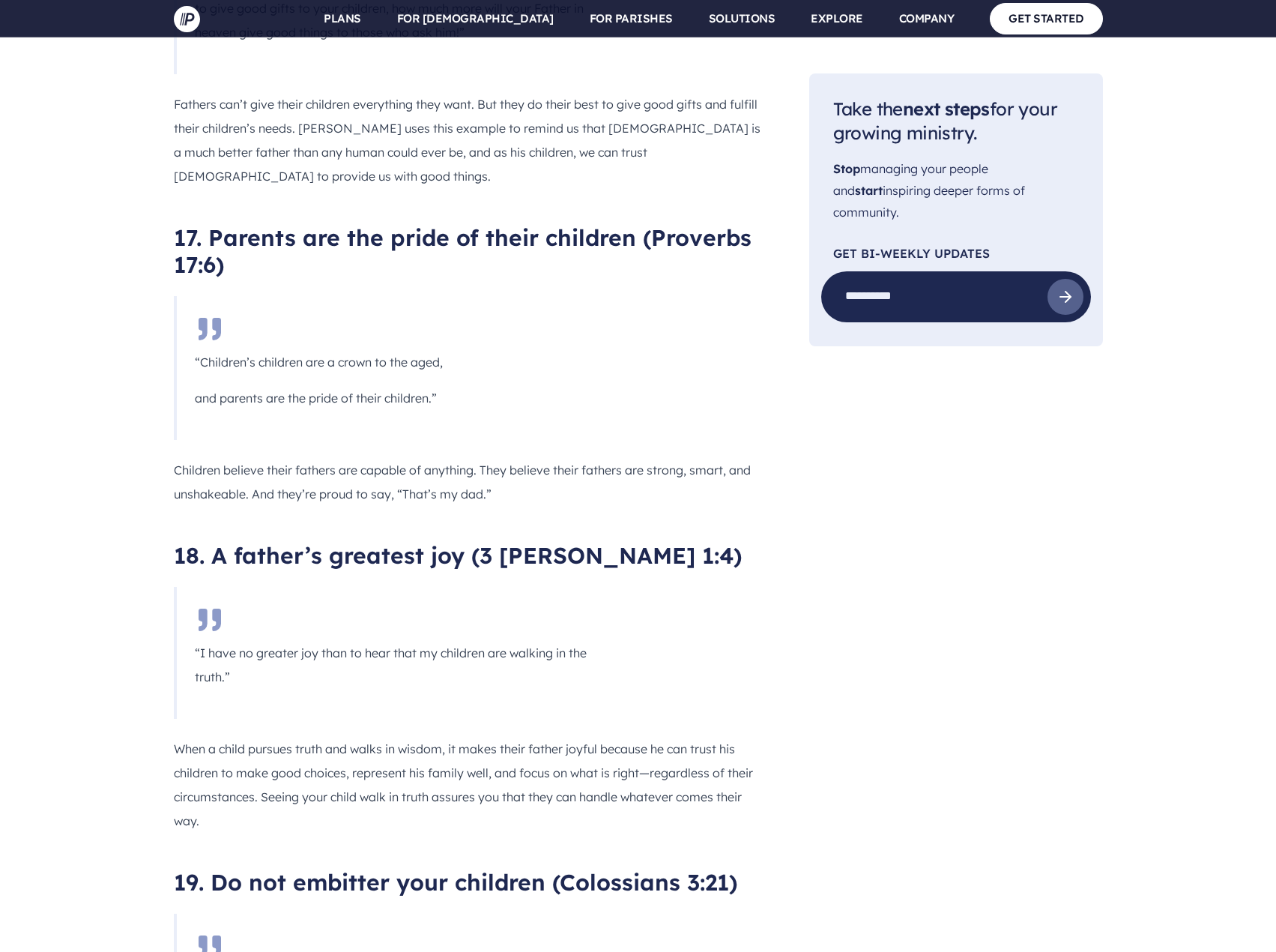
scroll to position [8242, 0]
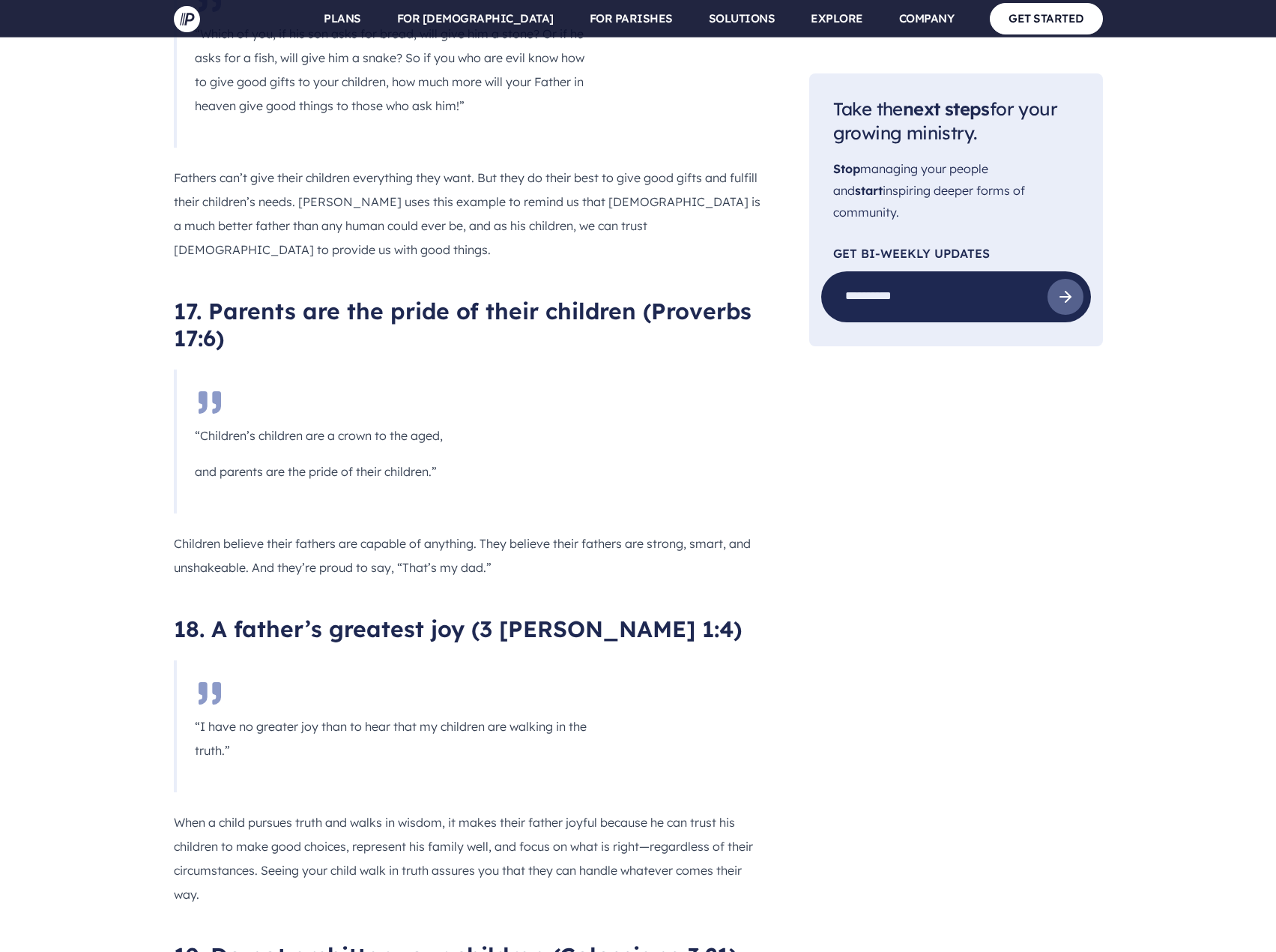
click at [217, 615] on h2 "18. A father’s greatest joy (3 [PERSON_NAME] 1:4)" at bounding box center [468, 628] width 587 height 27
drag, startPoint x: 212, startPoint y: 274, endPoint x: 470, endPoint y: 282, distance: 258.1
click at [470, 615] on h2 "18. A father’s greatest joy (3 [PERSON_NAME] 1:4)" at bounding box center [468, 628] width 587 height 27
click at [580, 660] on blockquote "“I have no greater joy than to hear that my children are walking in the truth.”" at bounding box center [390, 726] width 432 height 132
drag, startPoint x: 297, startPoint y: 368, endPoint x: 568, endPoint y: 370, distance: 271.0
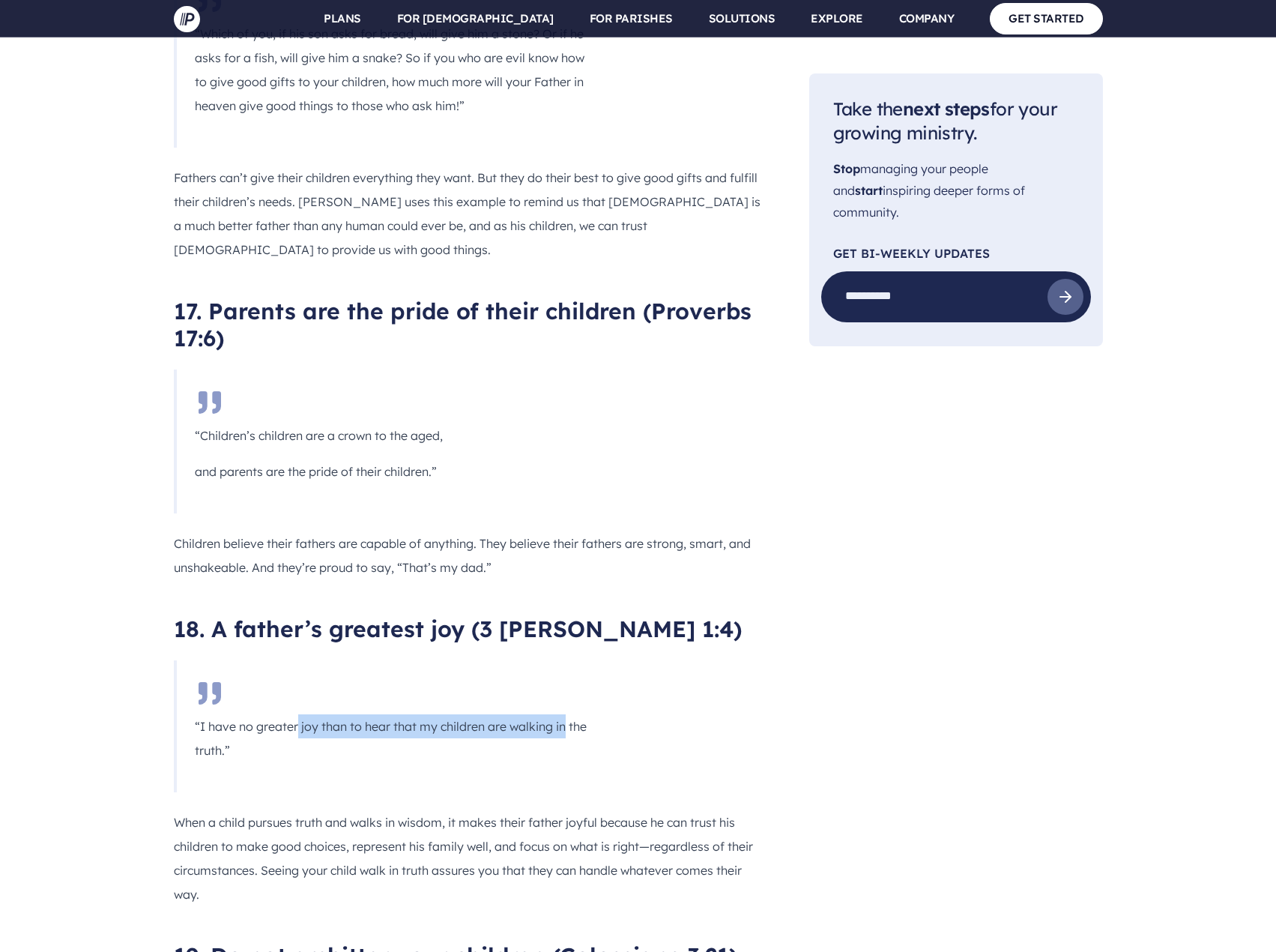
click at [568, 714] on p "“I have no greater joy than to hear that my children are walking in the truth.”" at bounding box center [391, 738] width 393 height 48
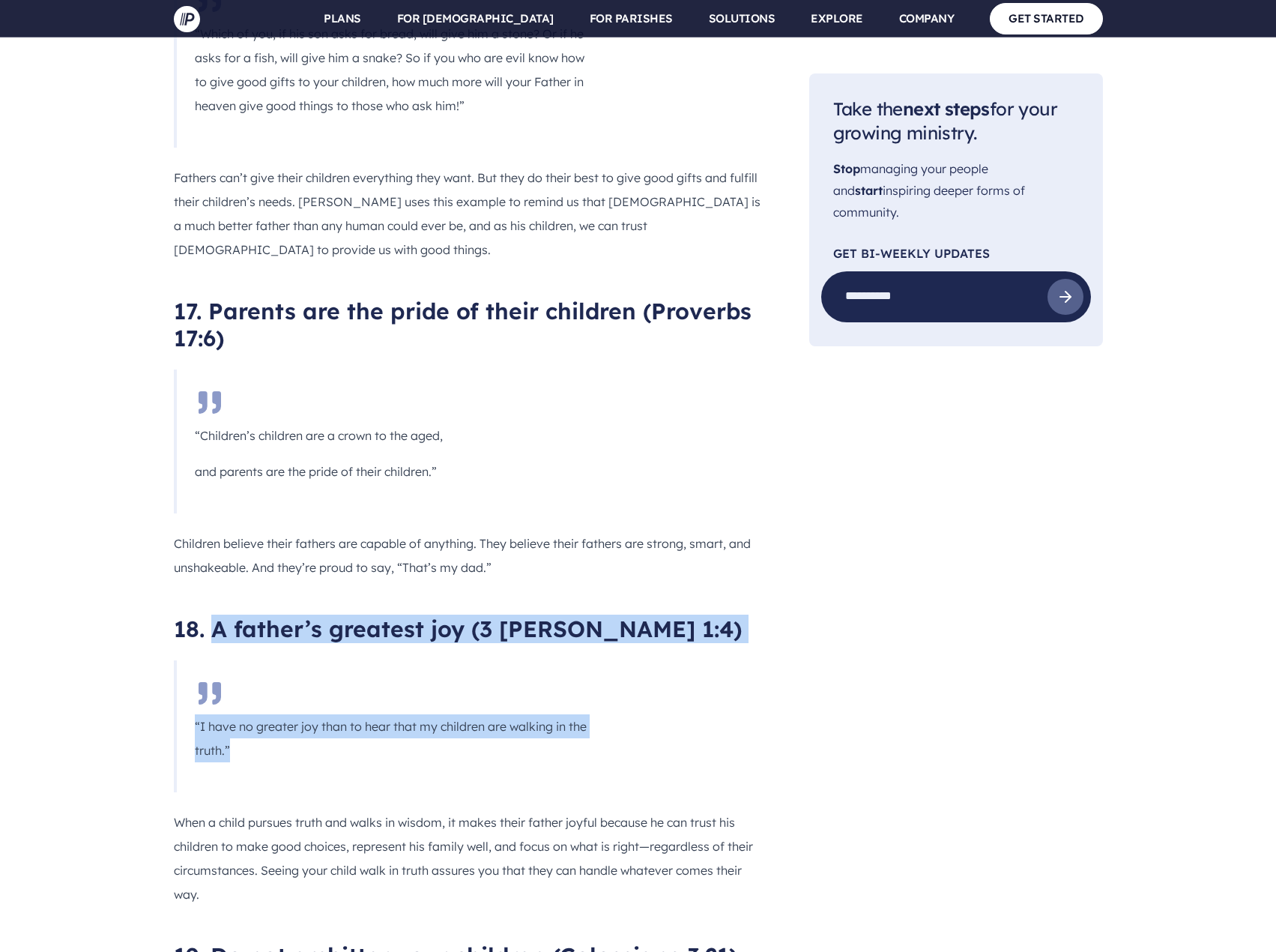
drag, startPoint x: 211, startPoint y: 270, endPoint x: 252, endPoint y: 393, distance: 129.7
copy div "A father’s greatest joy (3 [PERSON_NAME] 1:4) “I have no greater joy than to he…"
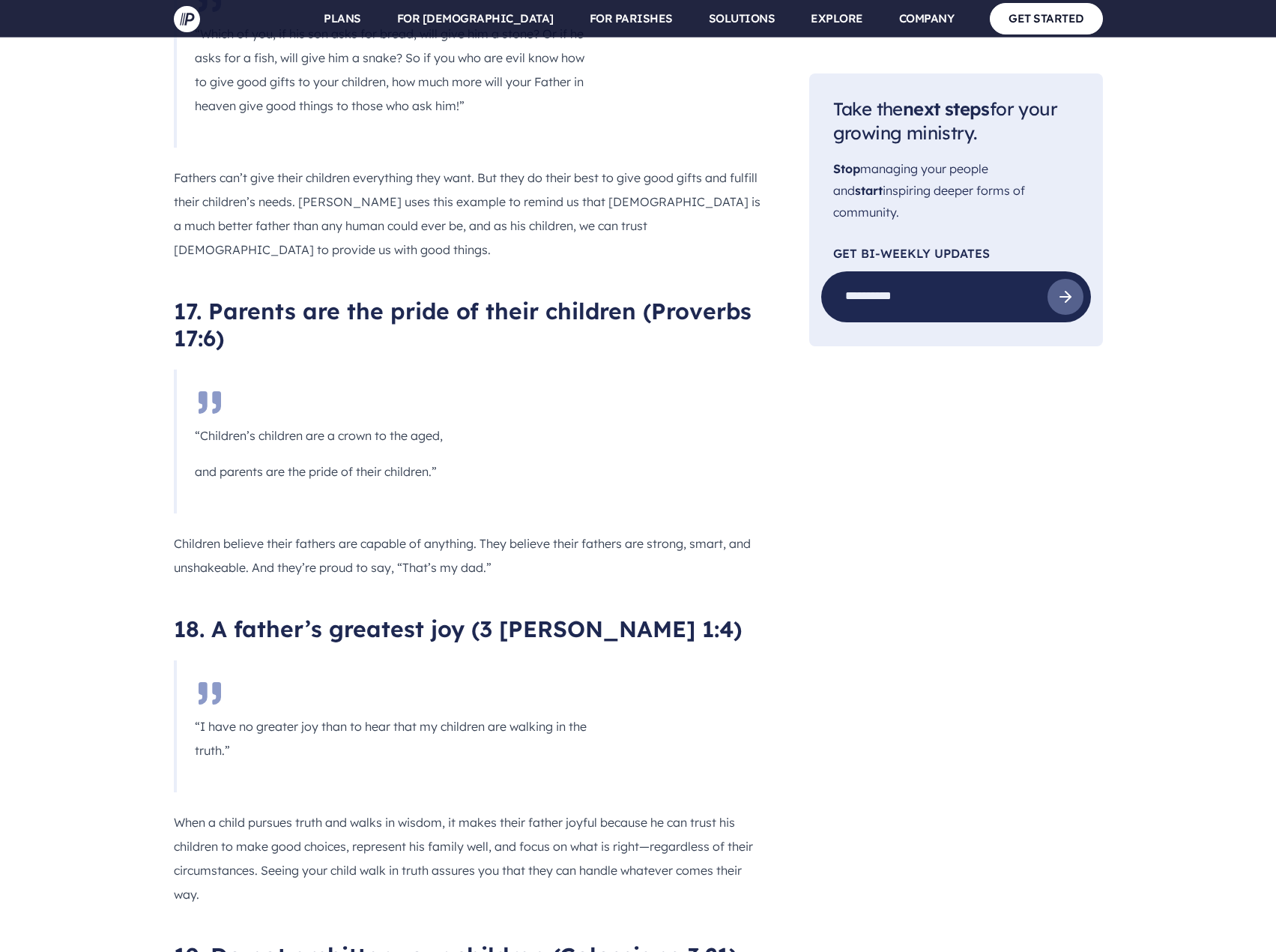
click at [386, 810] on p "When a child pursues truth and walks in wisdom, it makes their father joyful be…" at bounding box center [468, 858] width 587 height 96
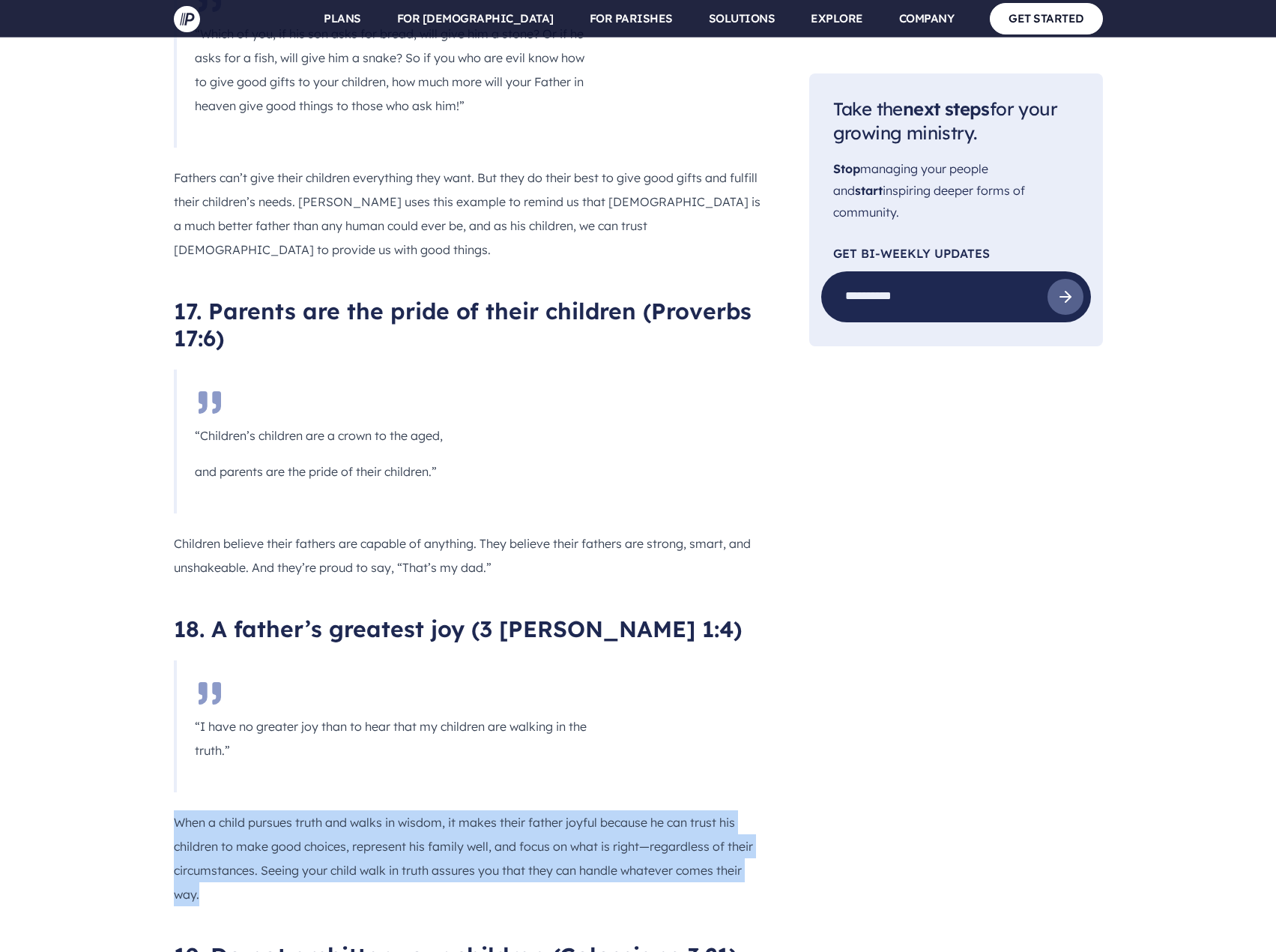
drag, startPoint x: 174, startPoint y: 462, endPoint x: 204, endPoint y: 537, distance: 80.8
click at [204, 810] on p "When a child pursues truth and walks in wisdom, it makes their father joyful be…" at bounding box center [468, 858] width 587 height 96
copy p "When a child pursues truth and walks in wisdom, it makes their father joyful be…"
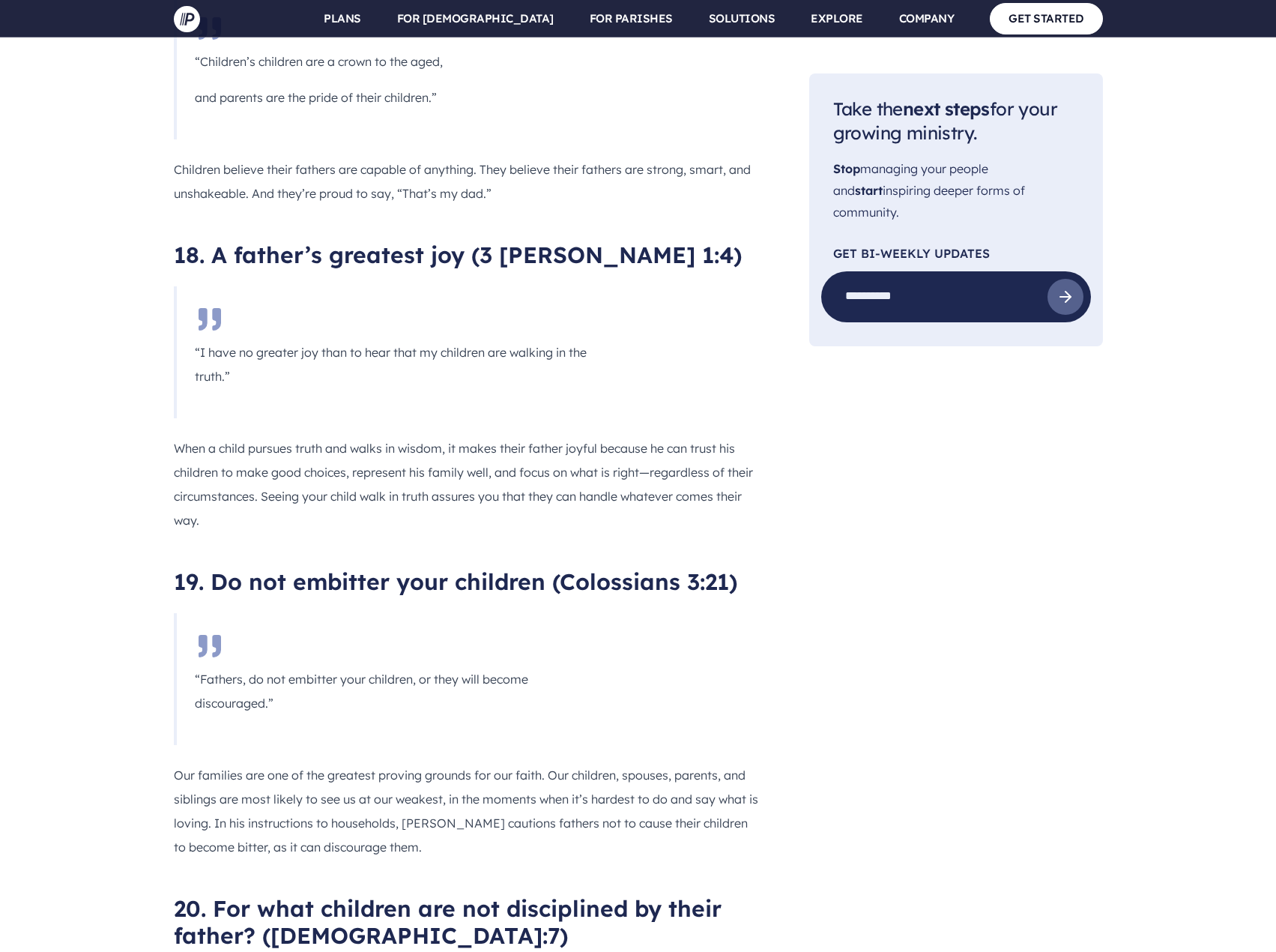
scroll to position [8617, 0]
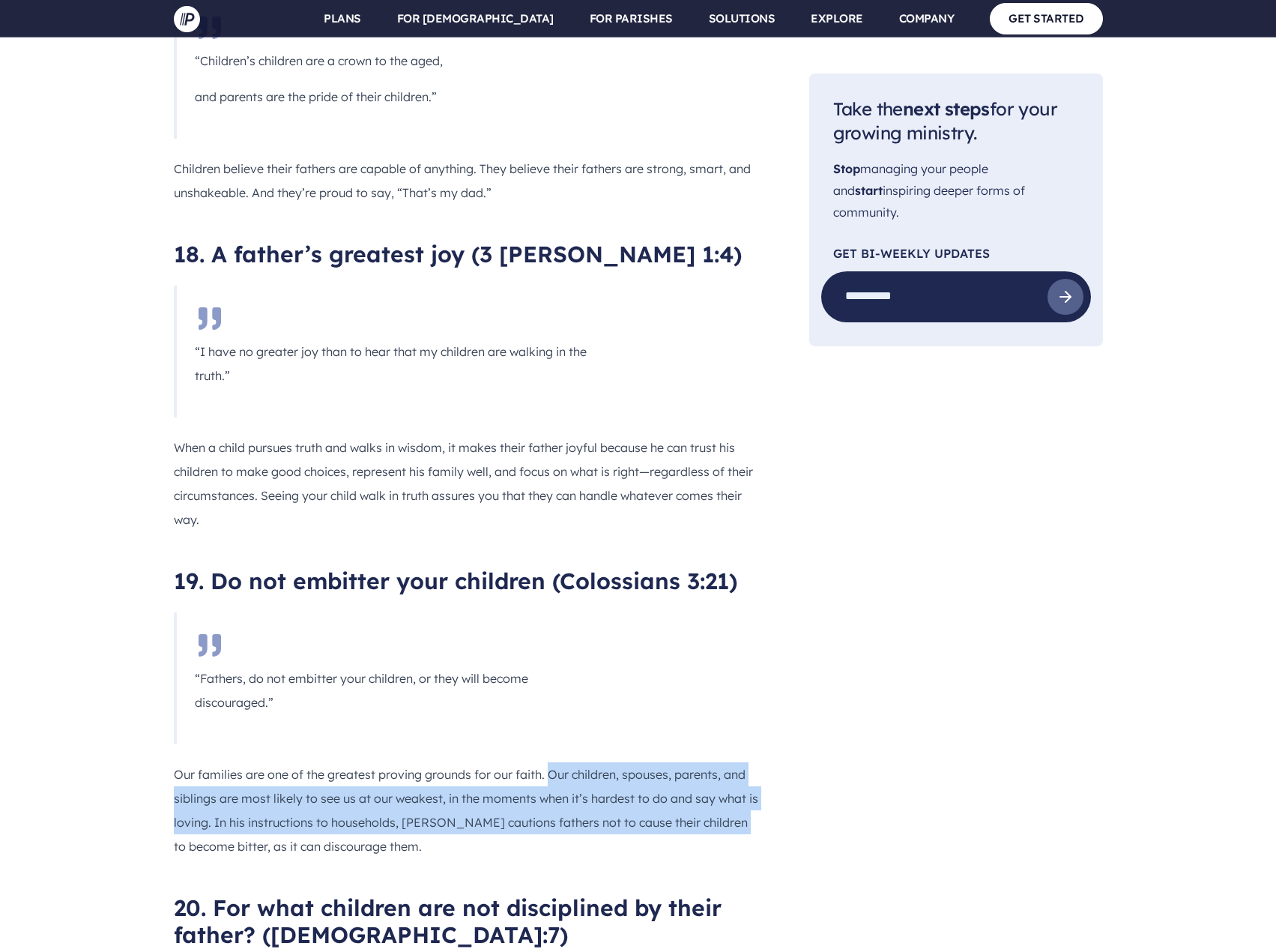
drag, startPoint x: 550, startPoint y: 421, endPoint x: 748, endPoint y: 463, distance: 202.4
click at [748, 762] on p "Our families are one of the greatest proving grounds for our faith. Our childre…" at bounding box center [468, 810] width 587 height 96
click at [465, 762] on p "Our families are one of the greatest proving grounds for our faith. Our childre…" at bounding box center [468, 810] width 587 height 96
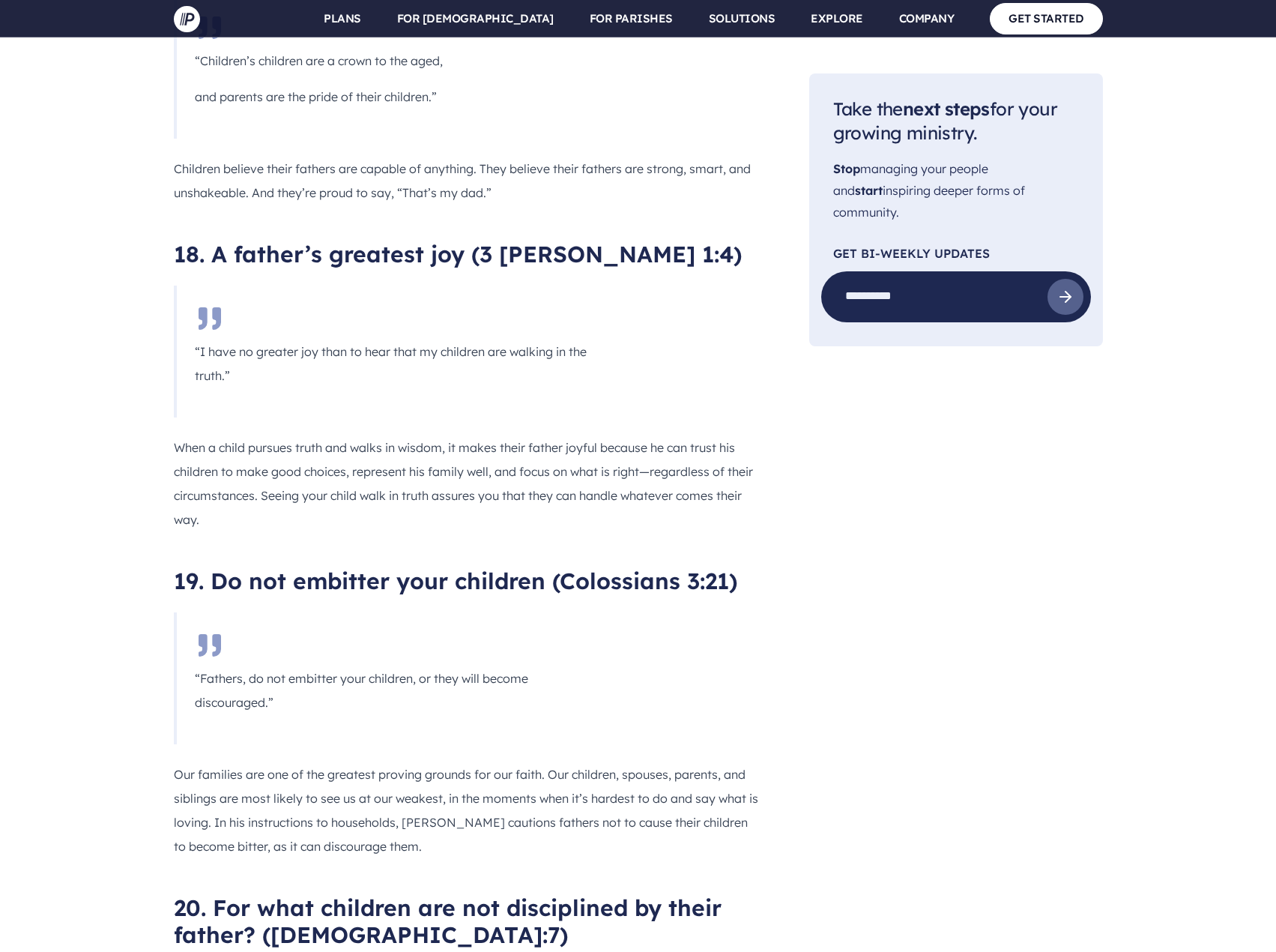
scroll to position [8692, 0]
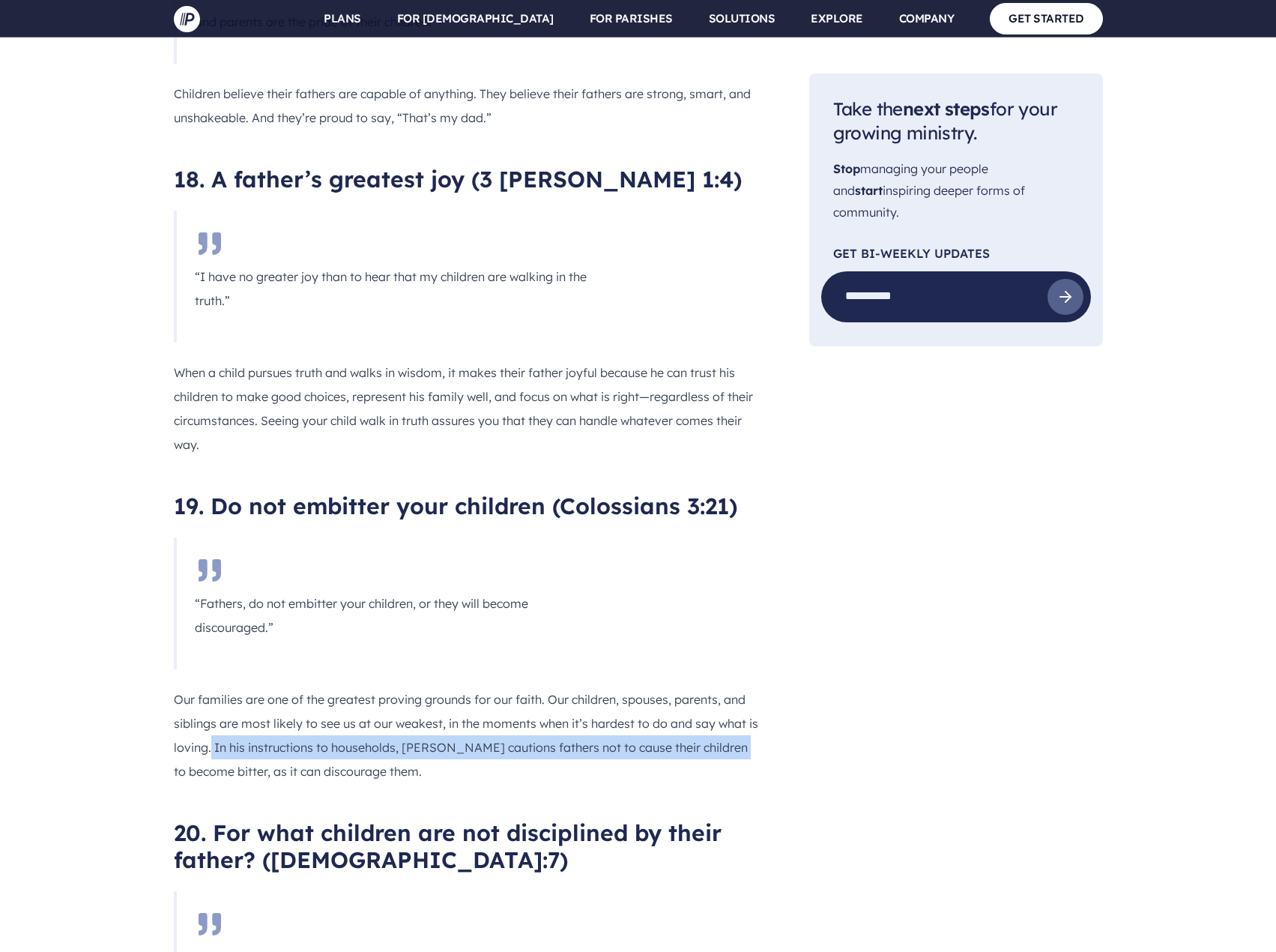
drag, startPoint x: 212, startPoint y: 393, endPoint x: 731, endPoint y: 401, distance: 519.1
click at [732, 687] on p "Our families are one of the greatest proving grounds for our faith. Our childre…" at bounding box center [468, 735] width 587 height 96
click at [267, 687] on p "Our families are one of the greatest proving grounds for our faith. Our childre…" at bounding box center [468, 735] width 587 height 96
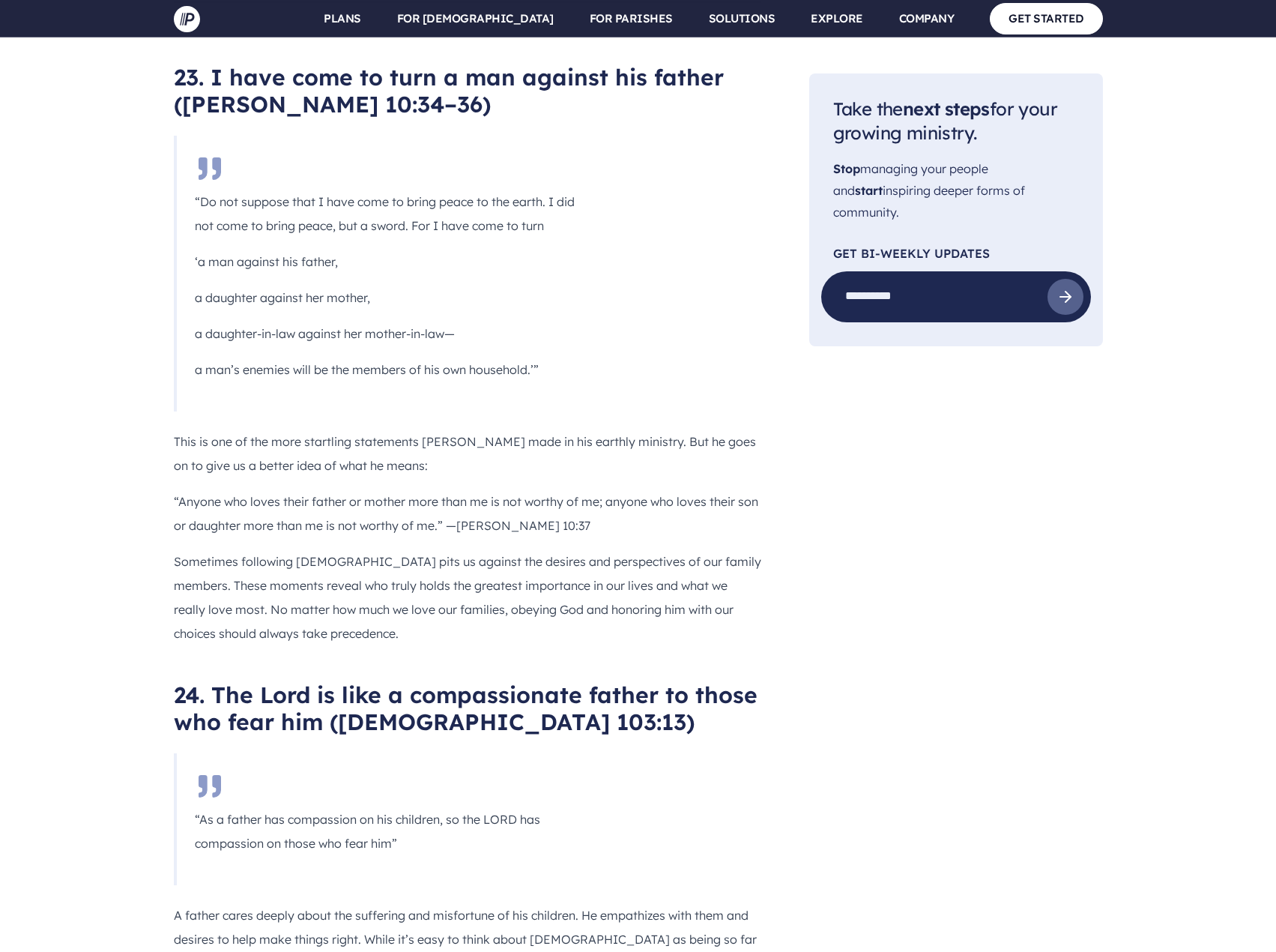
scroll to position [11614, 0]
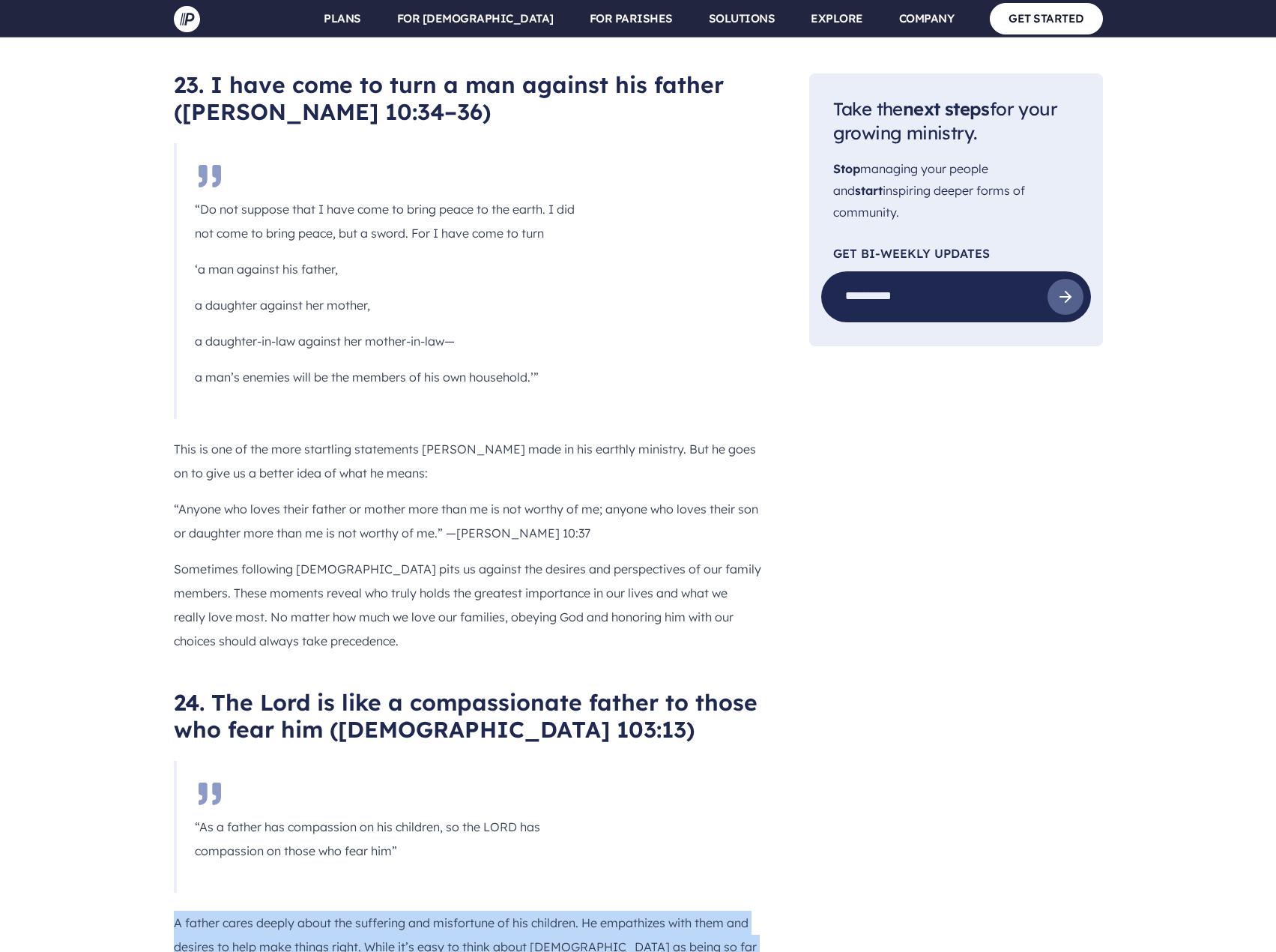
drag, startPoint x: 174, startPoint y: 421, endPoint x: 582, endPoint y: 490, distance: 413.8
click at [582, 910] on p "A father cares deeply about the suffering and misfortune of his children. He em…" at bounding box center [468, 970] width 587 height 120
click at [577, 910] on p "A father cares deeply about the suffering and misfortune of his children. He em…" at bounding box center [468, 970] width 587 height 120
drag, startPoint x: 175, startPoint y: 421, endPoint x: 552, endPoint y: 483, distance: 382.1
click at [552, 910] on p "A father cares deeply about the suffering and misfortune of his children. He em…" at bounding box center [468, 970] width 587 height 120
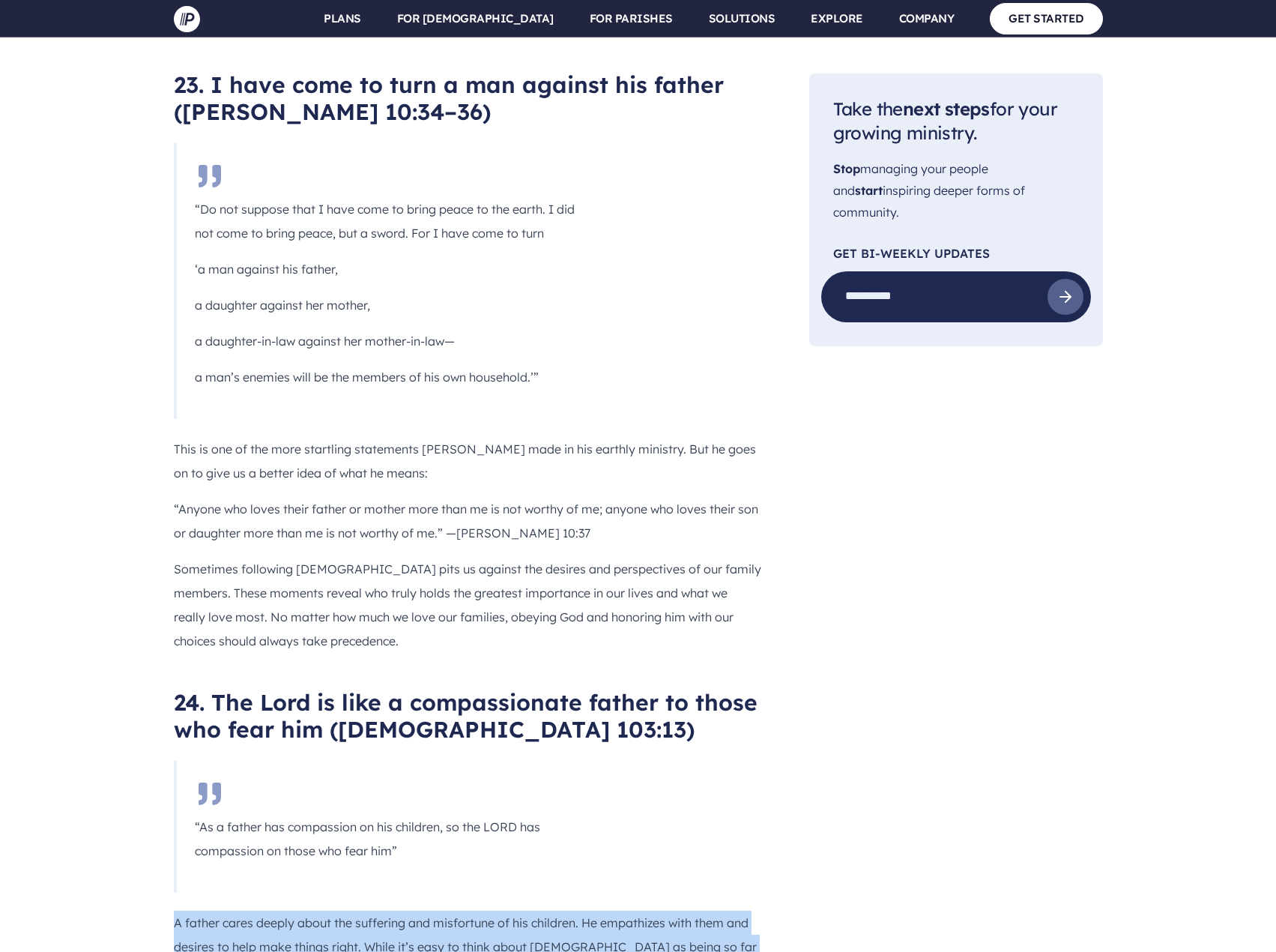
copy p "A father cares deeply about the suffering and misfortune of his children. He em…"
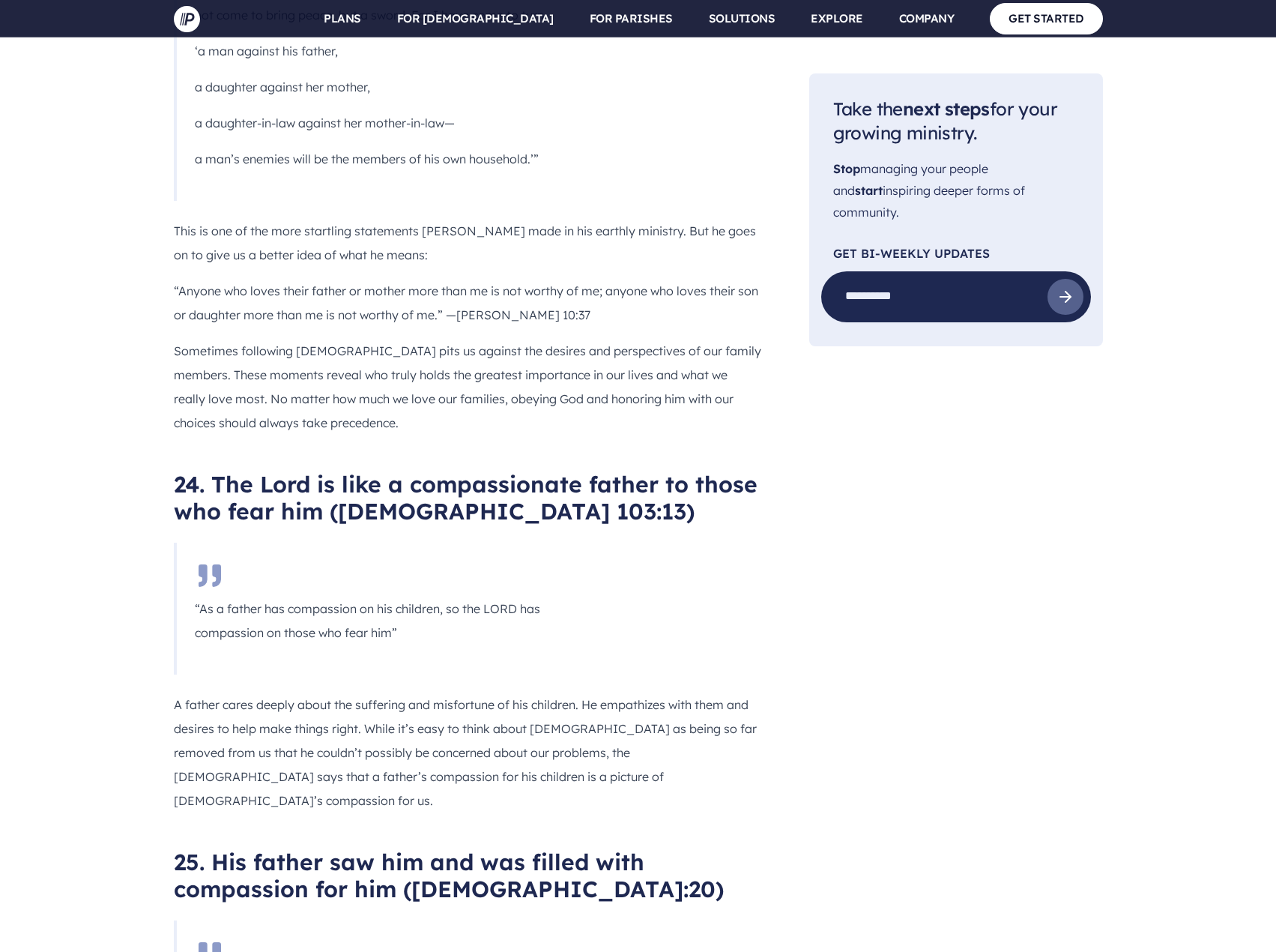
scroll to position [11839, 0]
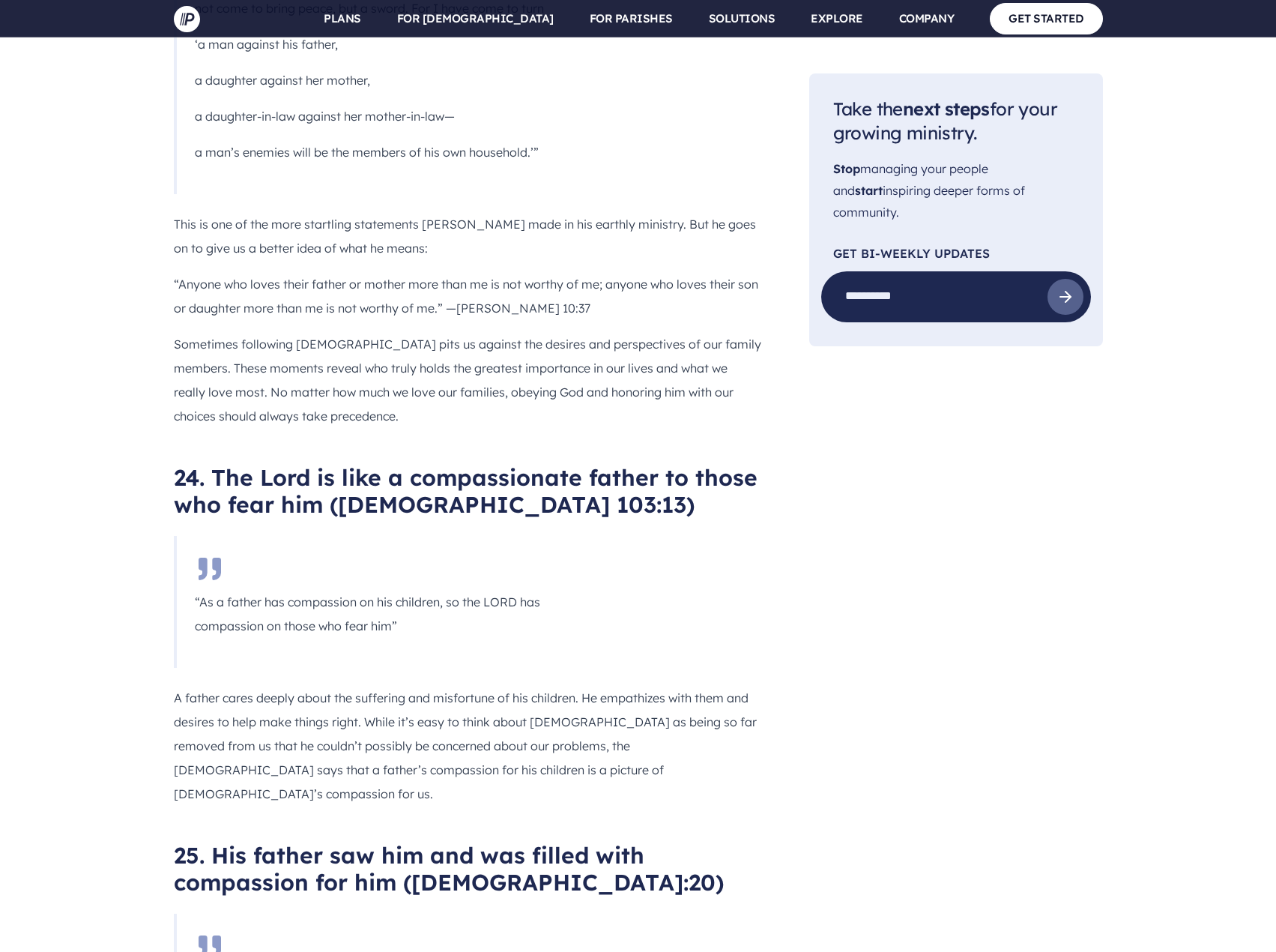
drag, startPoint x: 413, startPoint y: 356, endPoint x: 450, endPoint y: 505, distance: 153.5
copy div "[DEMOGRAPHIC_DATA]:20) “But while he was still a long way off, his father saw h…"
drag, startPoint x: 174, startPoint y: 575, endPoint x: 415, endPoint y: 733, distance: 288.2
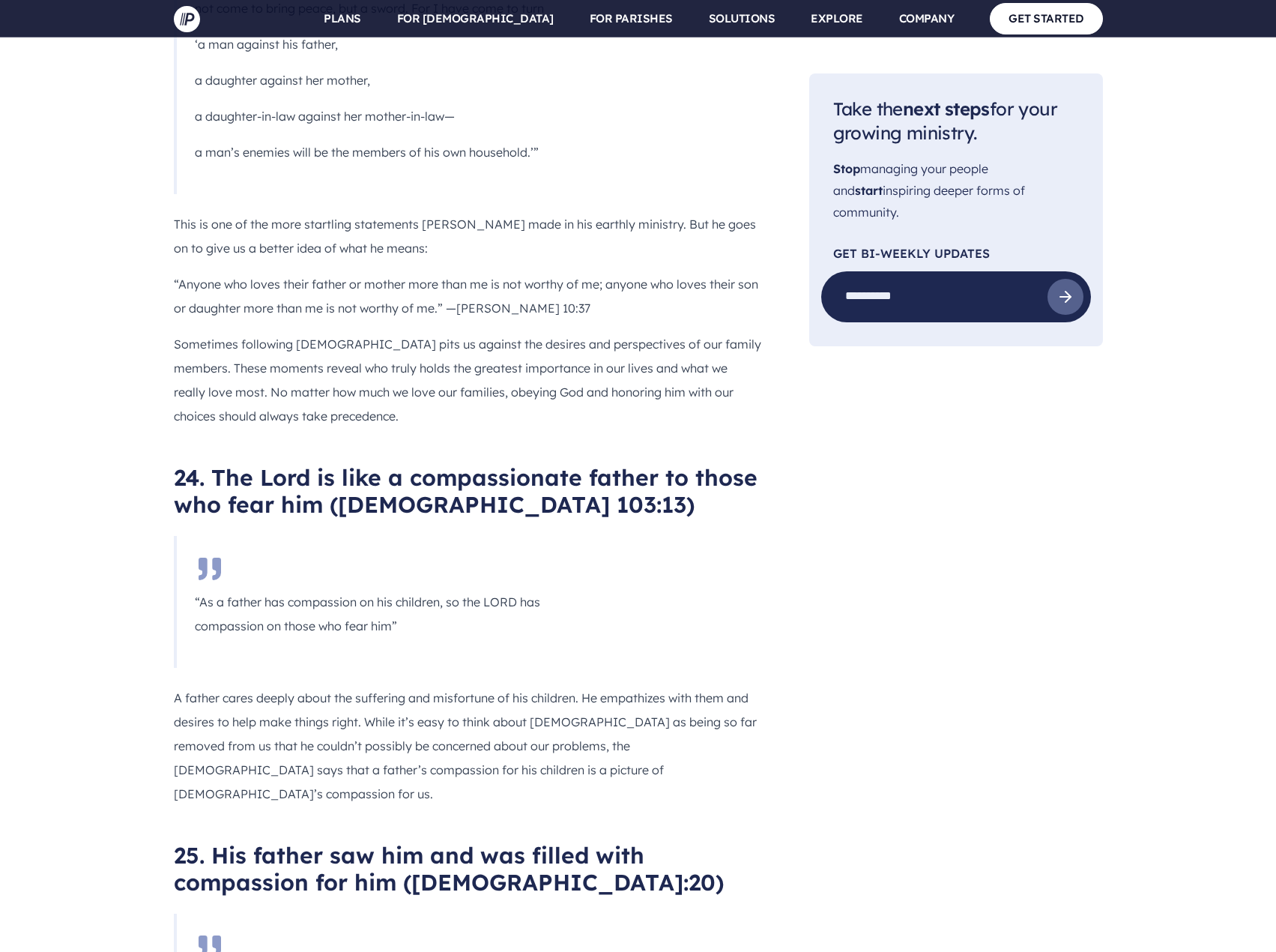
copy div "The Prodigal Son is a powerful portrayal of a loving father. The father in [PER…"
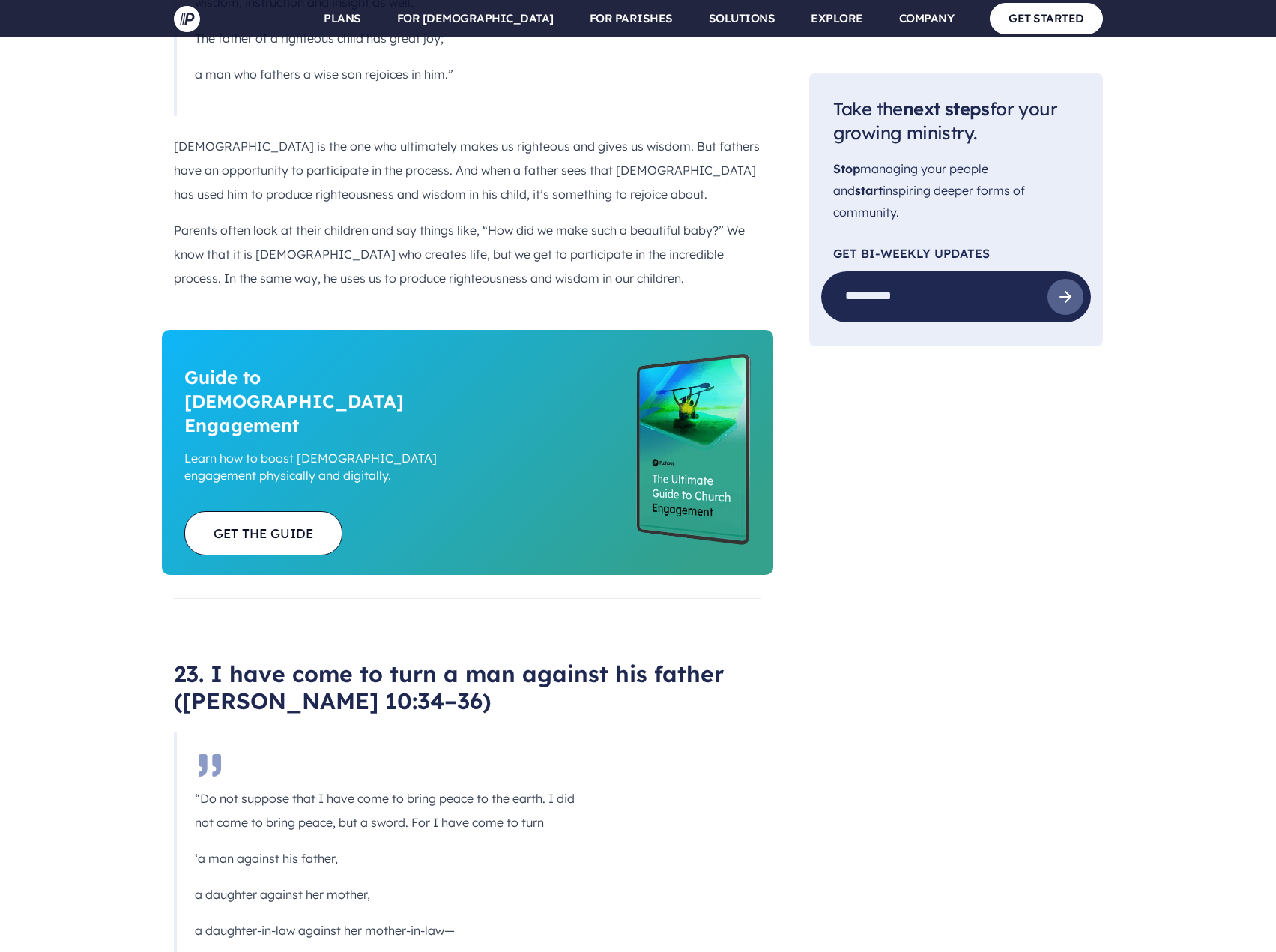
scroll to position [11015, 0]
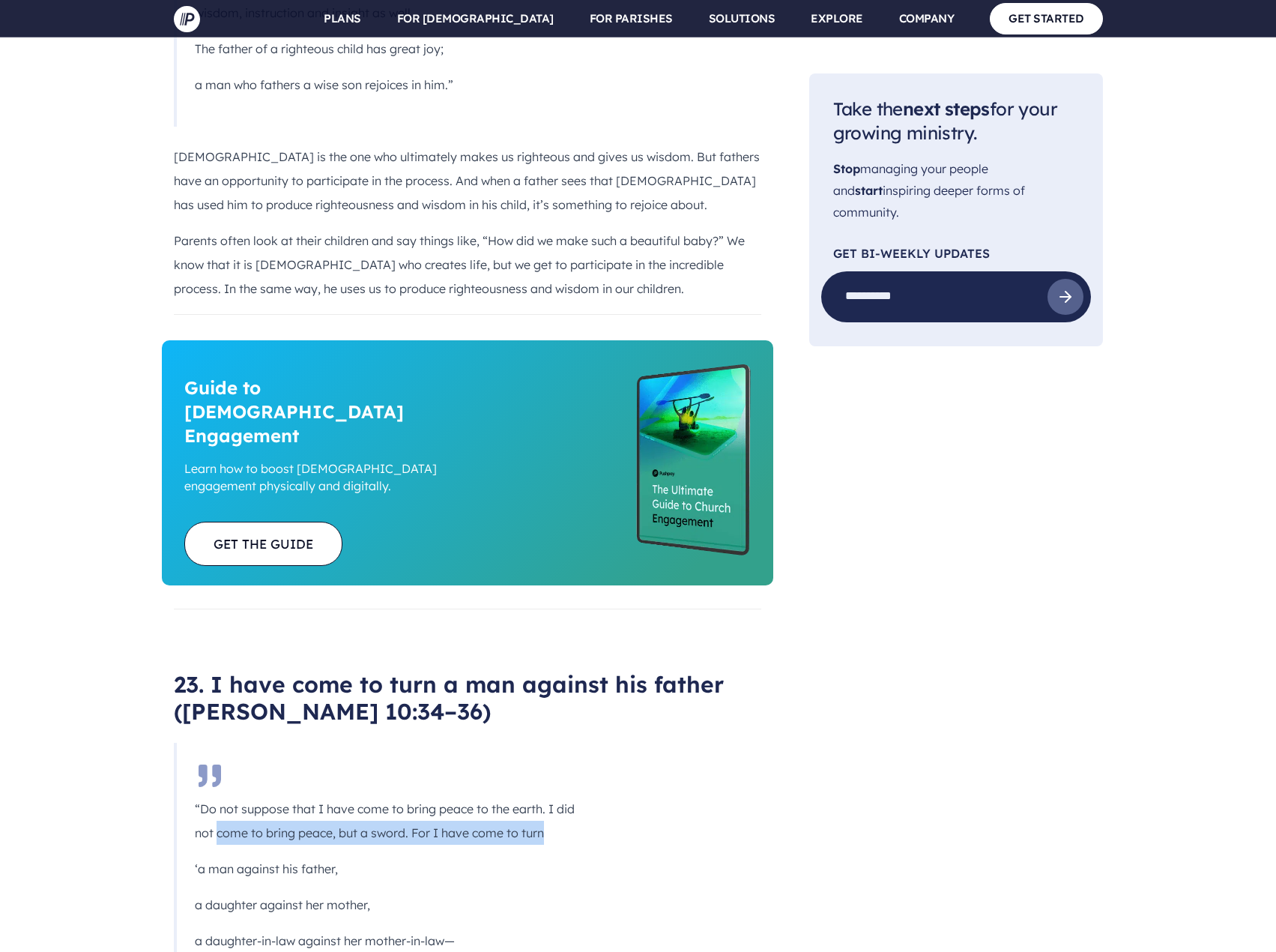
drag, startPoint x: 215, startPoint y: 330, endPoint x: 554, endPoint y: 330, distance: 339.0
click at [554, 796] on p "“Do not suppose that I have come to bring peace to the earth. I did not come to…" at bounding box center [391, 820] width 393 height 48
drag, startPoint x: 192, startPoint y: 368, endPoint x: 351, endPoint y: 368, distance: 159.0
click at [351, 743] on blockquote "“Do not suppose that I have come to bring peace to the earth. I did not come to…" at bounding box center [390, 881] width 432 height 276
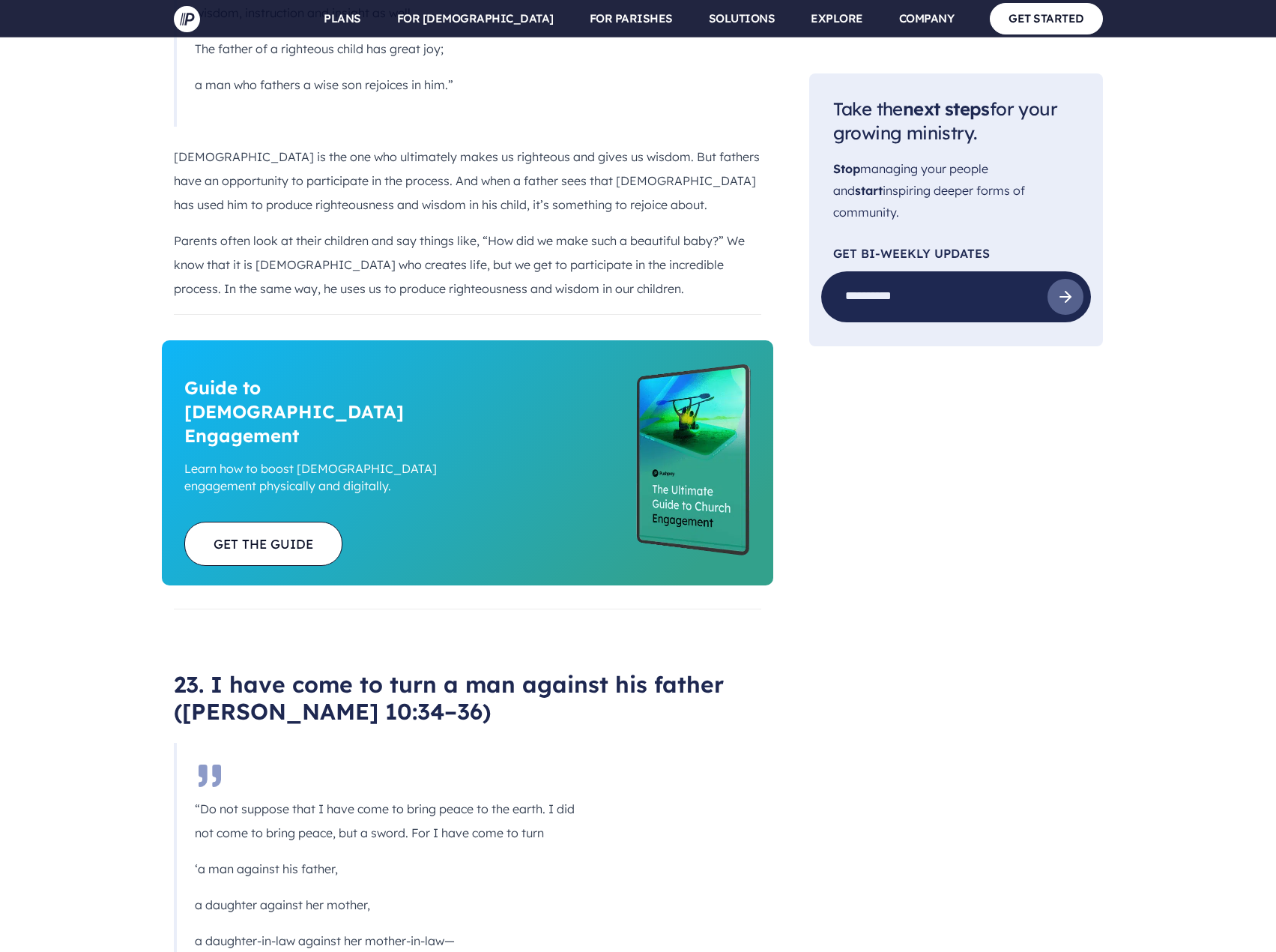
click at [204, 893] on p "a daughter against her mother," at bounding box center [391, 905] width 393 height 24
drag, startPoint x: 192, startPoint y: 440, endPoint x: 472, endPoint y: 442, distance: 280.0
click at [472, 743] on blockquote "“Do not suppose that I have come to bring peace to the earth. I did not come to…" at bounding box center [390, 881] width 432 height 276
click at [568, 743] on blockquote "“Do not suppose that I have come to bring peace to the earth. I did not come to…" at bounding box center [390, 881] width 432 height 276
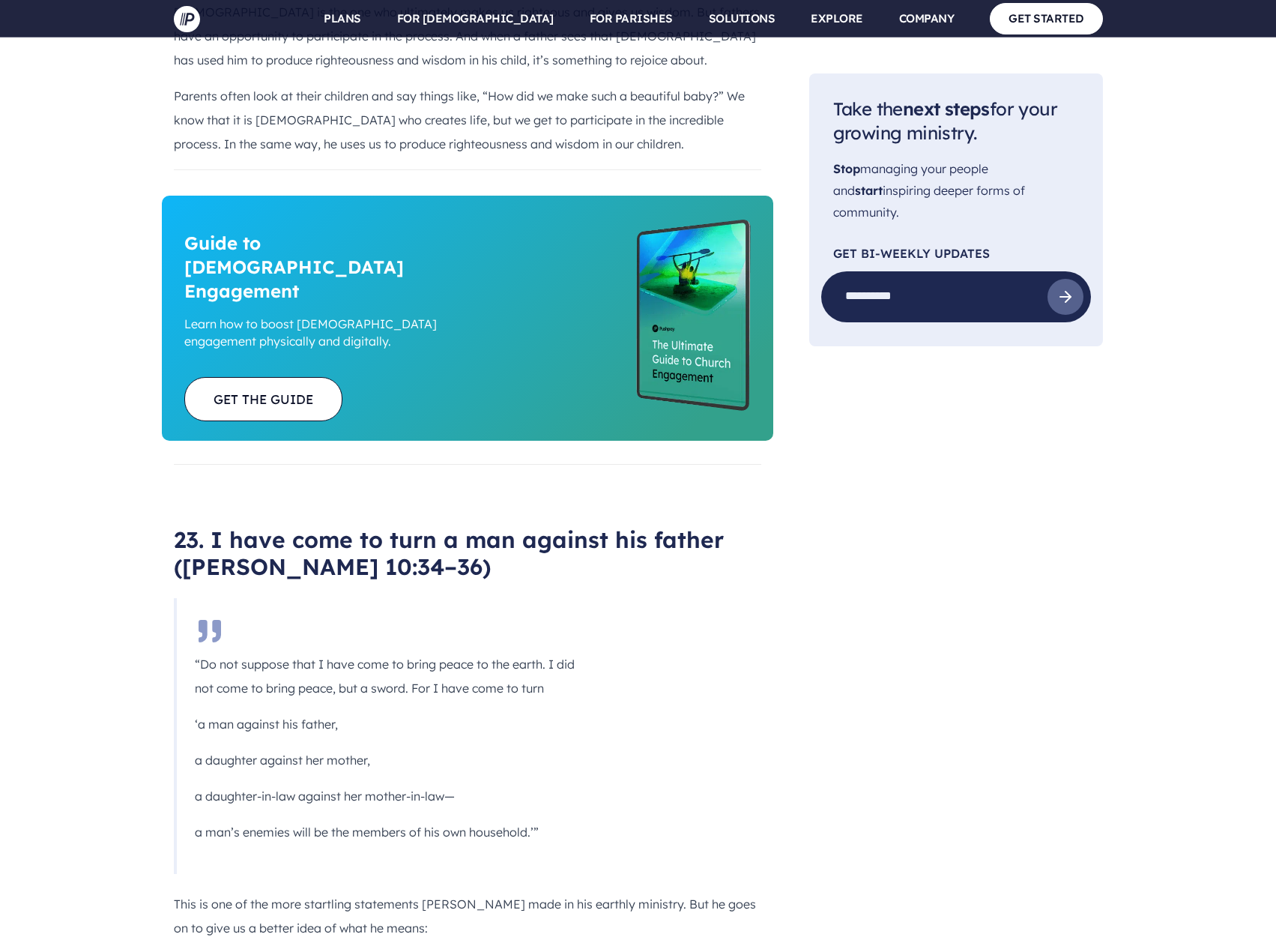
scroll to position [11164, 0]
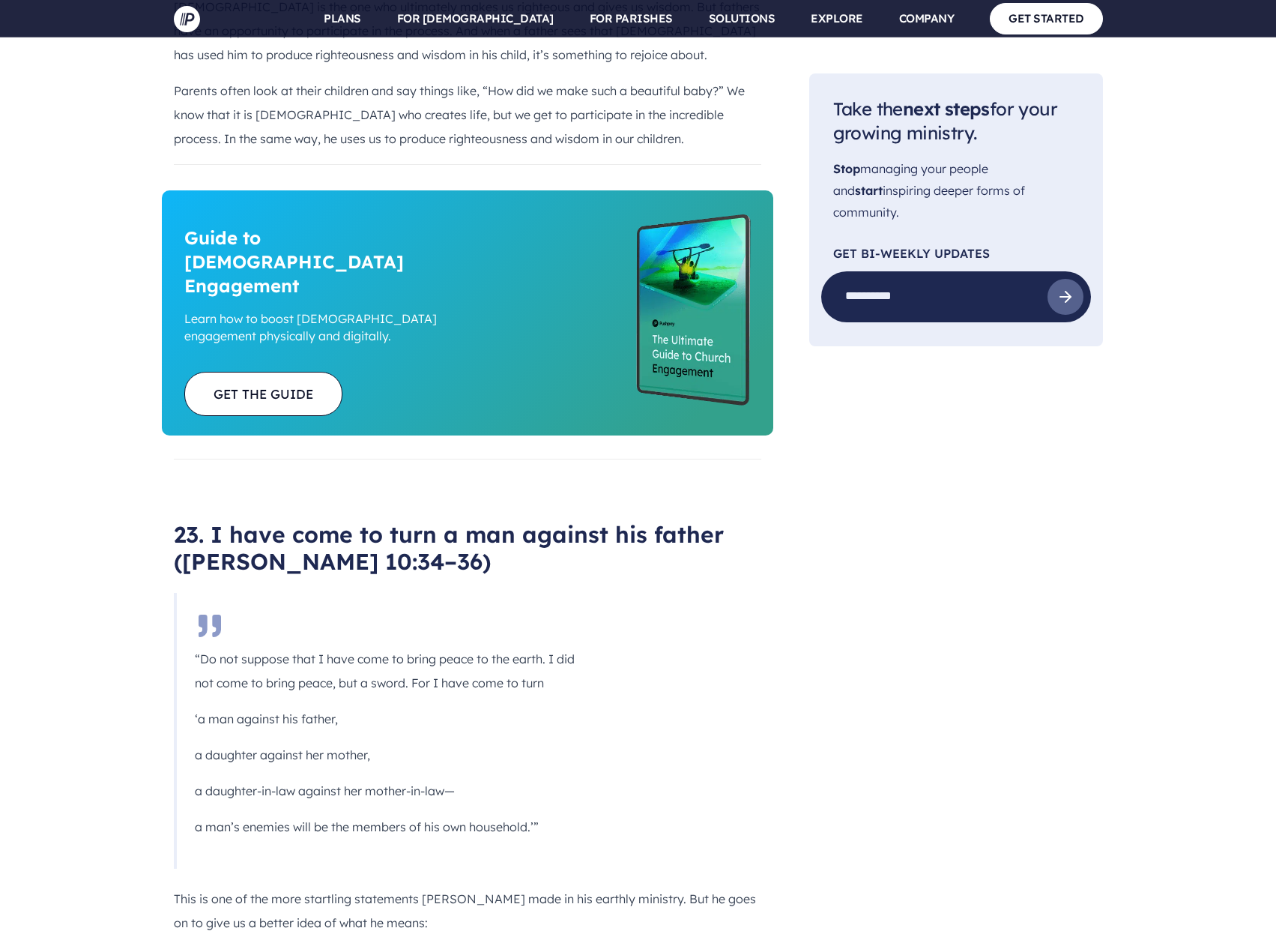
drag, startPoint x: 298, startPoint y: 326, endPoint x: 550, endPoint y: 327, distance: 252.0
click at [550, 814] on p "a man’s enemies will be the members of his own household.’”" at bounding box center [391, 827] width 393 height 24
drag, startPoint x: 422, startPoint y: 400, endPoint x: 738, endPoint y: 416, distance: 316.4
click at [747, 887] on p "This is one of the more startling statements [PERSON_NAME] made in his earthly …" at bounding box center [468, 910] width 587 height 48
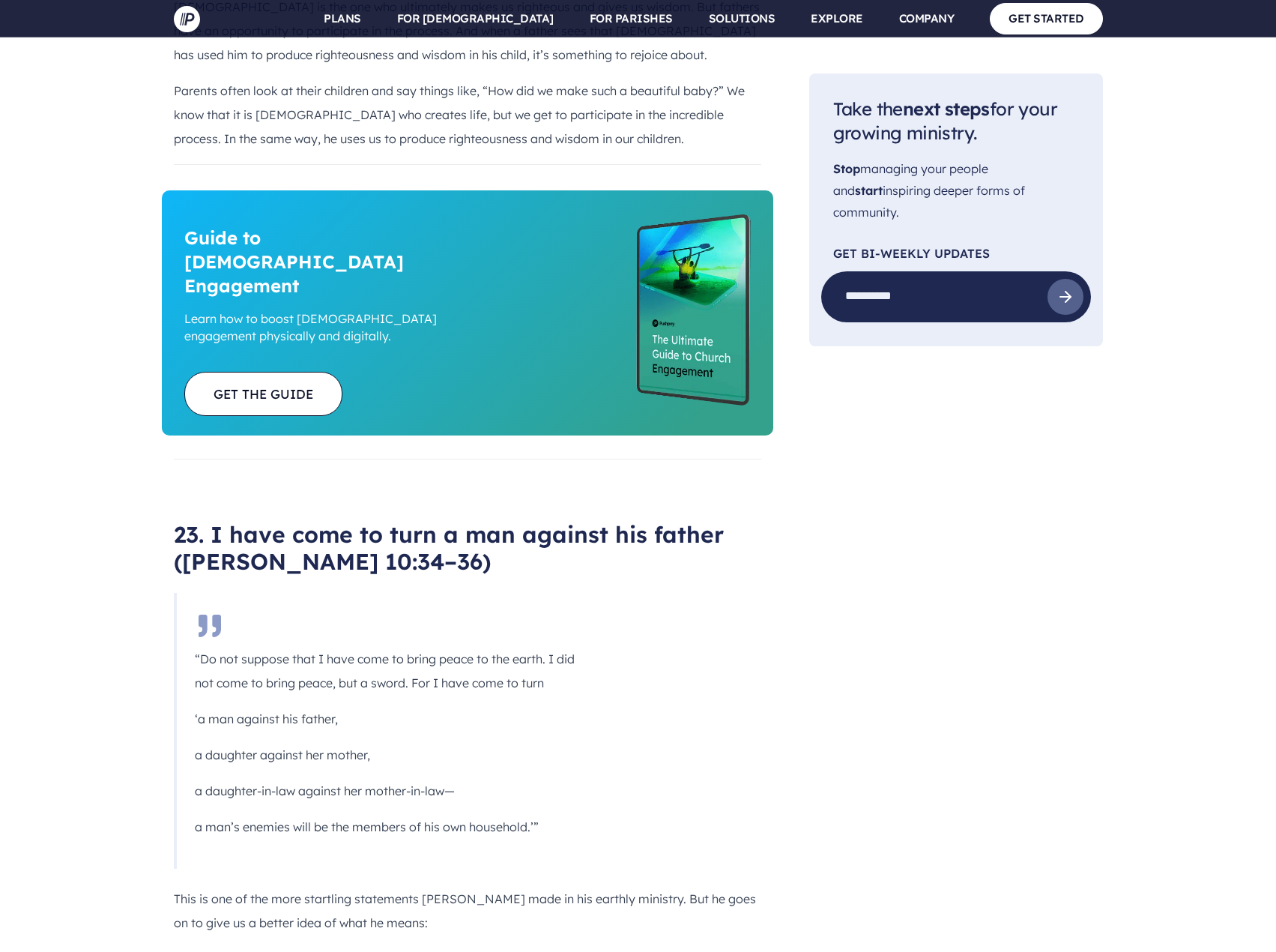
click at [476, 947] on p "“Anyone who loves their father or mother more than me is not worthy of me; anyo…" at bounding box center [468, 970] width 587 height 48
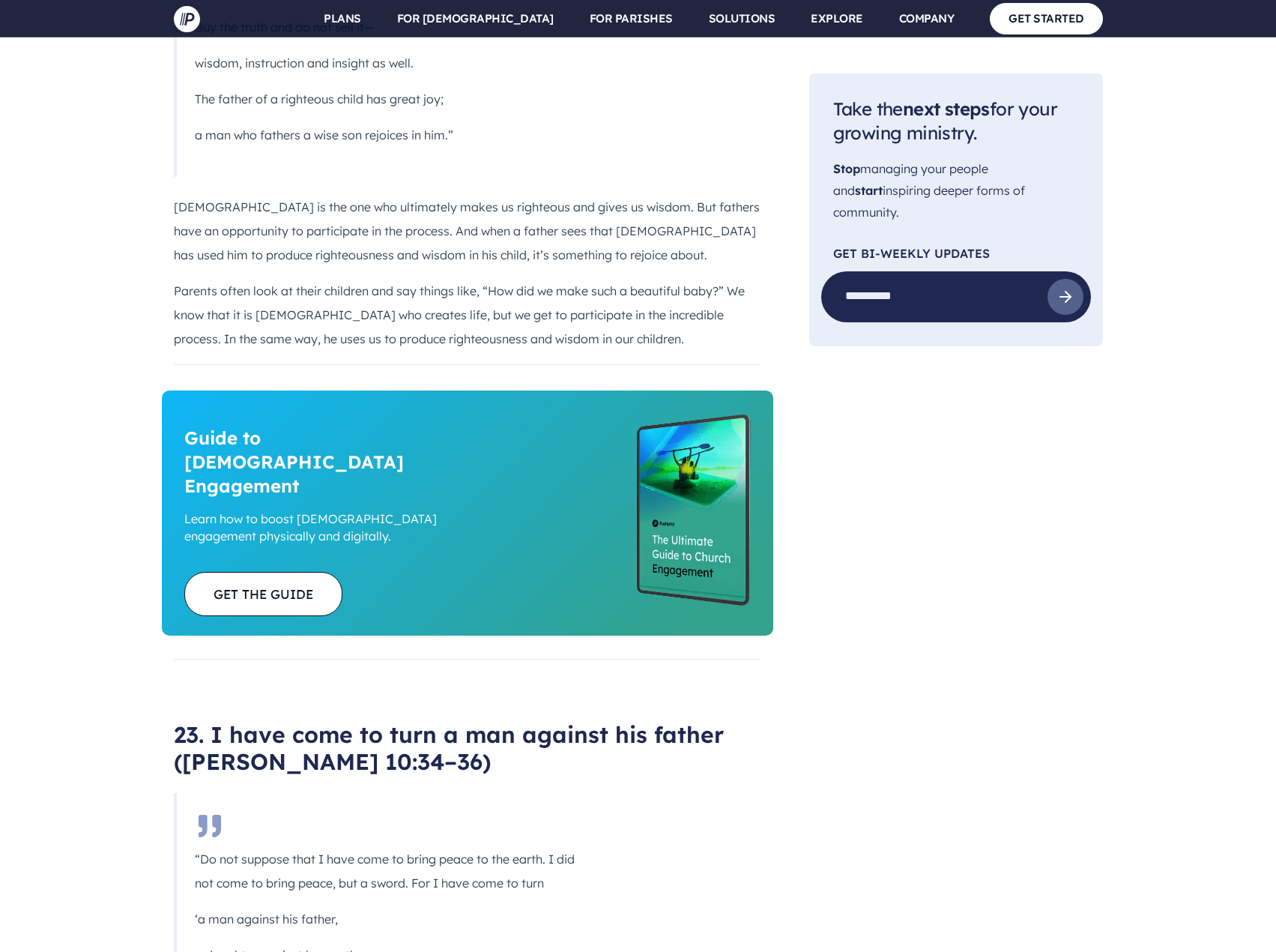
scroll to position [10940, 0]
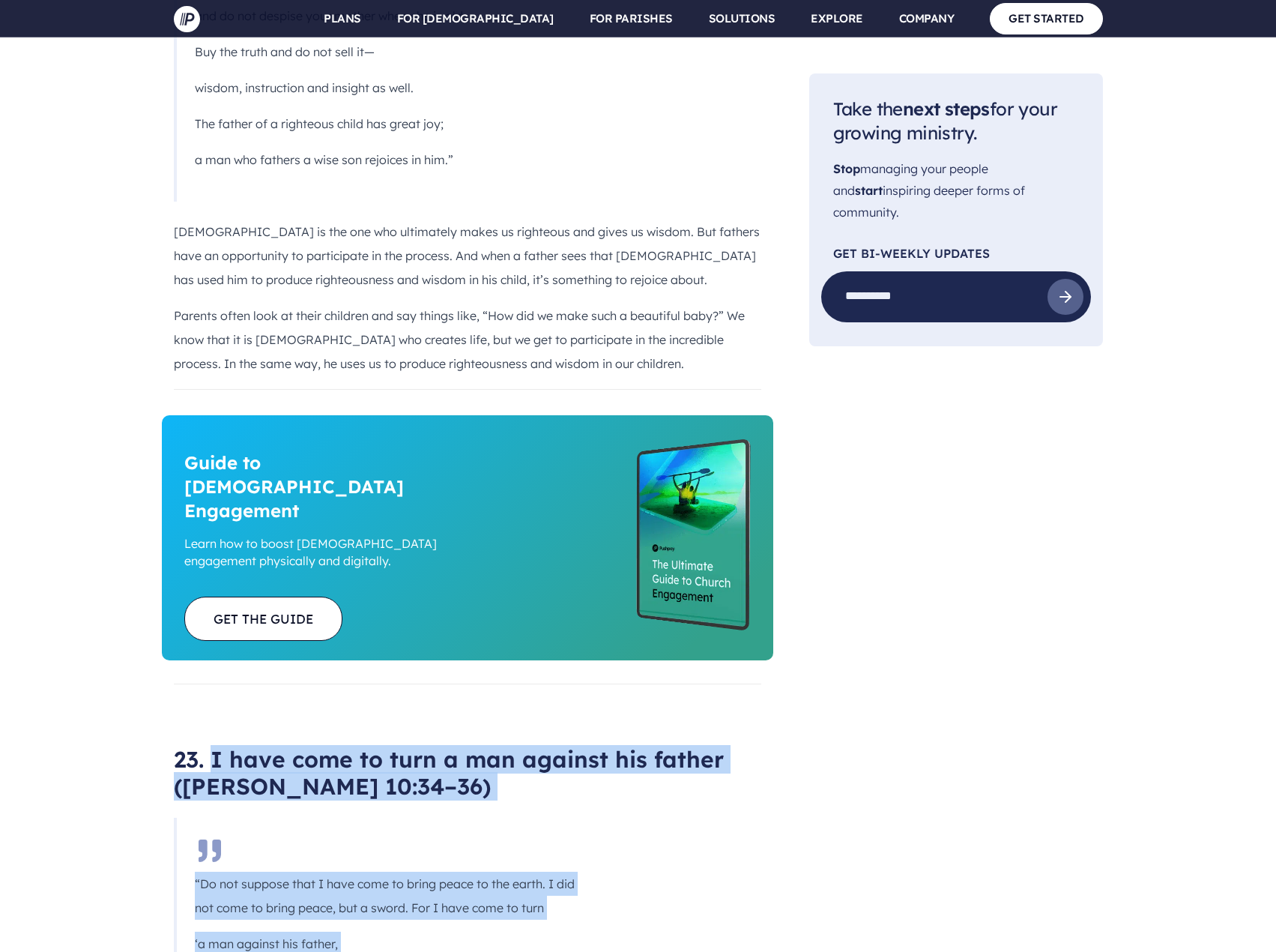
drag, startPoint x: 212, startPoint y: 254, endPoint x: 267, endPoint y: 810, distance: 558.7
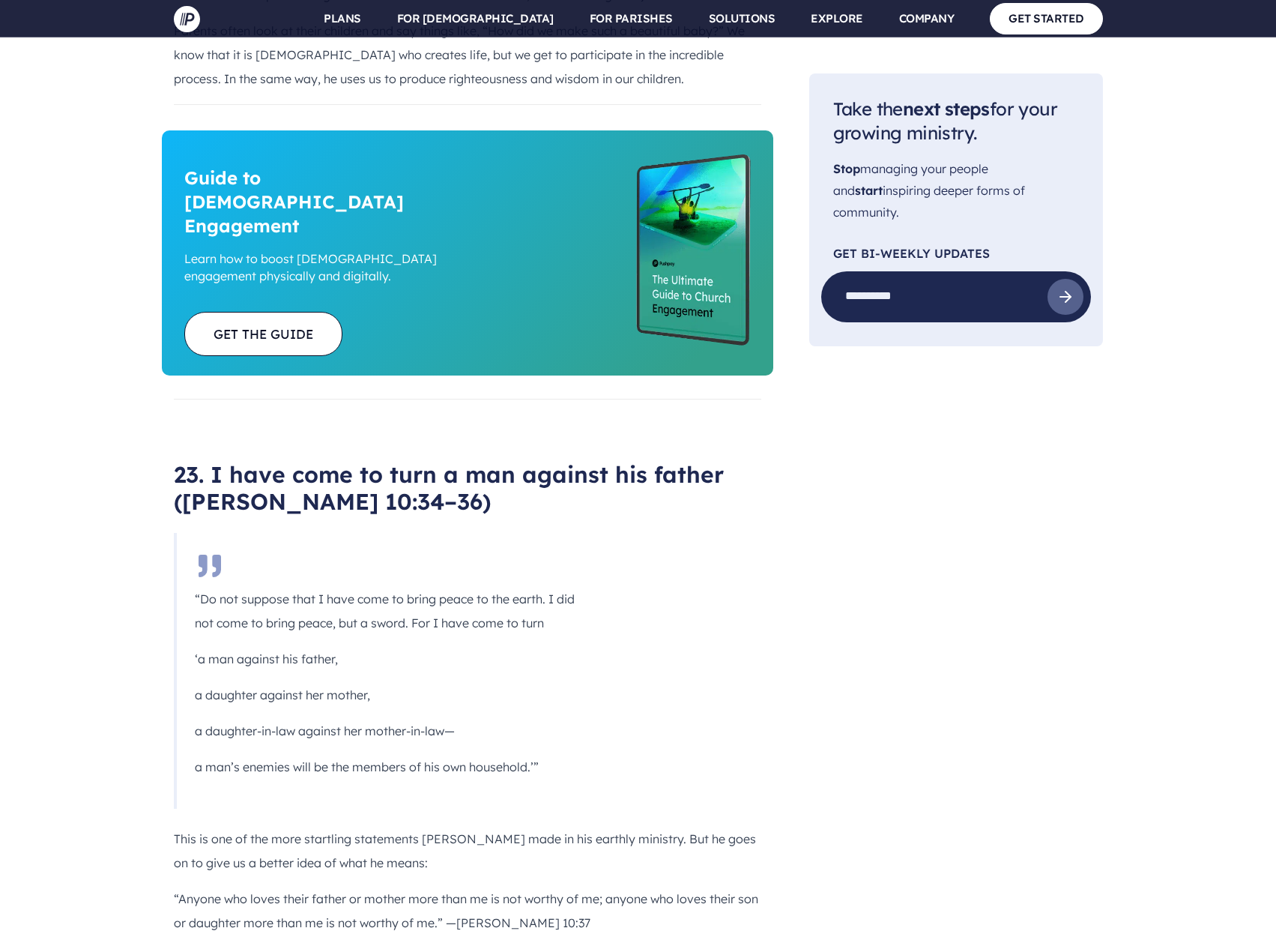
scroll to position [11239, 0]
